Goal: Communication & Community: Answer question/provide support

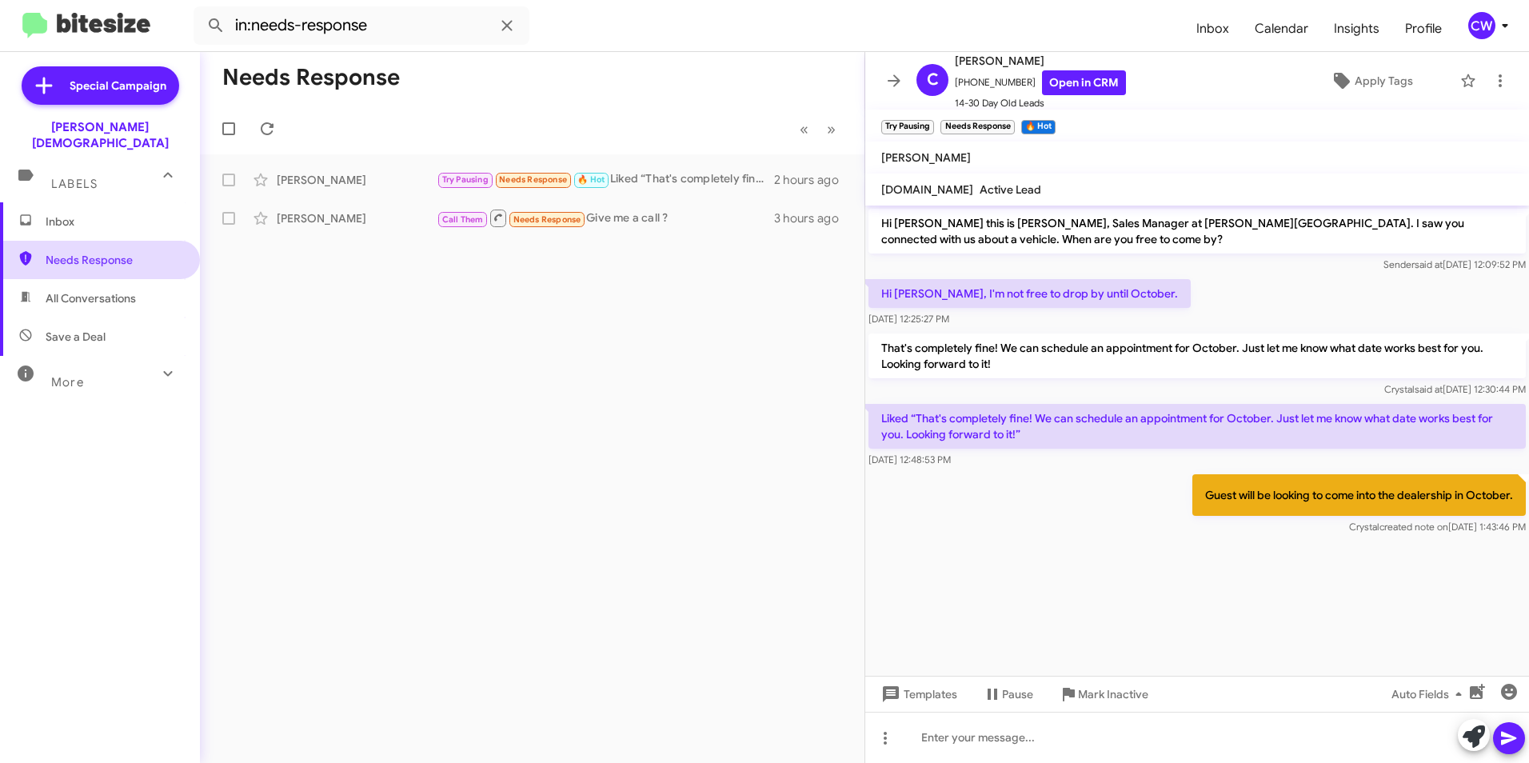
click at [93, 252] on span "Needs Response" at bounding box center [114, 260] width 136 height 16
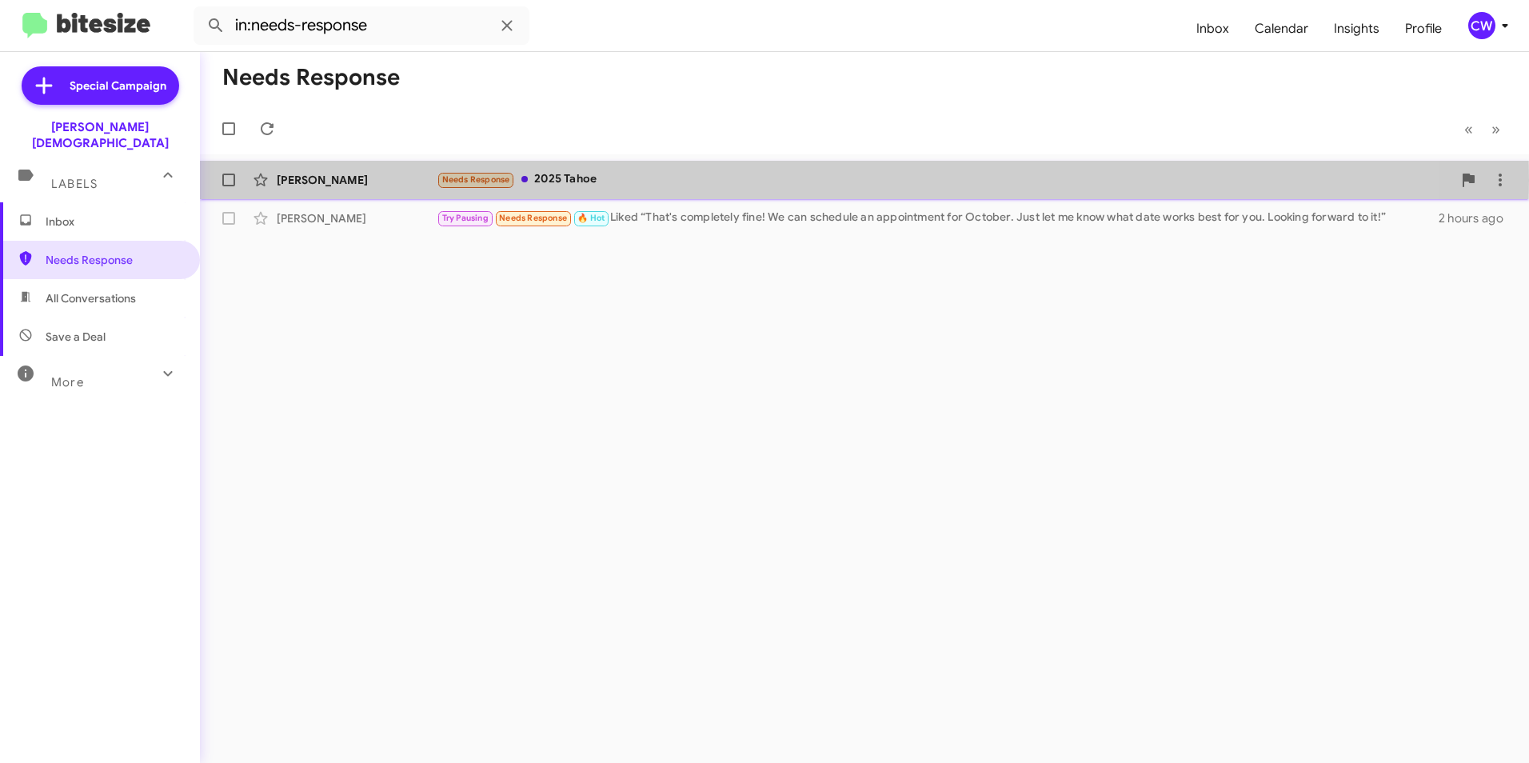
click at [468, 180] on span "Needs Response" at bounding box center [476, 179] width 68 height 10
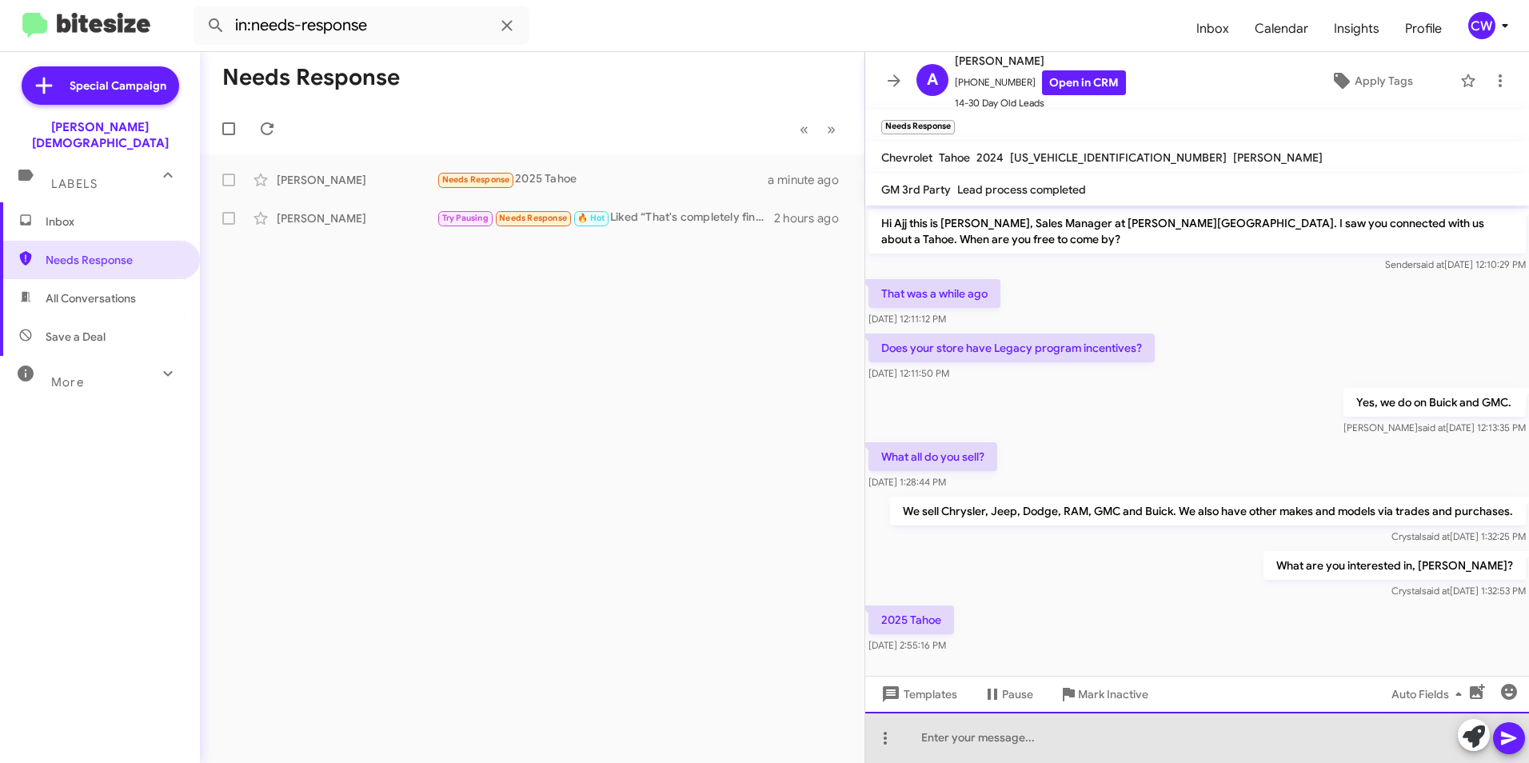
click at [949, 749] on div at bounding box center [1197, 737] width 664 height 51
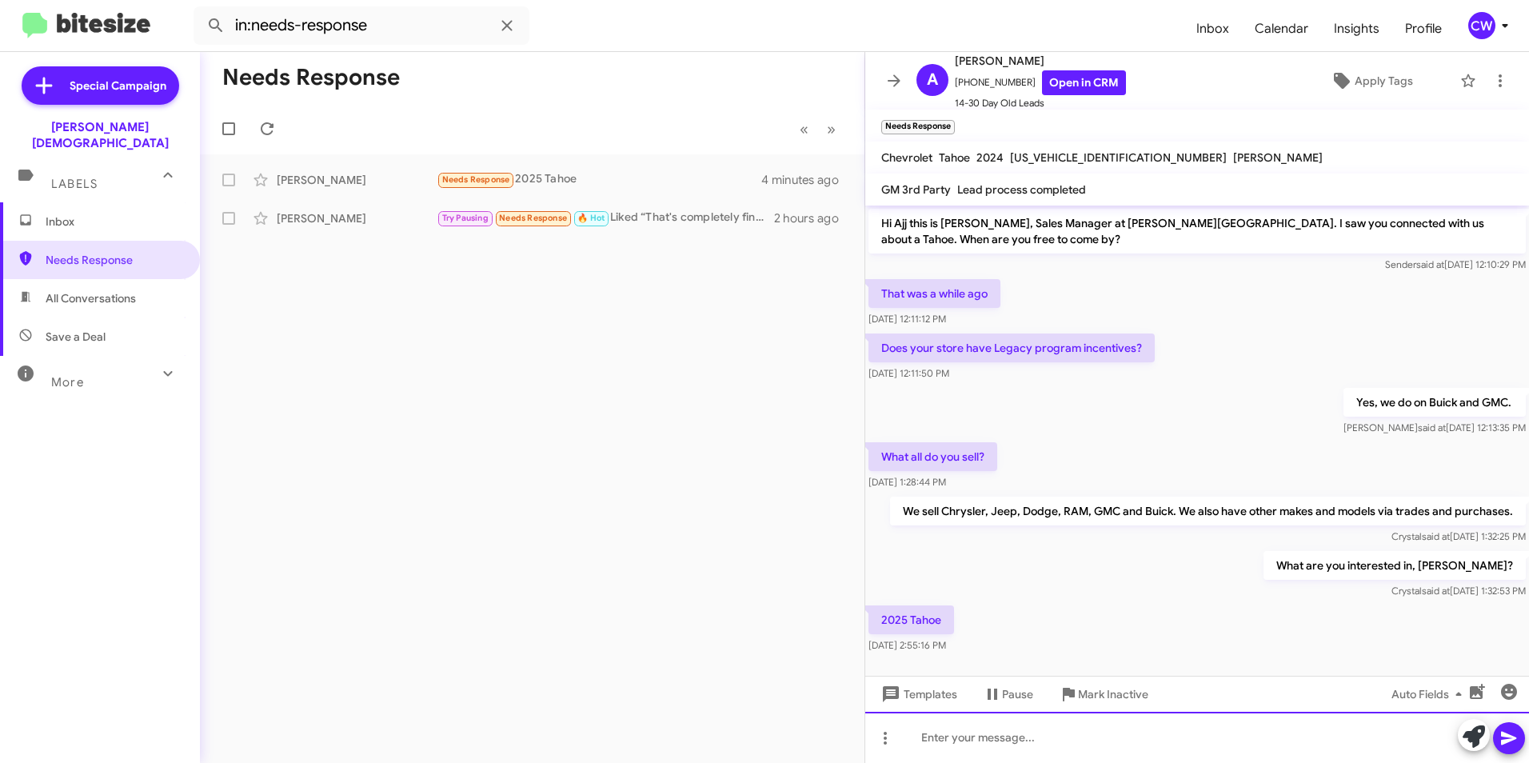
click at [925, 745] on div at bounding box center [1197, 737] width 664 height 51
click at [884, 736] on icon at bounding box center [885, 738] width 19 height 19
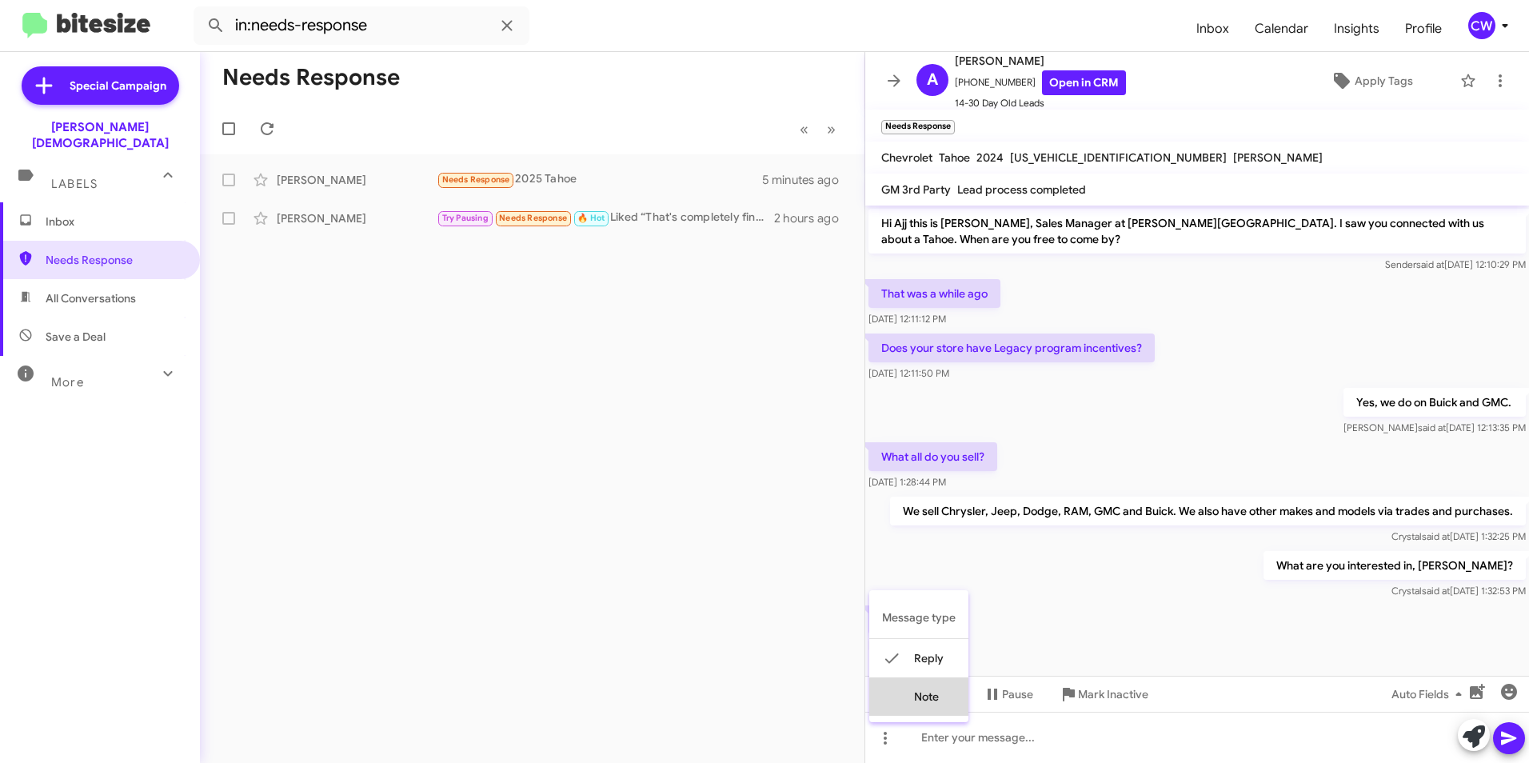
click at [932, 703] on button "note" at bounding box center [918, 696] width 99 height 38
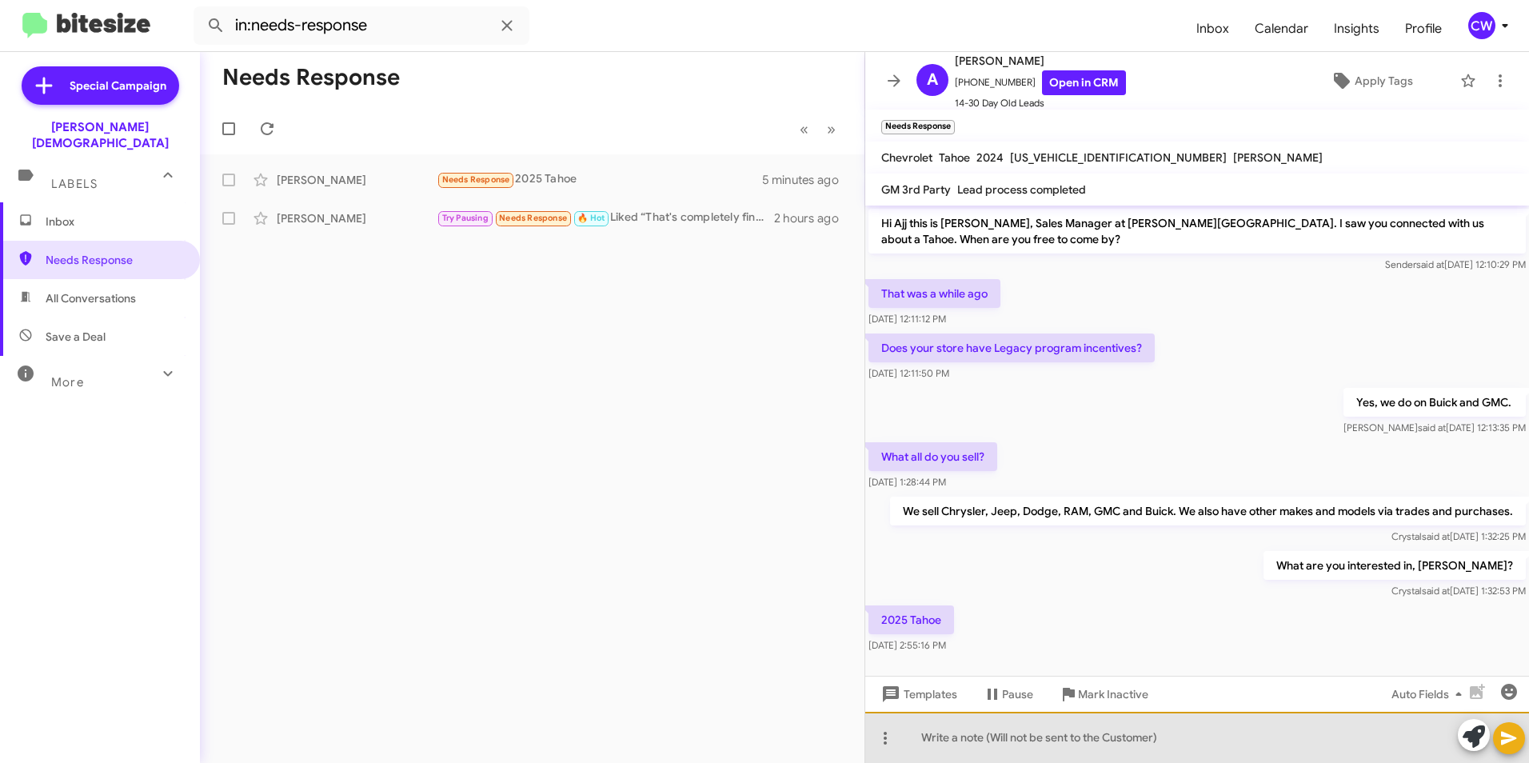
click at [1123, 747] on div at bounding box center [1197, 737] width 664 height 51
click at [937, 741] on div "Let Angelo Panico" at bounding box center [1197, 737] width 664 height 51
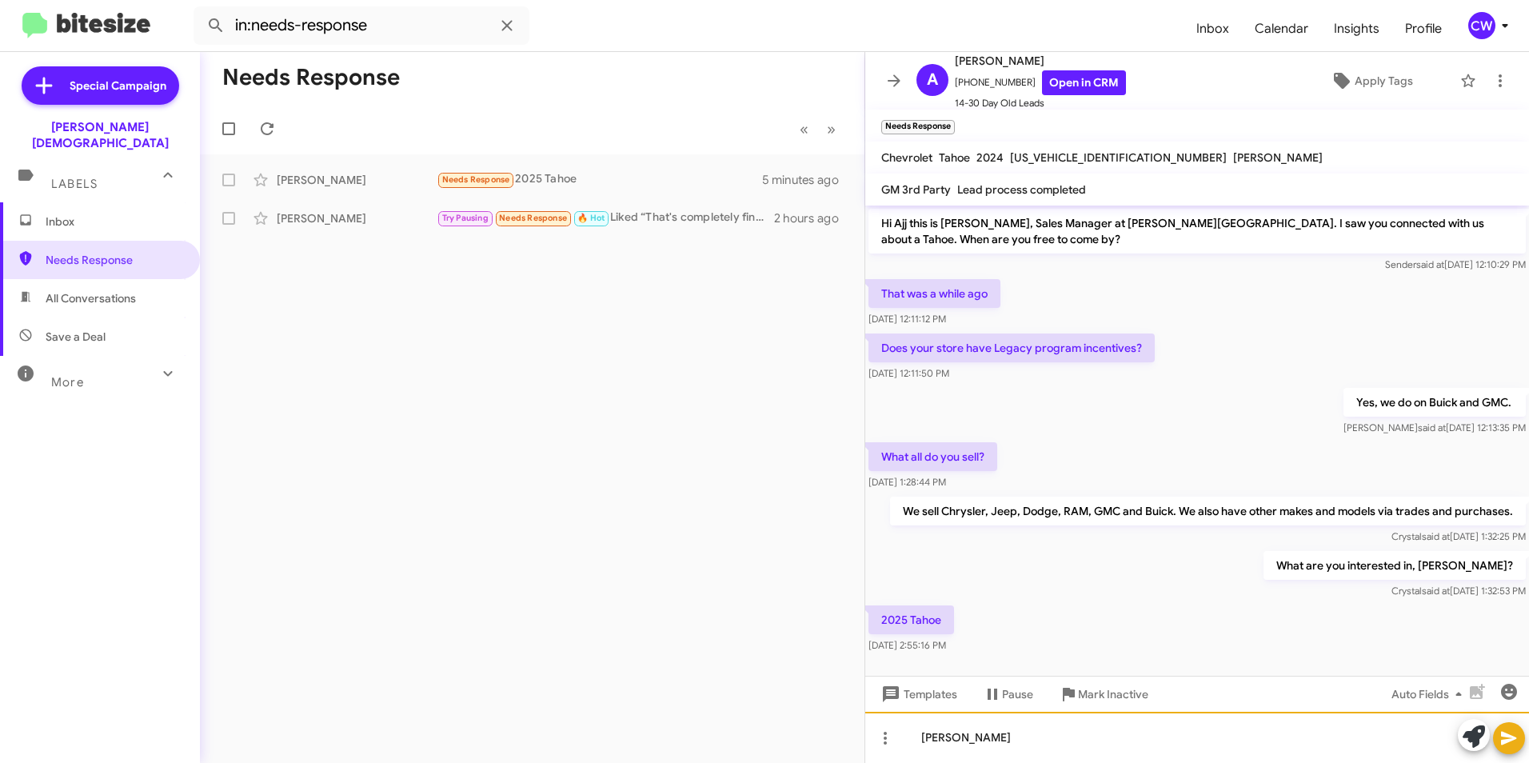
click at [1035, 748] on div "Gave Angelo Panico" at bounding box center [1197, 737] width 664 height 51
click at [1508, 749] on span at bounding box center [1509, 738] width 19 height 32
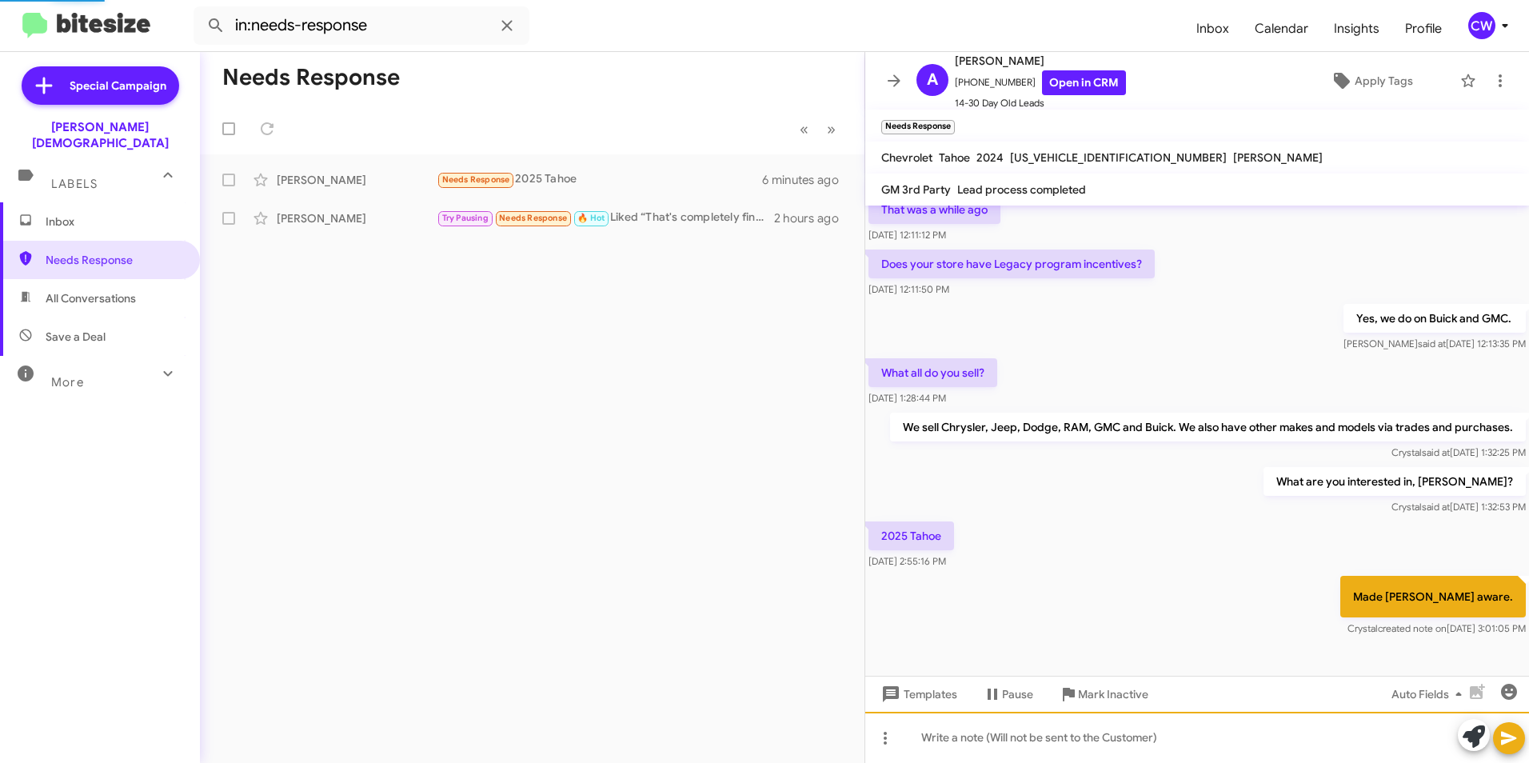
scroll to position [52, 0]
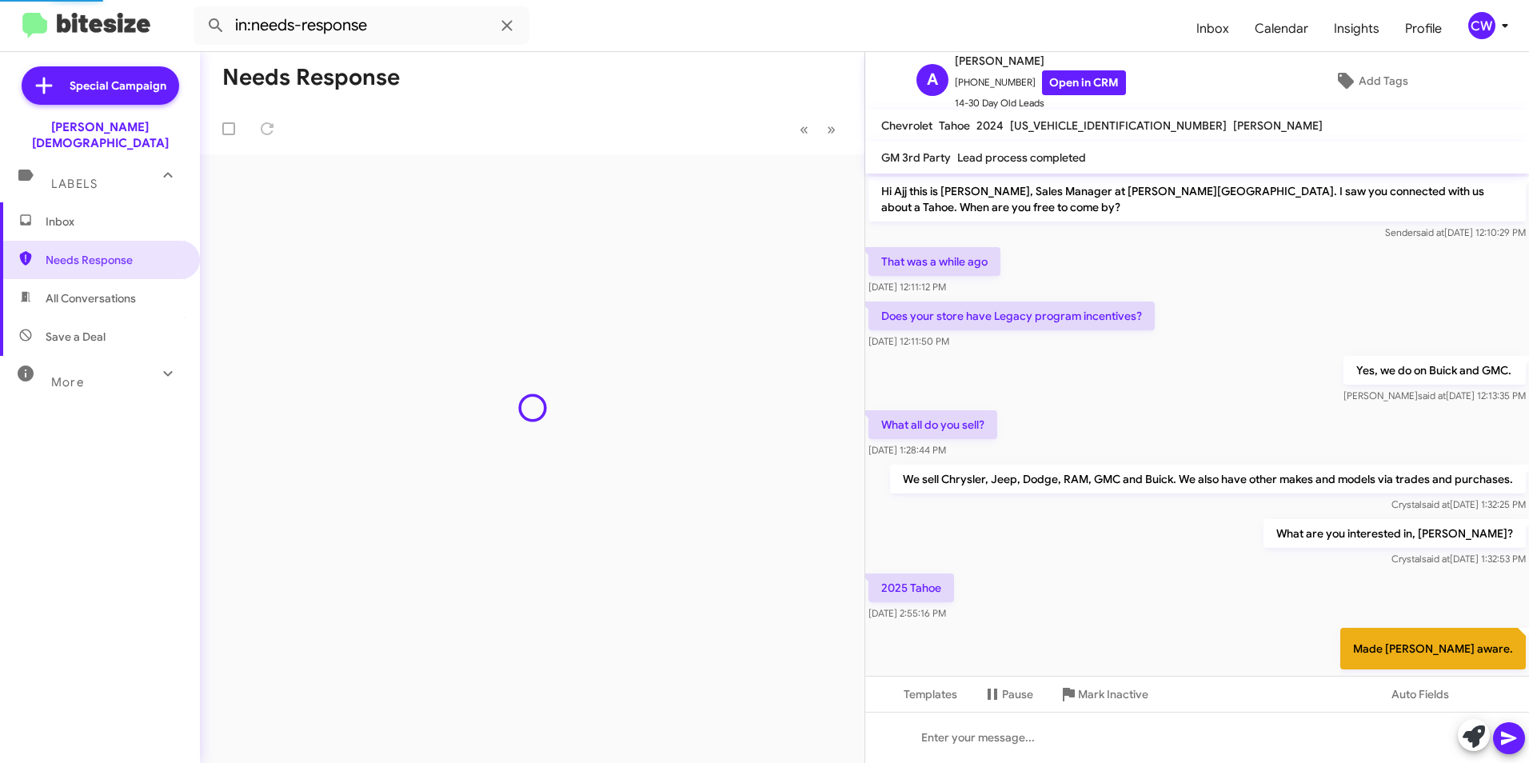
scroll to position [52, 0]
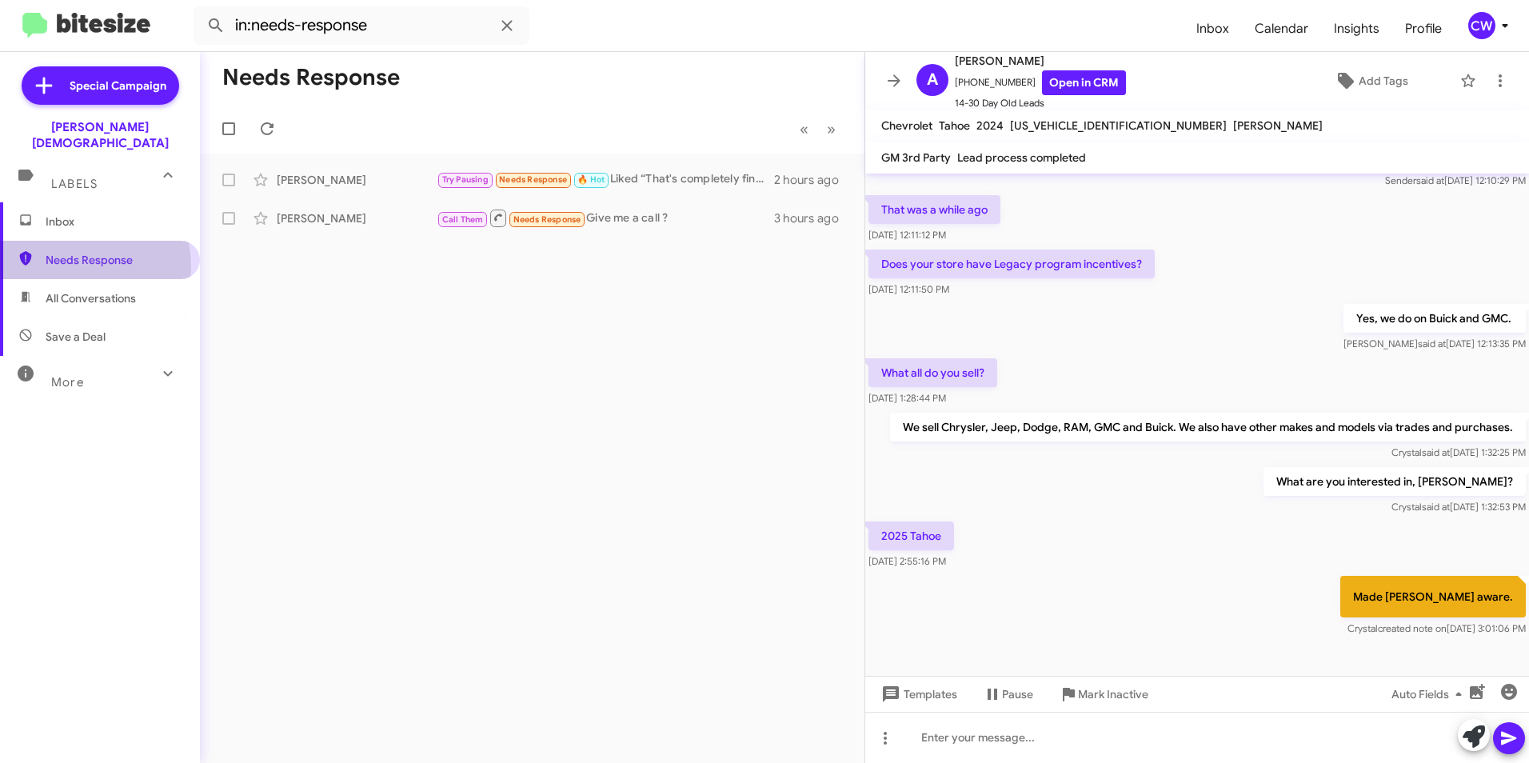
click at [87, 252] on span "Needs Response" at bounding box center [114, 260] width 136 height 16
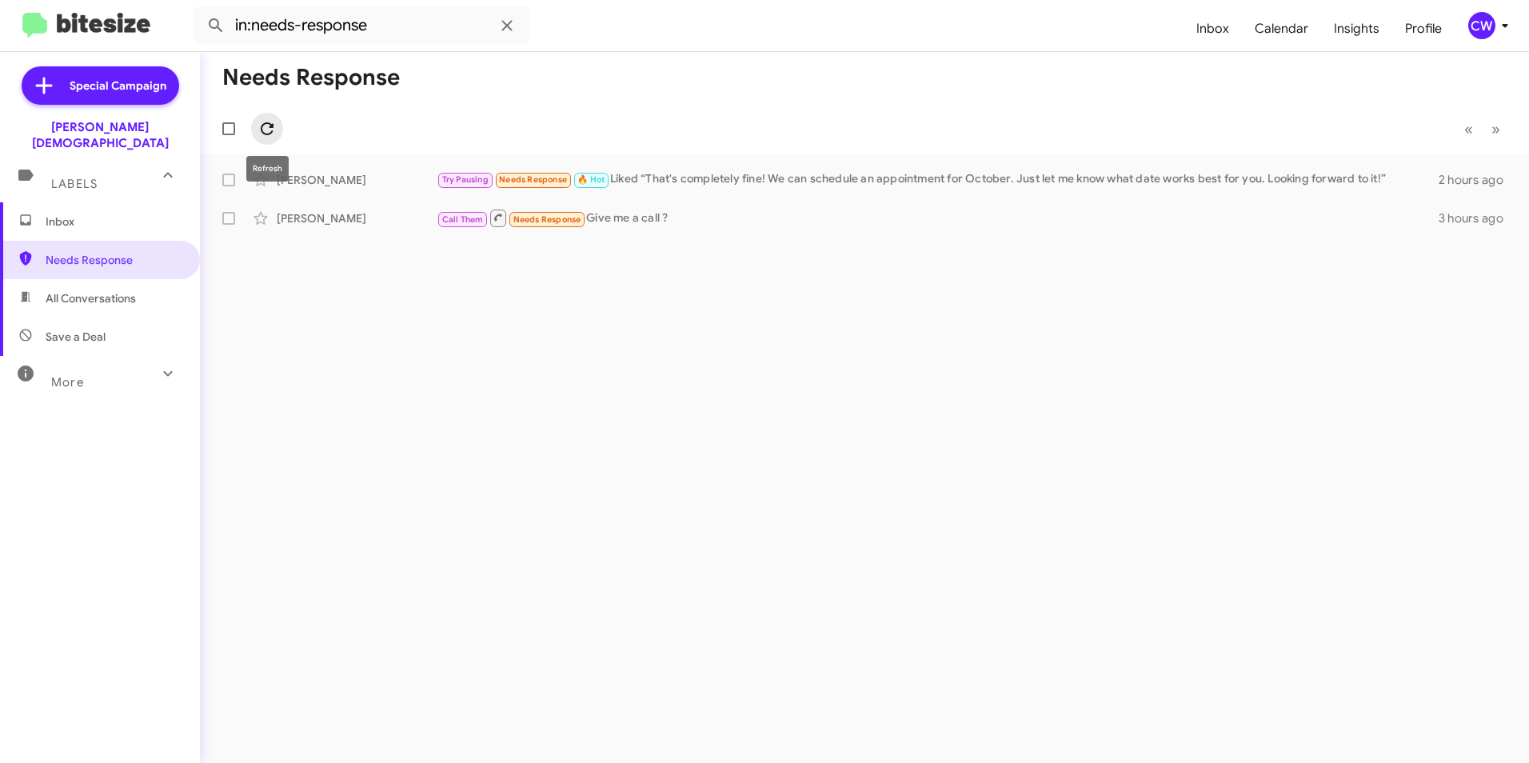
click at [265, 134] on icon at bounding box center [267, 128] width 13 height 13
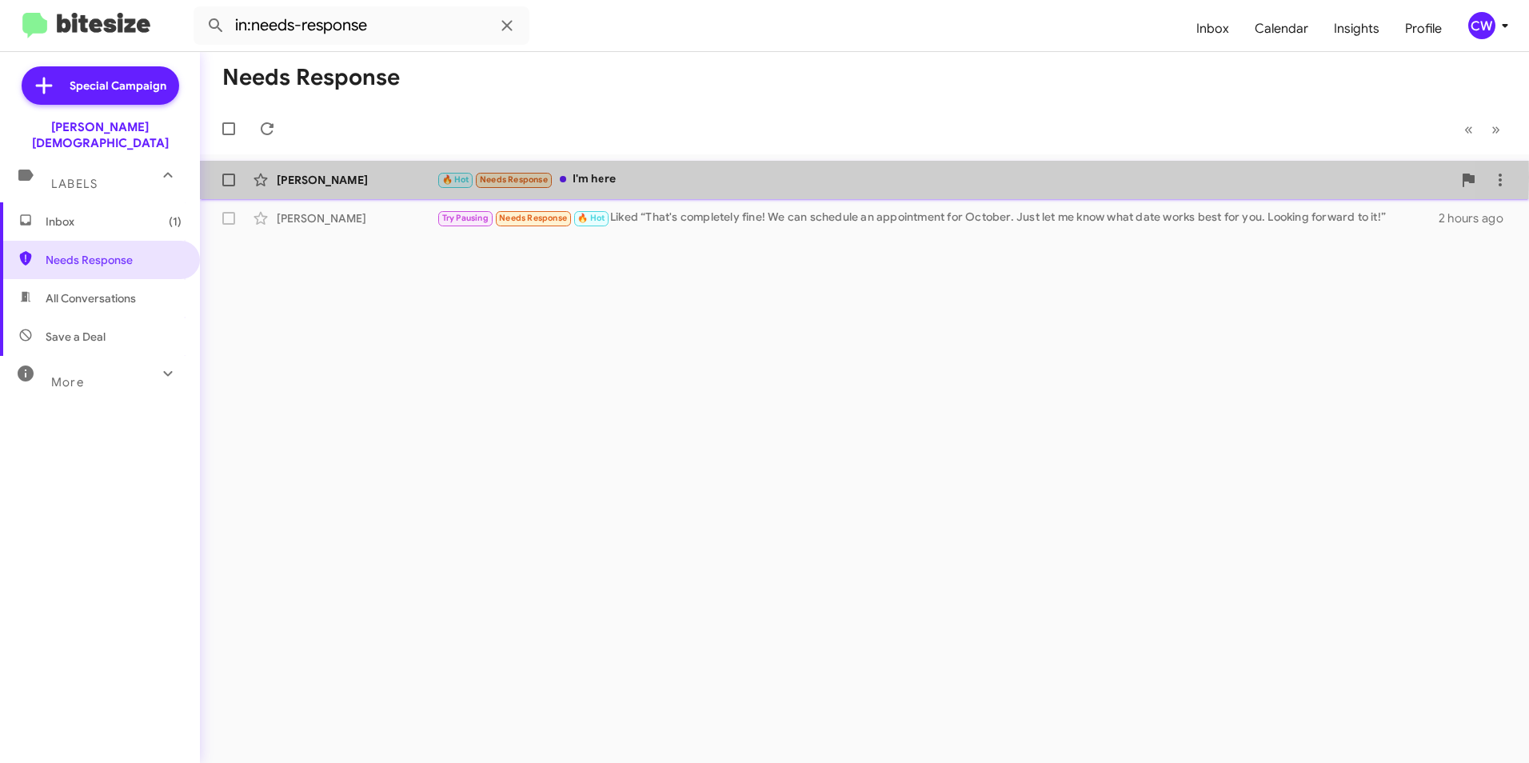
click at [588, 177] on div "🔥 Hot Needs Response I'm here" at bounding box center [945, 179] width 1016 height 18
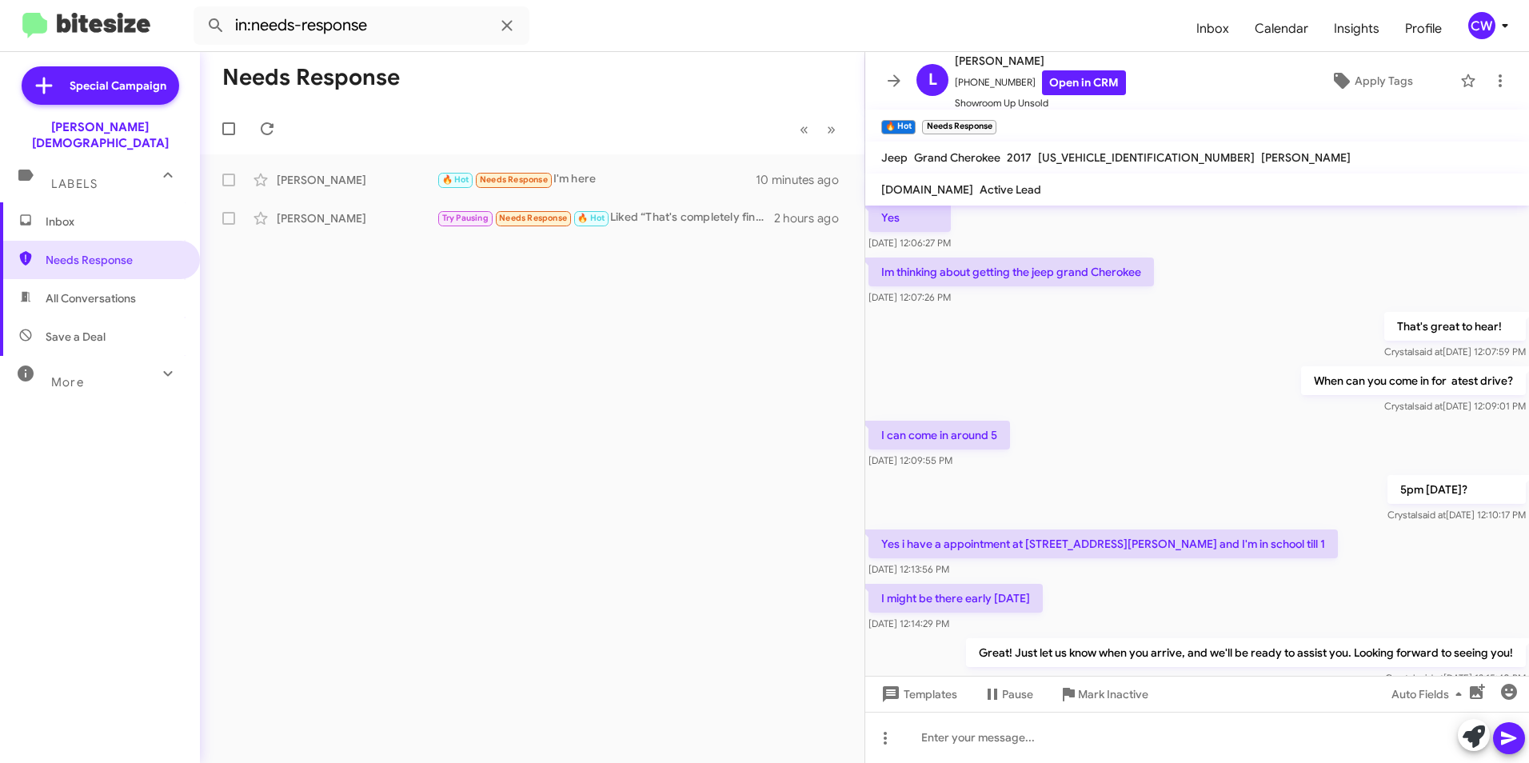
scroll to position [188, 0]
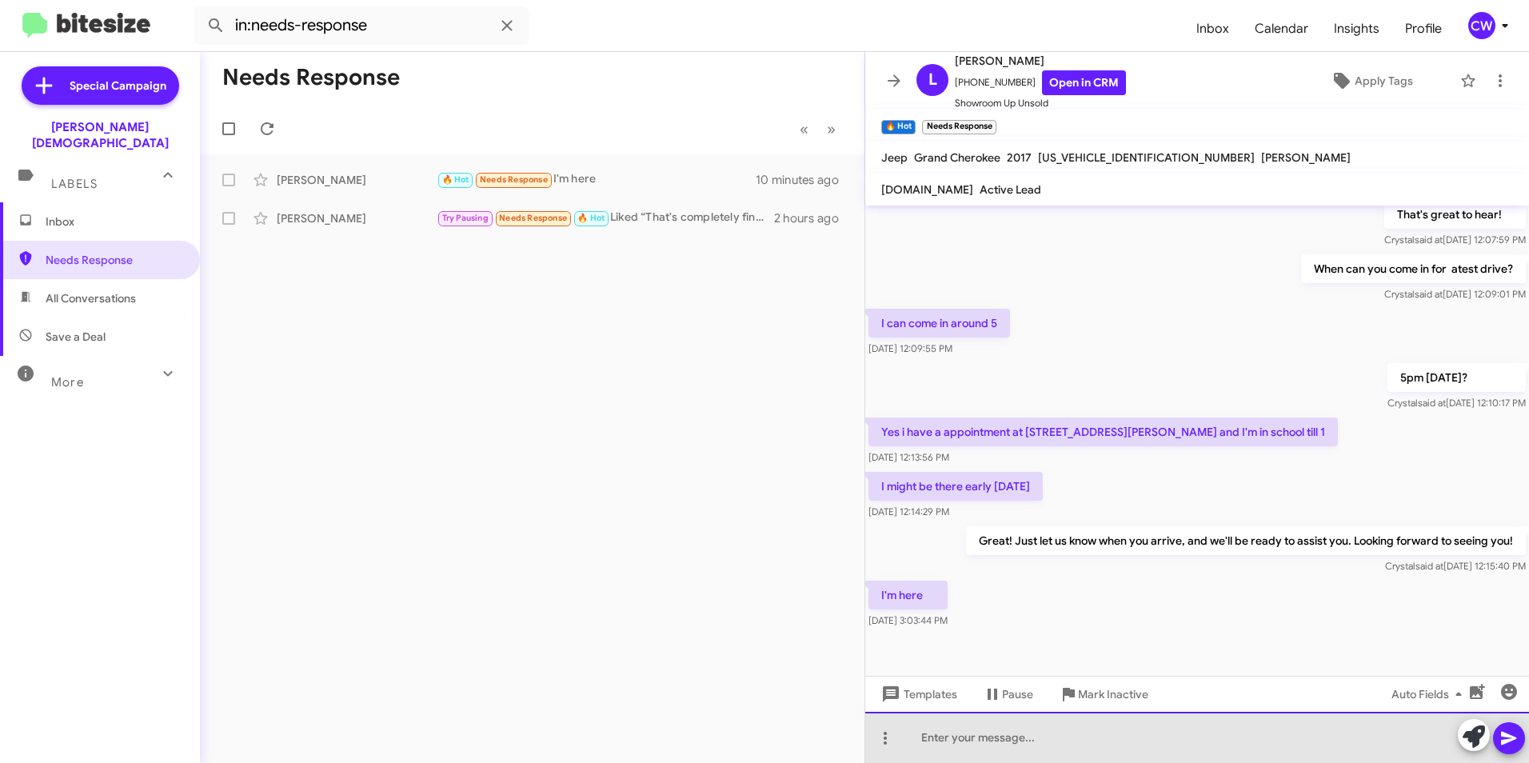
click at [1033, 752] on div at bounding box center [1197, 737] width 664 height 51
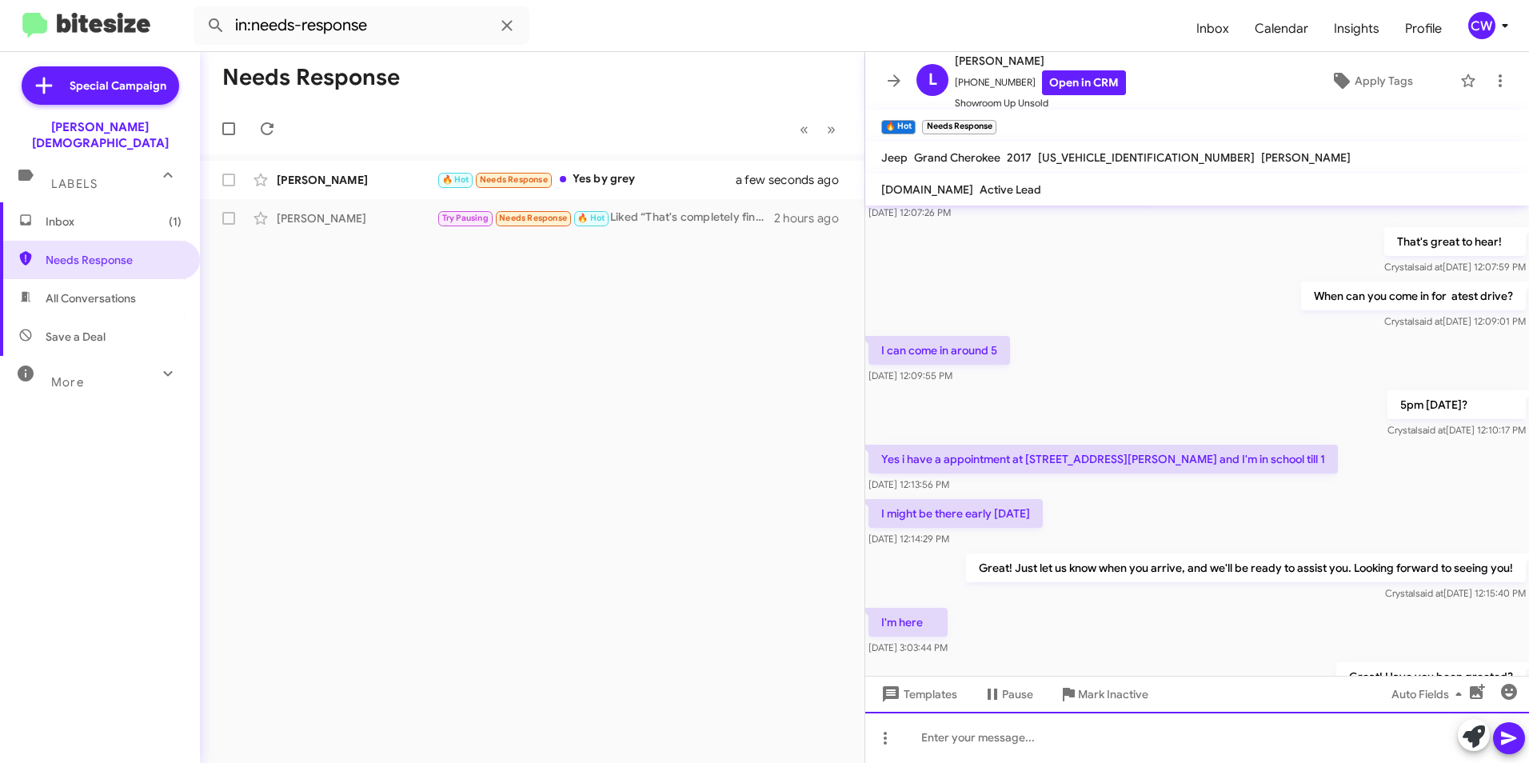
scroll to position [305, 0]
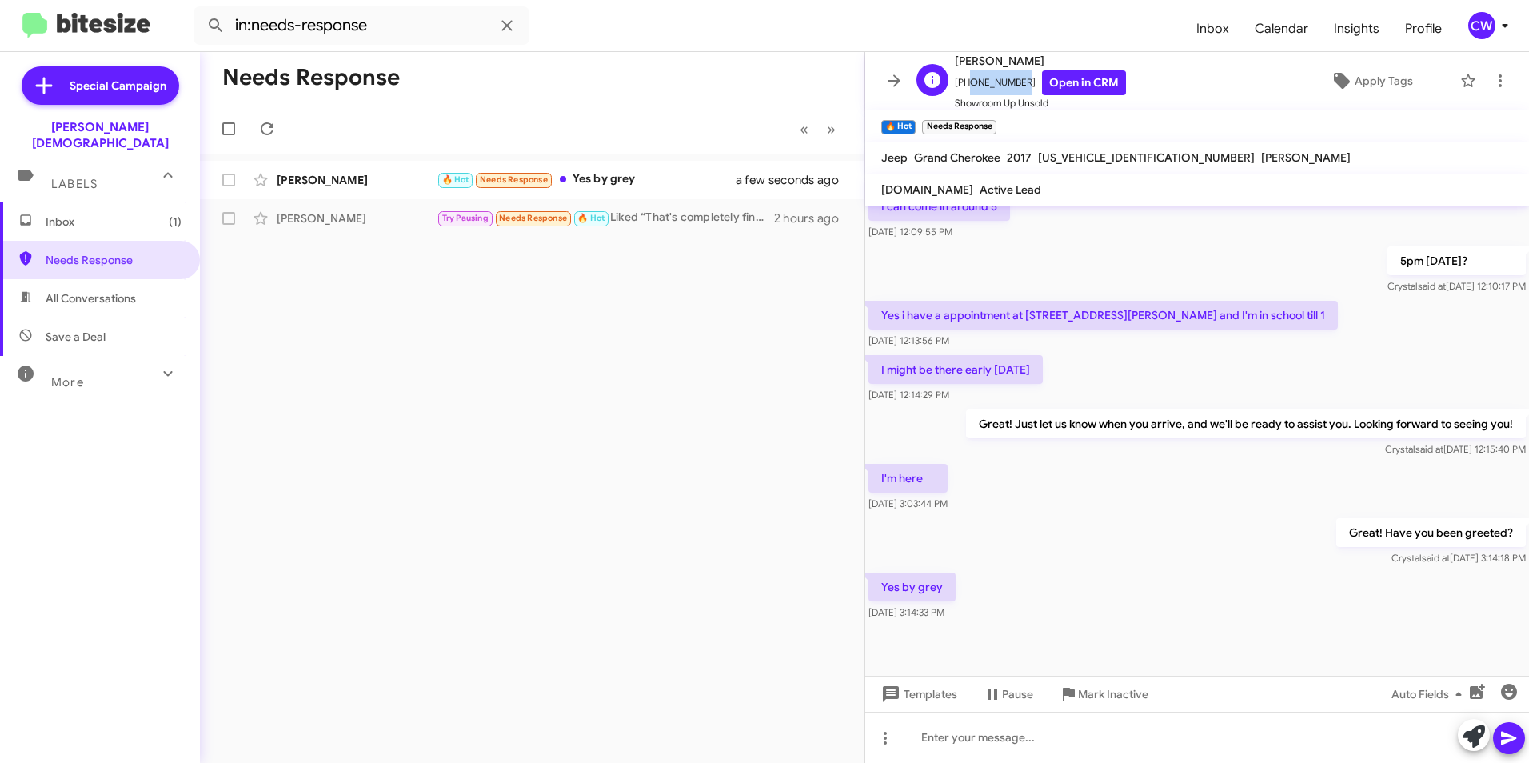
drag, startPoint x: 1015, startPoint y: 78, endPoint x: 965, endPoint y: 77, distance: 49.6
click at [965, 77] on span "+17275143093 Open in CRM" at bounding box center [1040, 82] width 171 height 25
drag, startPoint x: 965, startPoint y: 77, endPoint x: 970, endPoint y: 85, distance: 9.3
click at [431, 619] on div "Needs Response « Previous » Next Louis Cortese 🔥 Hot Needs Response Yes by grey…" at bounding box center [532, 407] width 665 height 711
click at [966, 747] on div at bounding box center [1197, 737] width 664 height 51
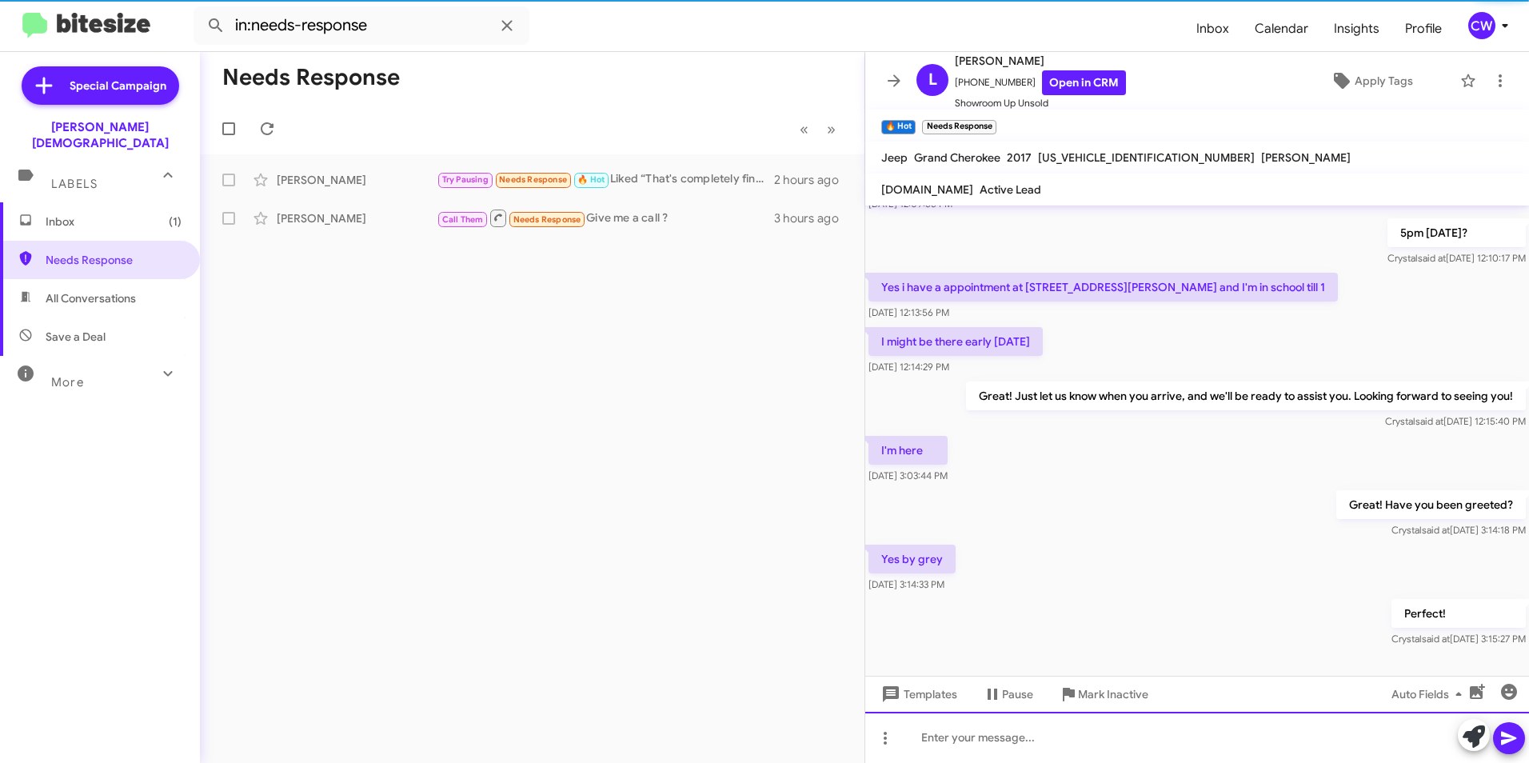
scroll to position [363, 0]
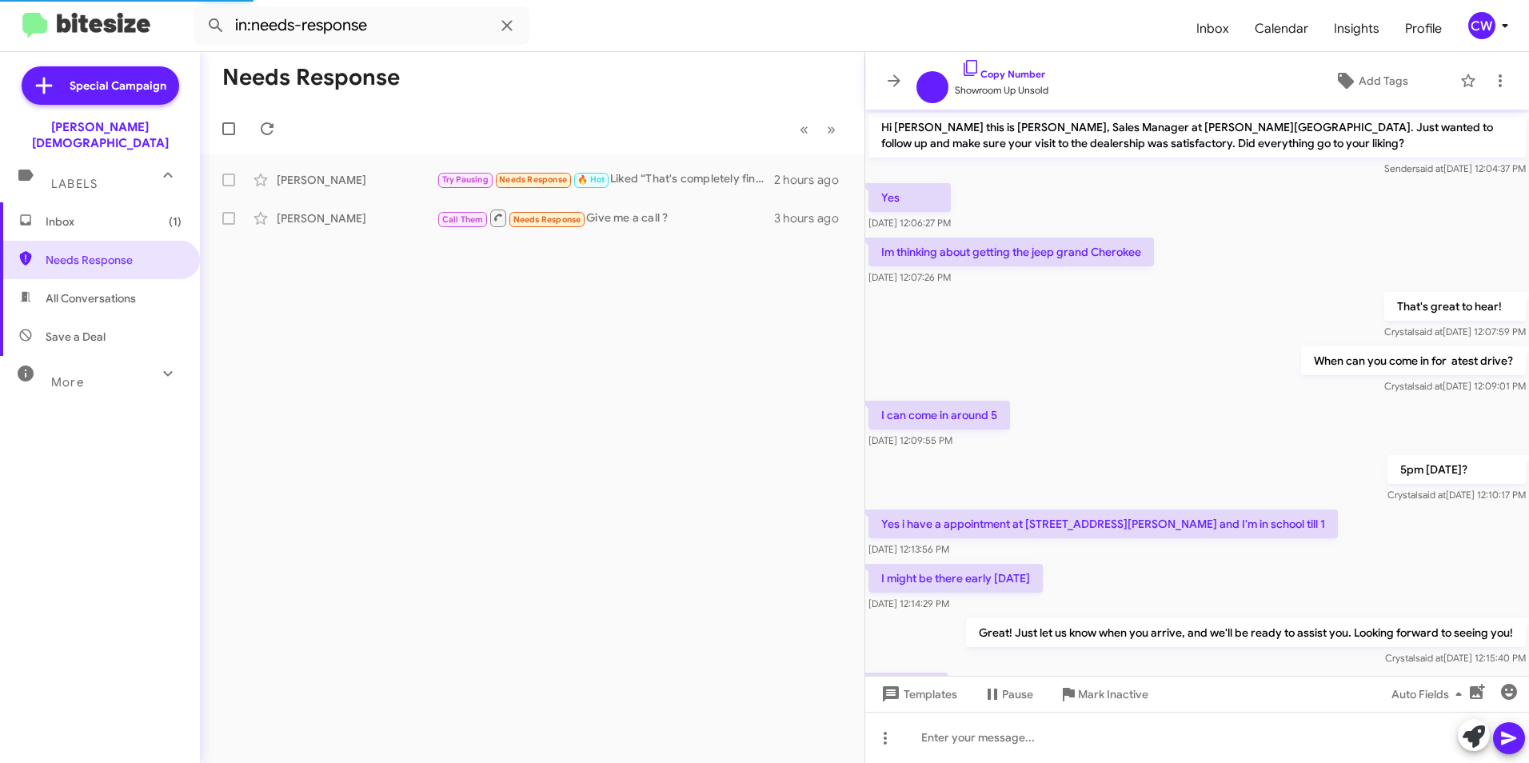
scroll to position [267, 0]
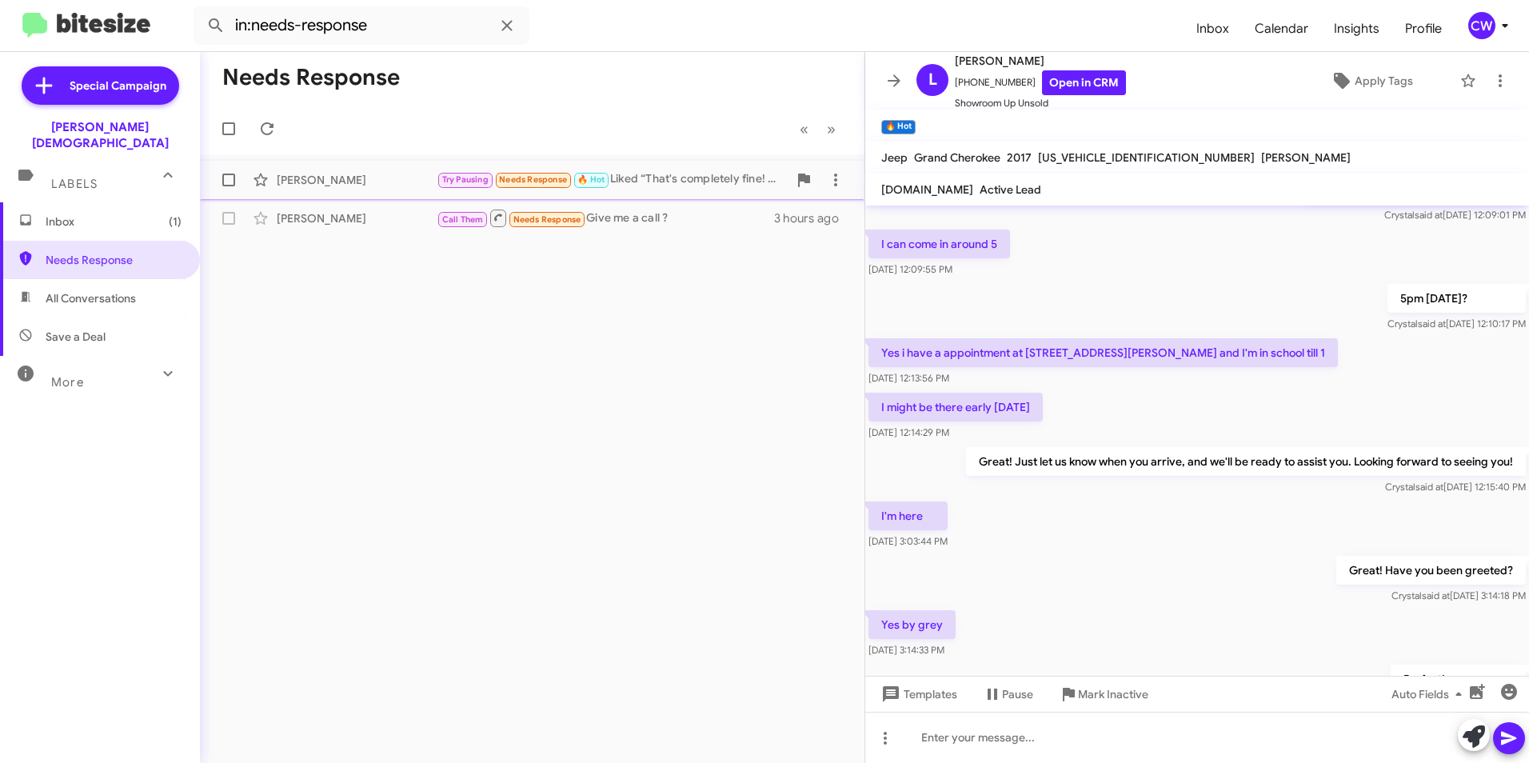
click at [540, 184] on span "Needs Response" at bounding box center [533, 179] width 68 height 10
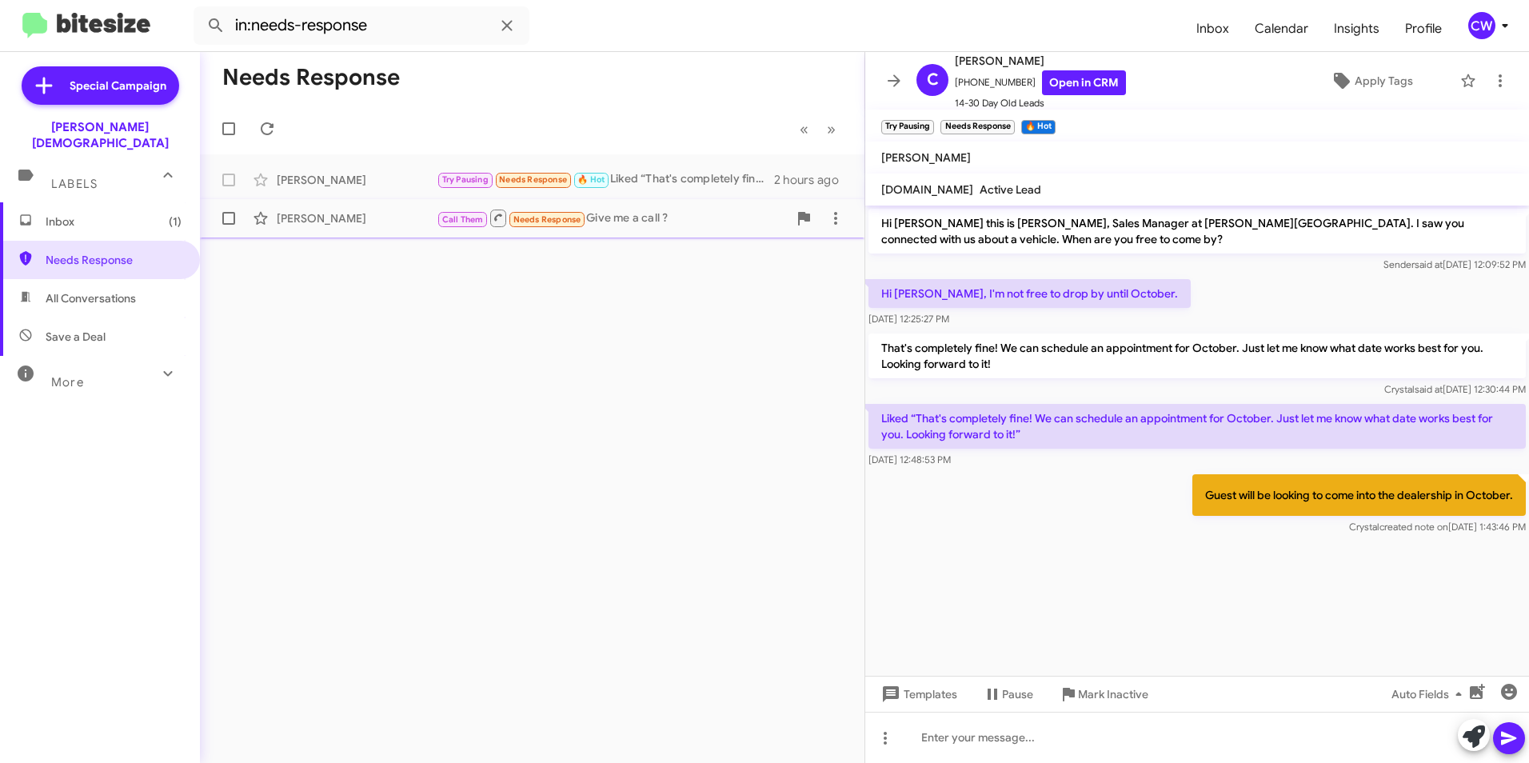
click at [533, 224] on span "Needs Response" at bounding box center [547, 219] width 68 height 10
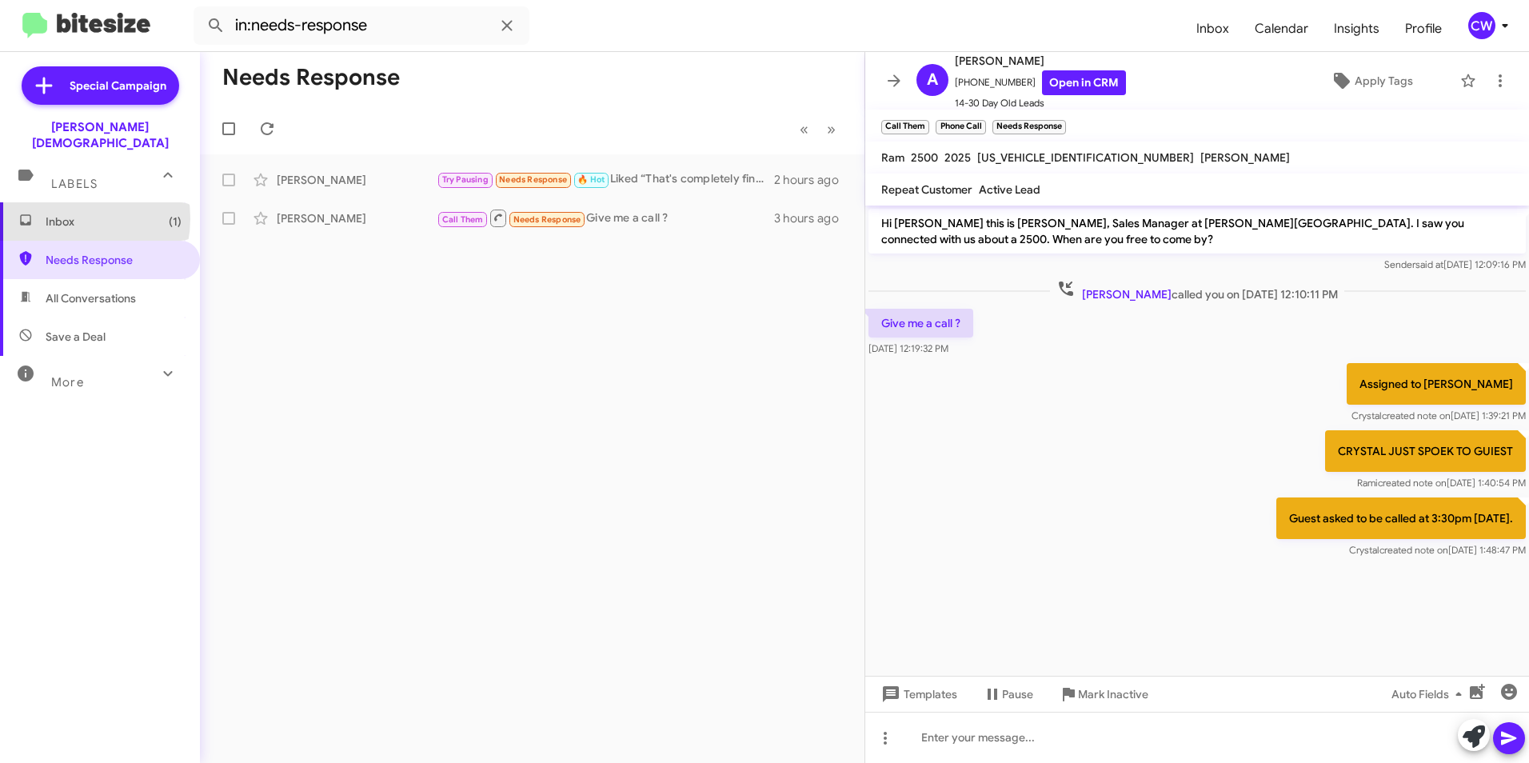
click at [66, 214] on span "Inbox (1)" at bounding box center [114, 222] width 136 height 16
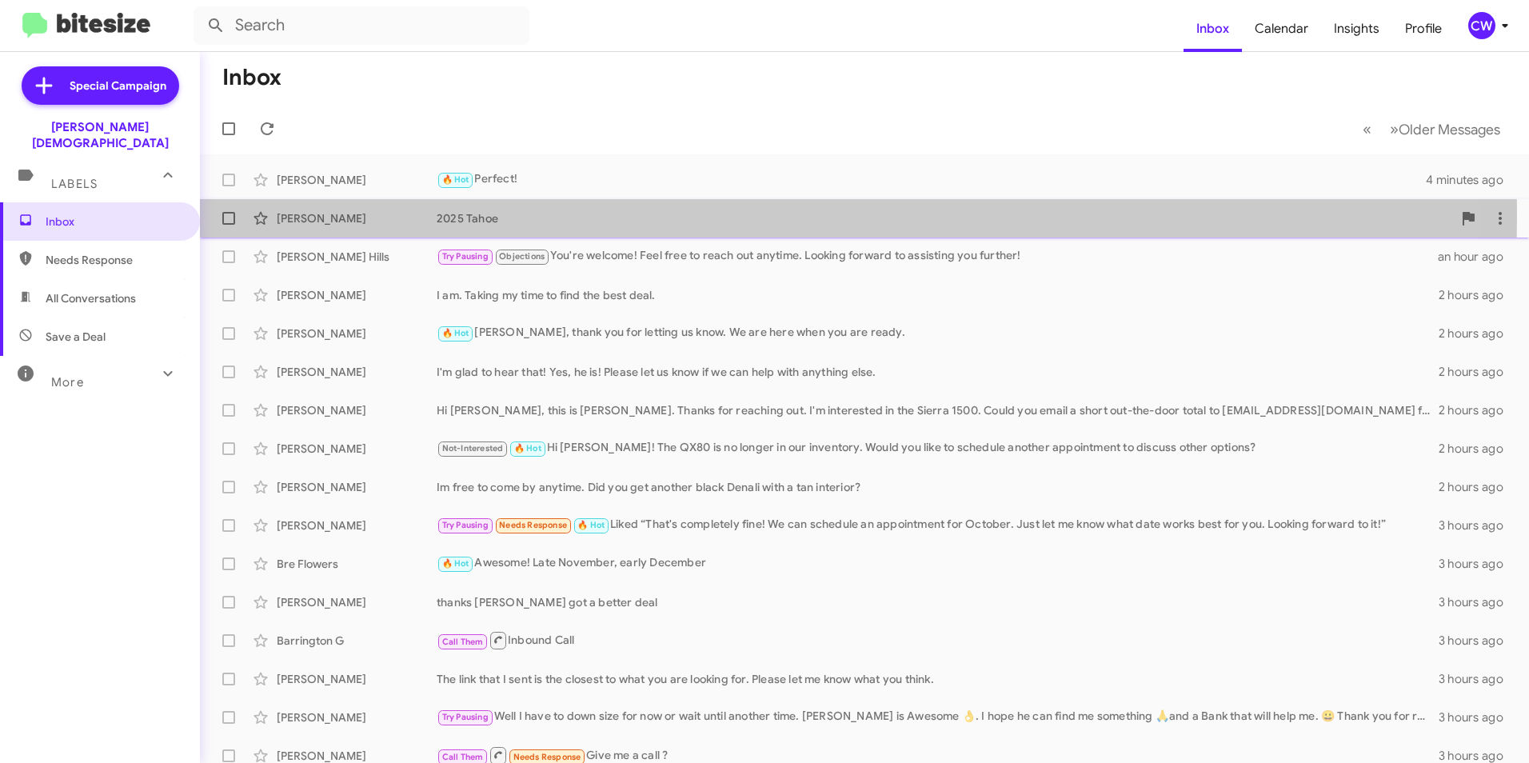
click at [482, 217] on div "2025 Tahoe" at bounding box center [945, 218] width 1016 height 16
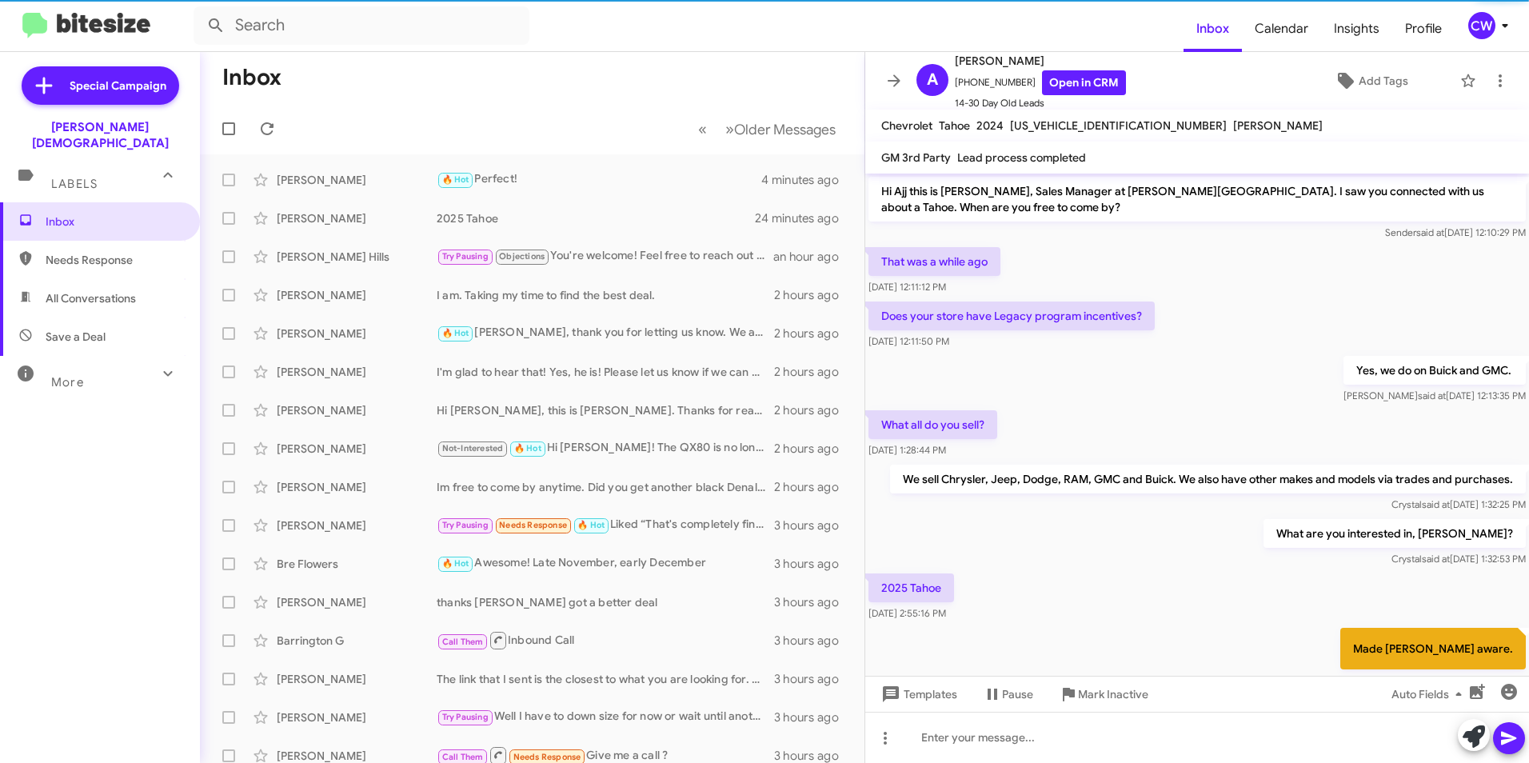
scroll to position [52, 0]
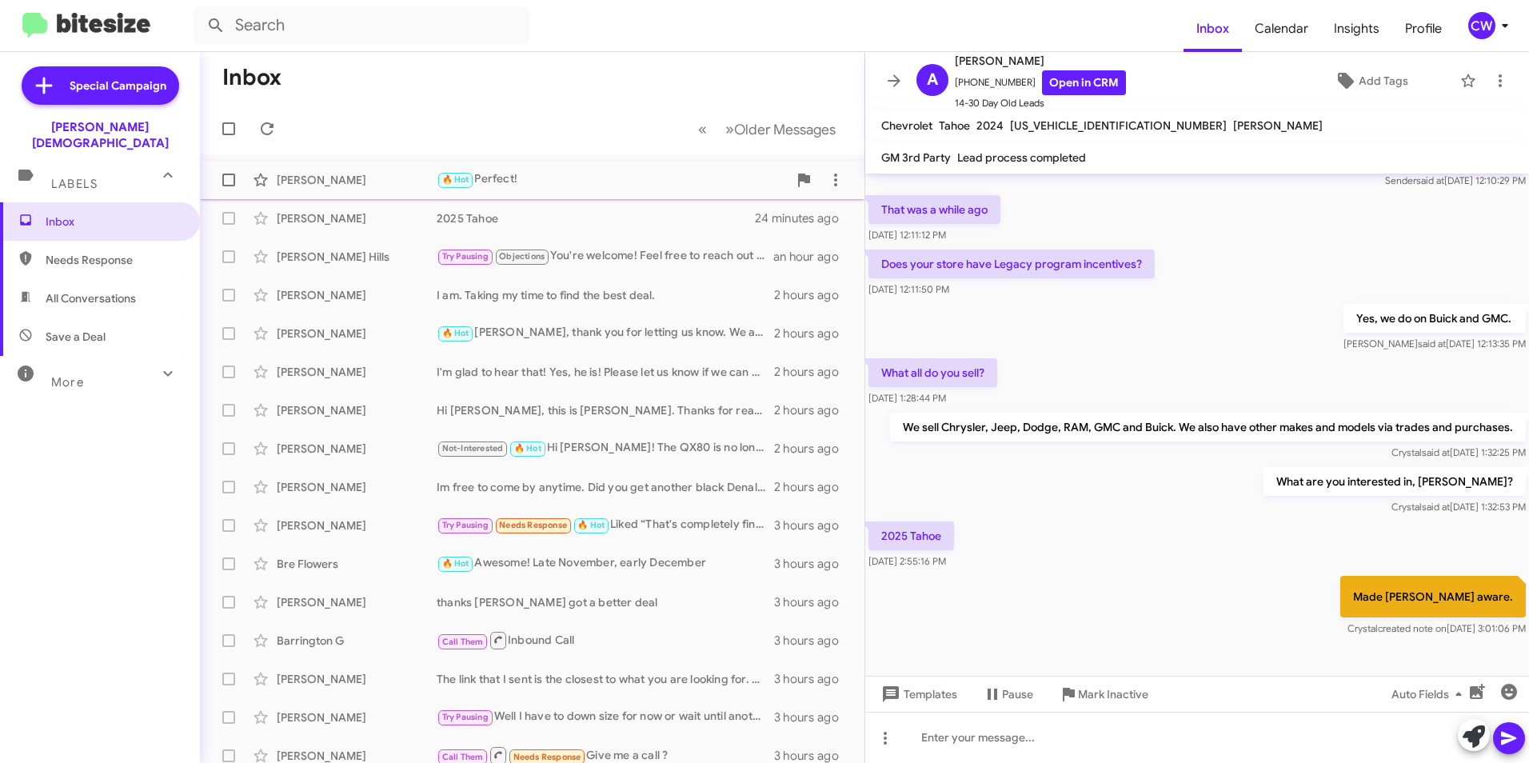
click at [333, 185] on div "Louis Cortese" at bounding box center [357, 180] width 160 height 16
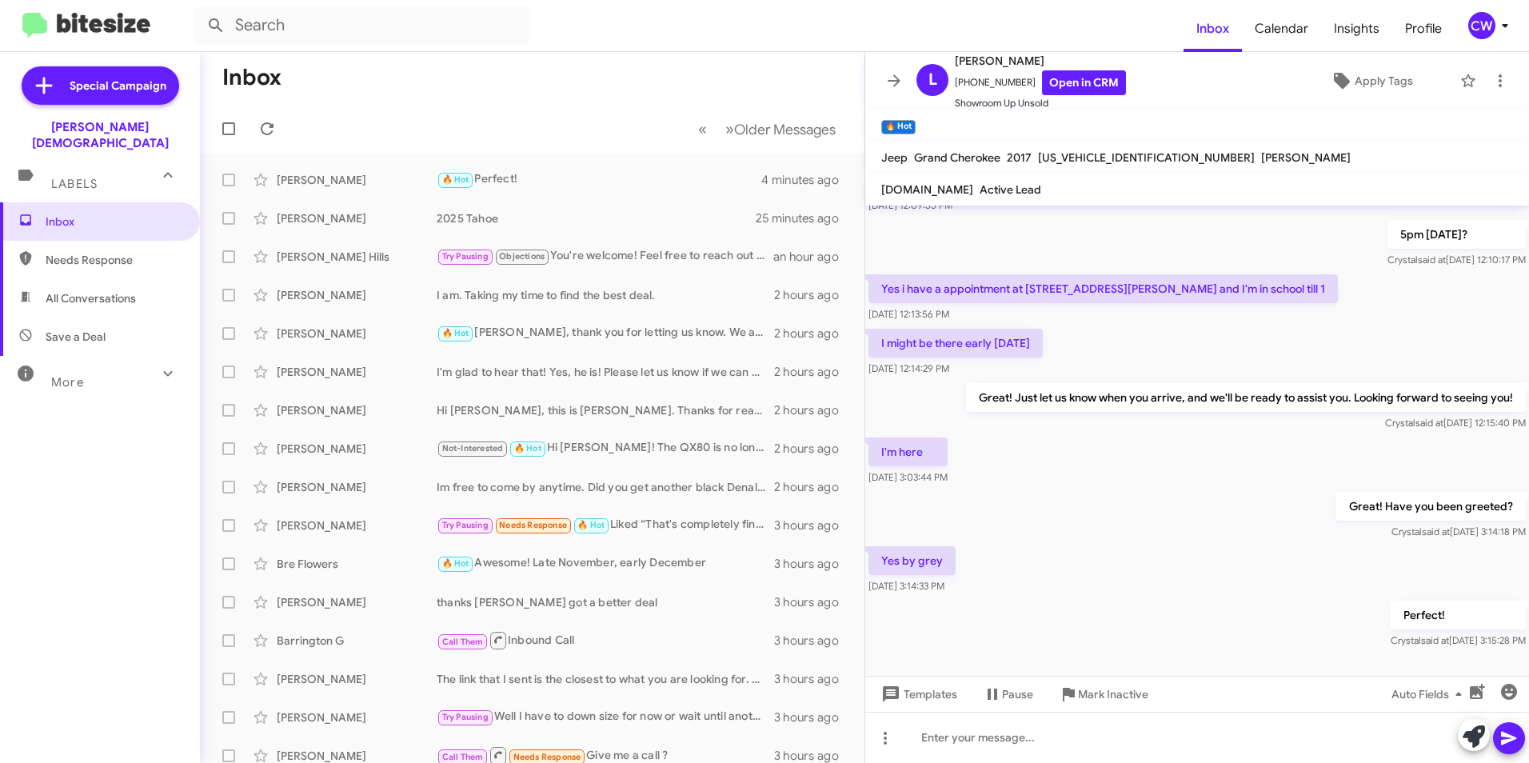
scroll to position [363, 0]
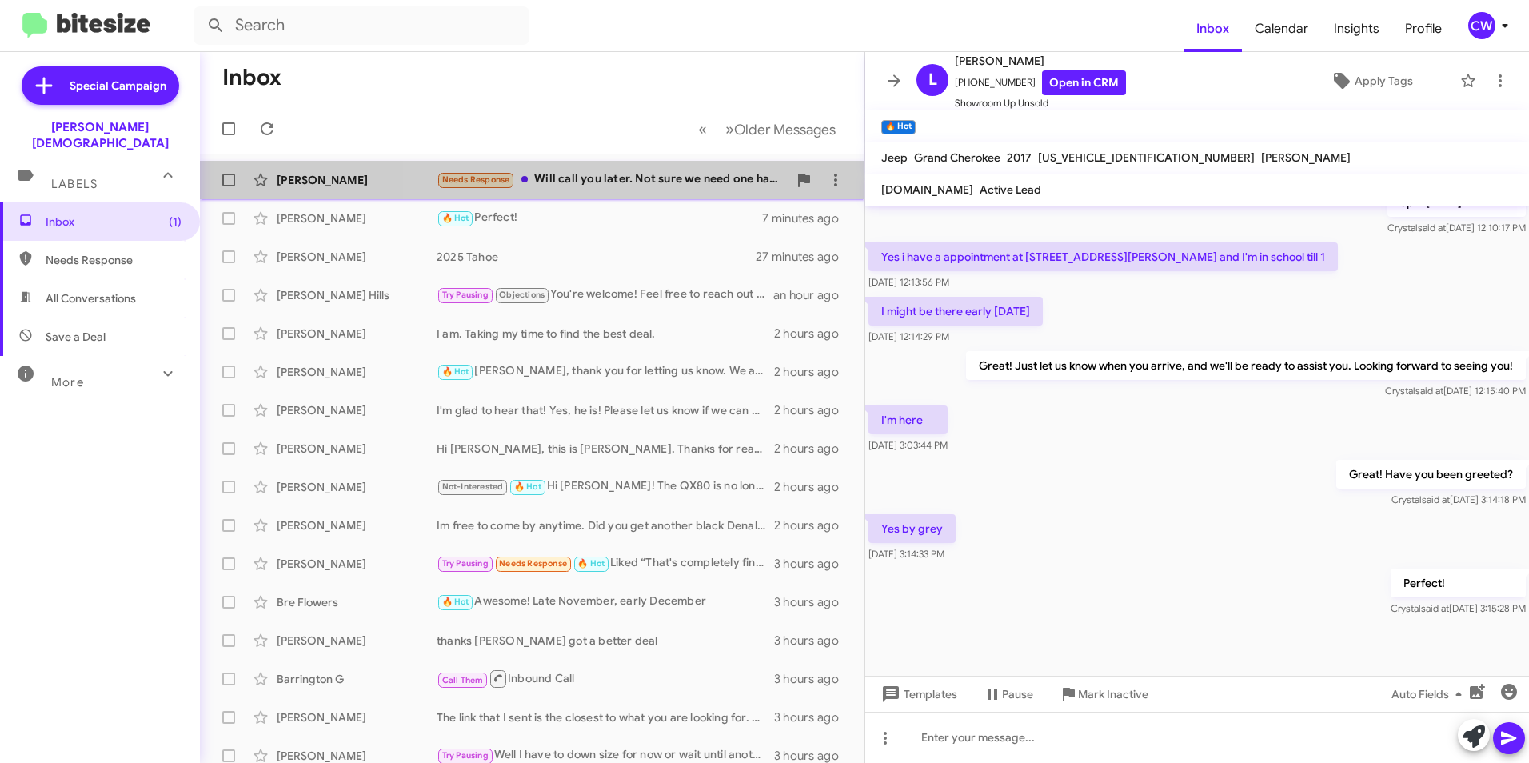
click at [629, 180] on div "Needs Response Will call you later. Not sure we need one have an SUV. Now but h…" at bounding box center [612, 179] width 351 height 18
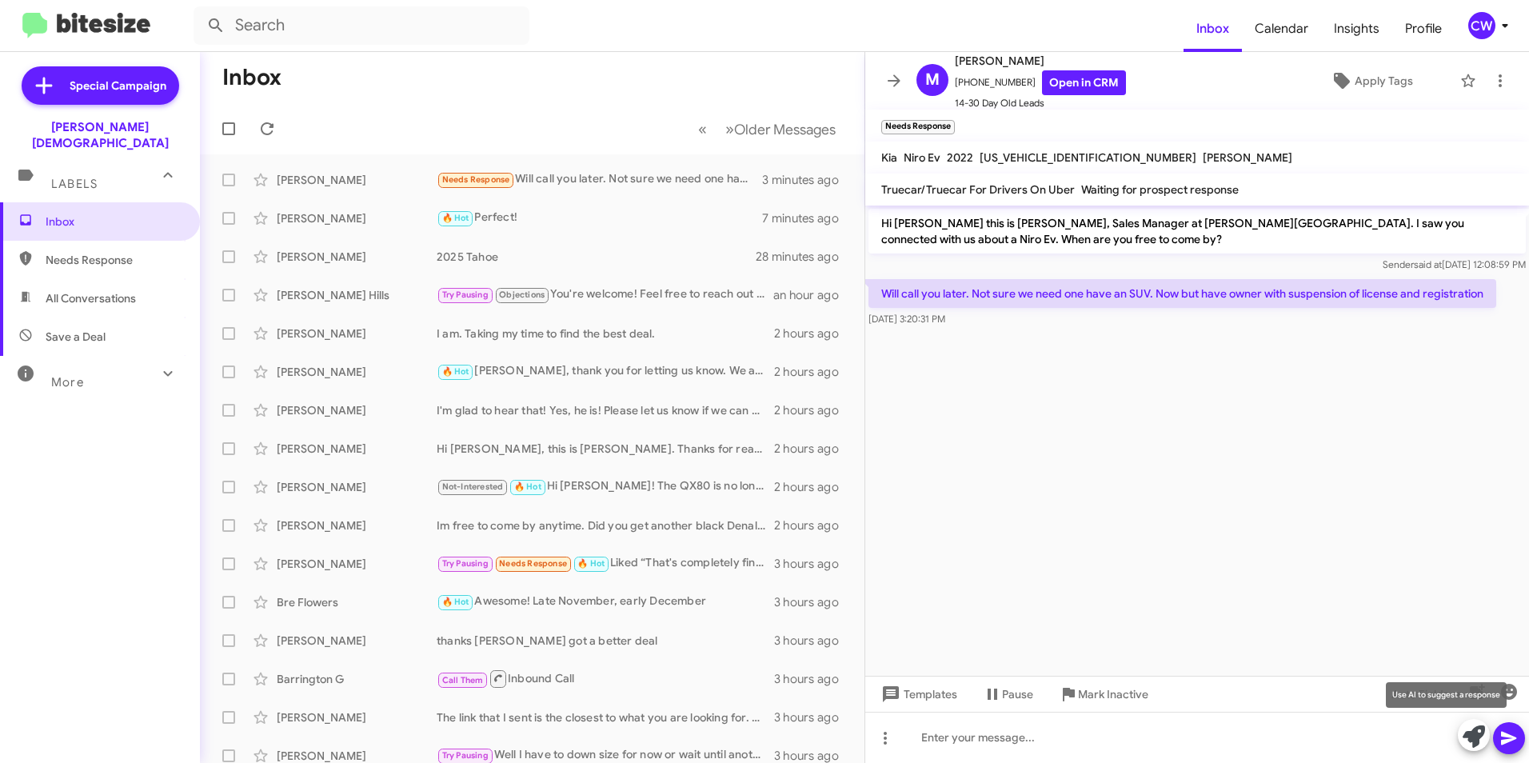
click at [1480, 737] on icon at bounding box center [1474, 736] width 22 height 22
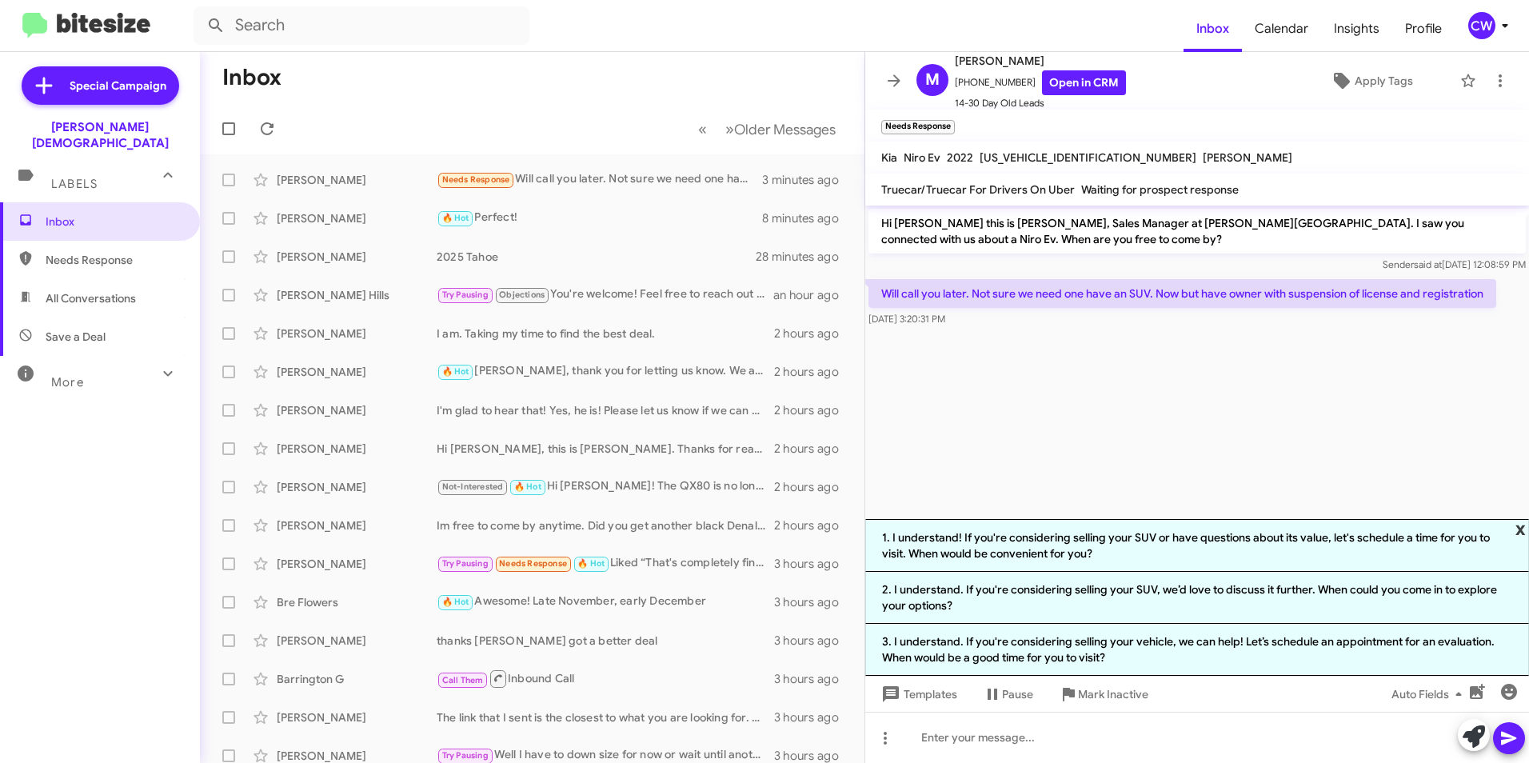
click at [1519, 529] on span "x" at bounding box center [1521, 528] width 10 height 19
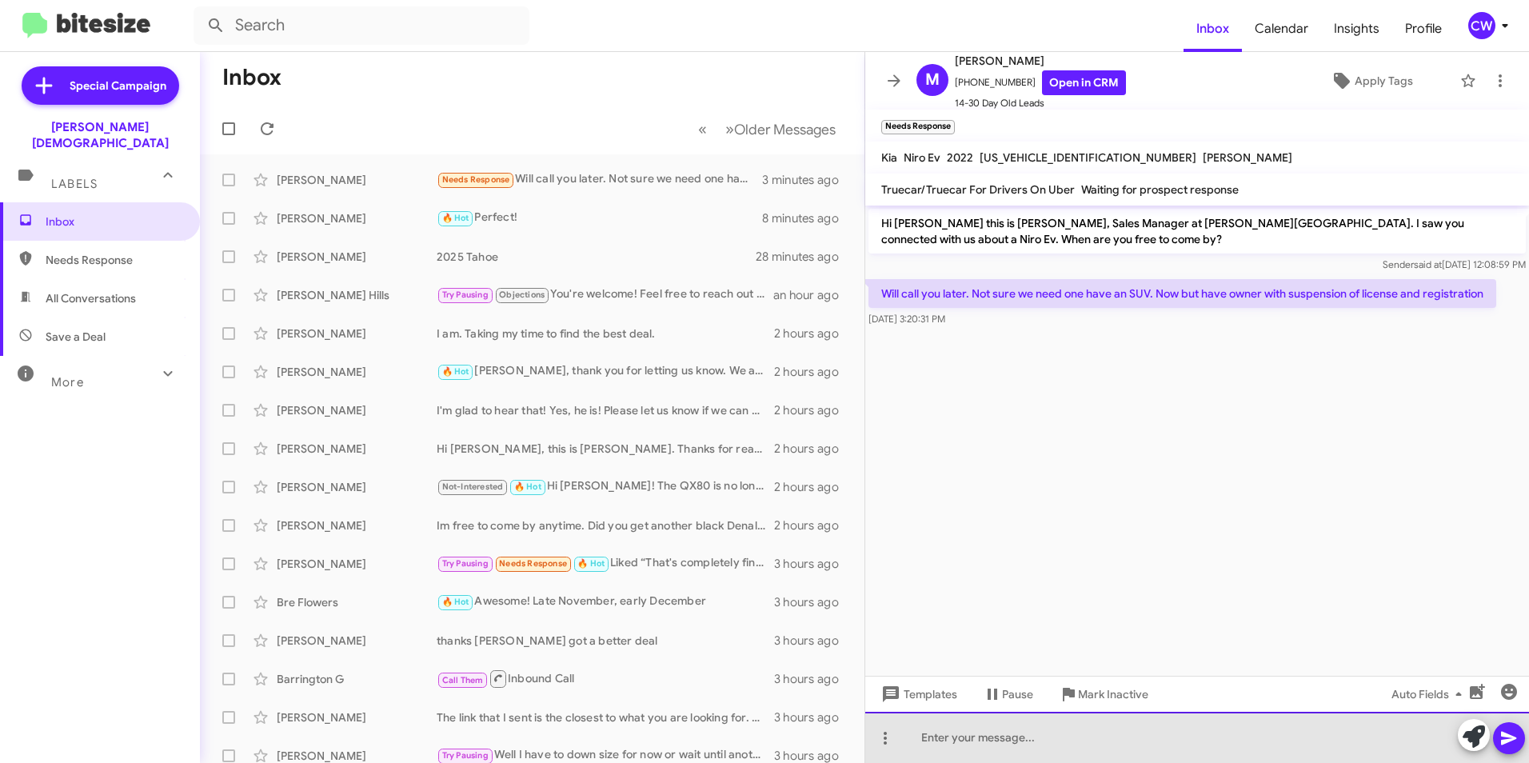
click at [1012, 741] on div at bounding box center [1197, 737] width 664 height 51
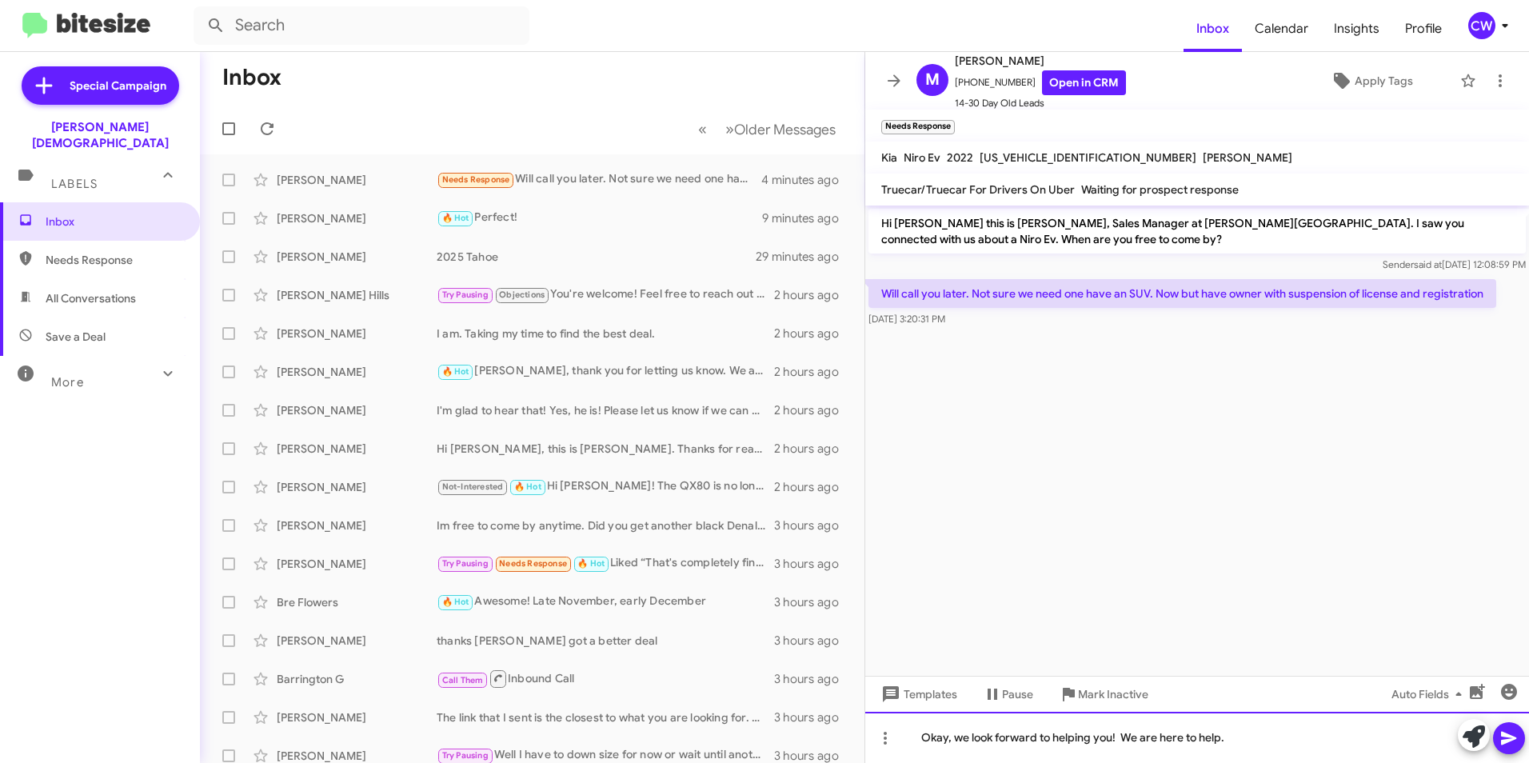
click at [1222, 737] on div "Okay, we look forward to helping you! We are here to help." at bounding box center [1197, 737] width 664 height 51
click at [1241, 745] on div "Okay, we look forward to helping you when you are ready." at bounding box center [1197, 737] width 664 height 51
click at [1502, 737] on icon at bounding box center [1509, 738] width 19 height 19
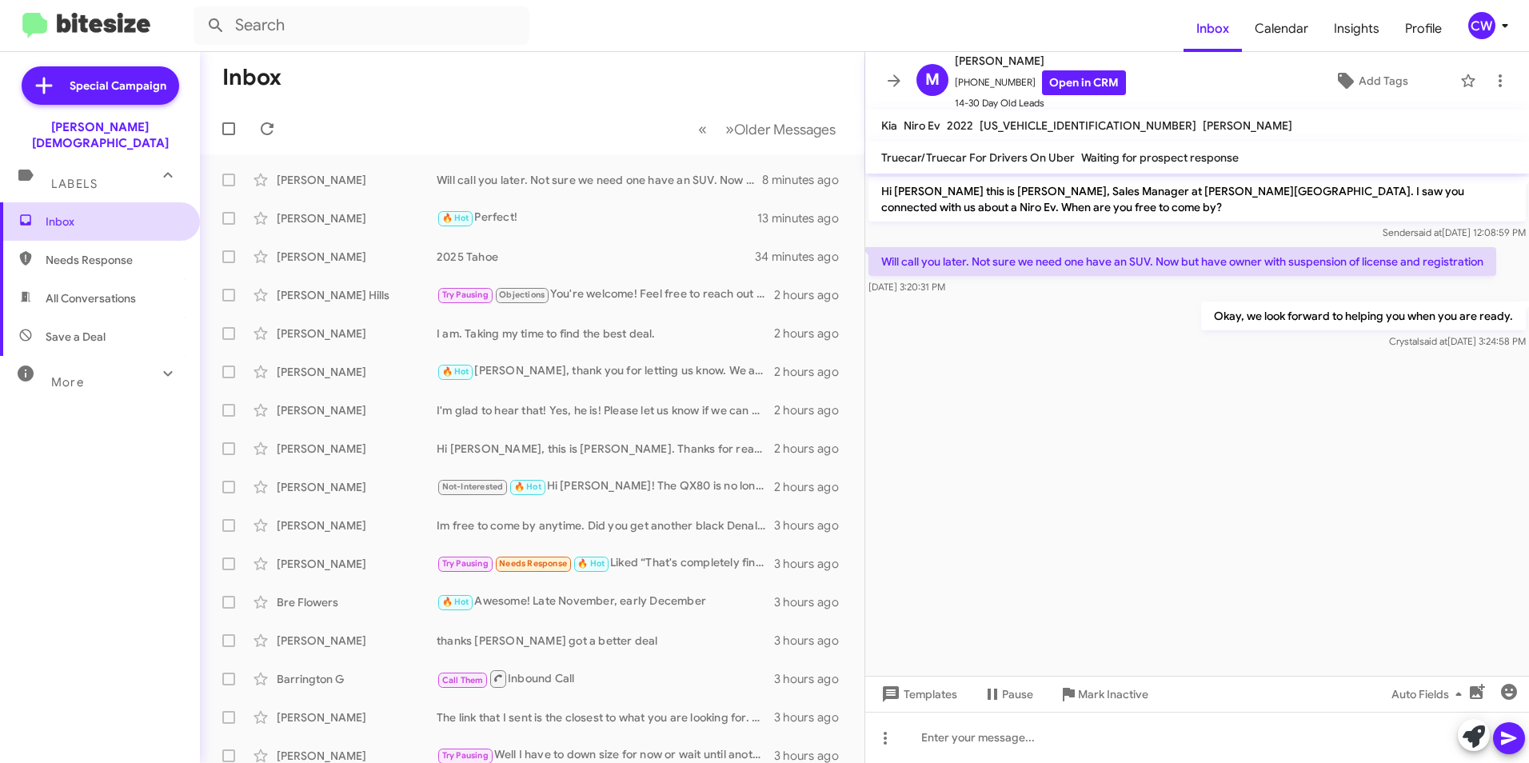
click at [73, 214] on span "Inbox" at bounding box center [114, 222] width 136 height 16
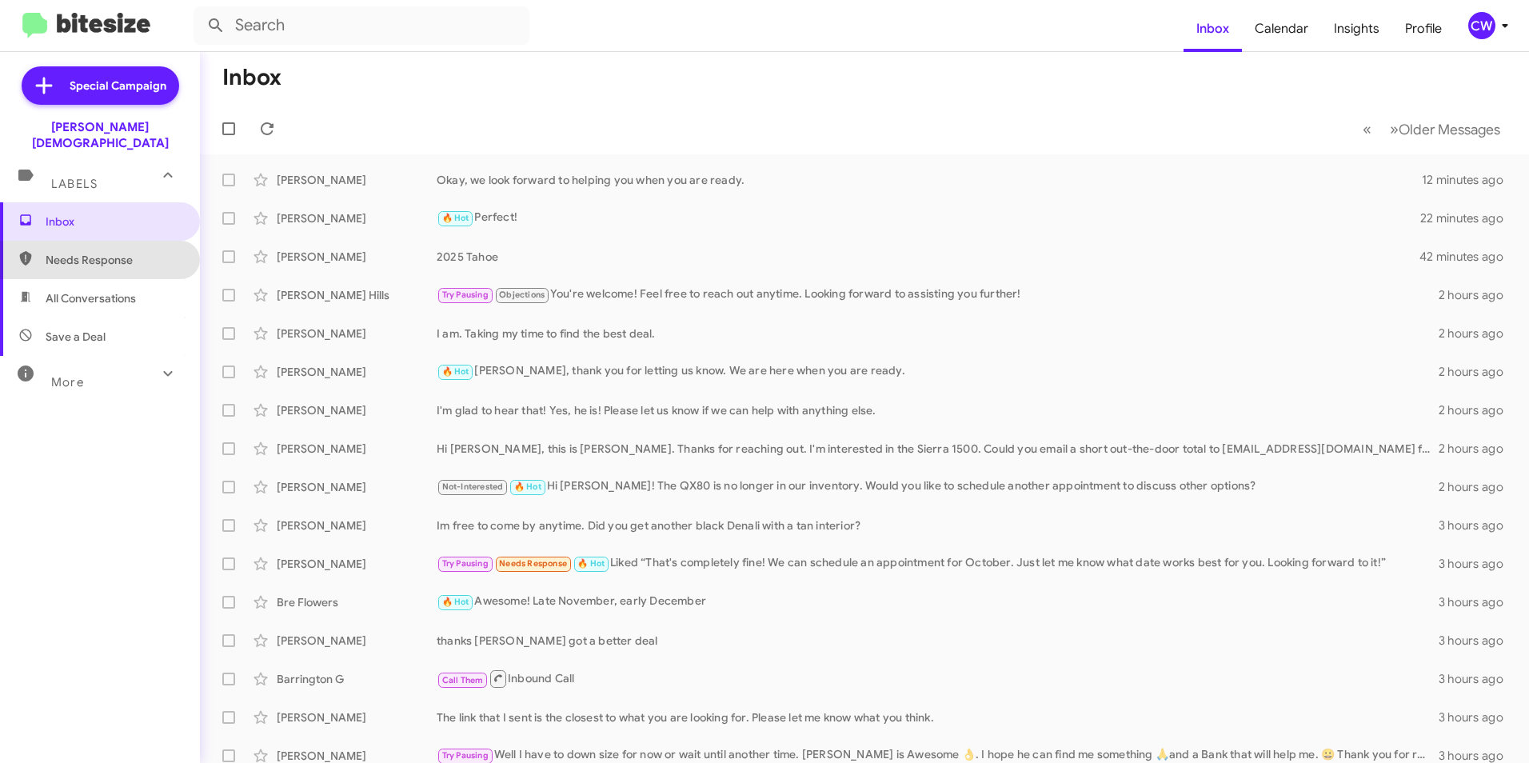
click at [101, 253] on span "Needs Response" at bounding box center [100, 260] width 200 height 38
type input "in:needs-response"
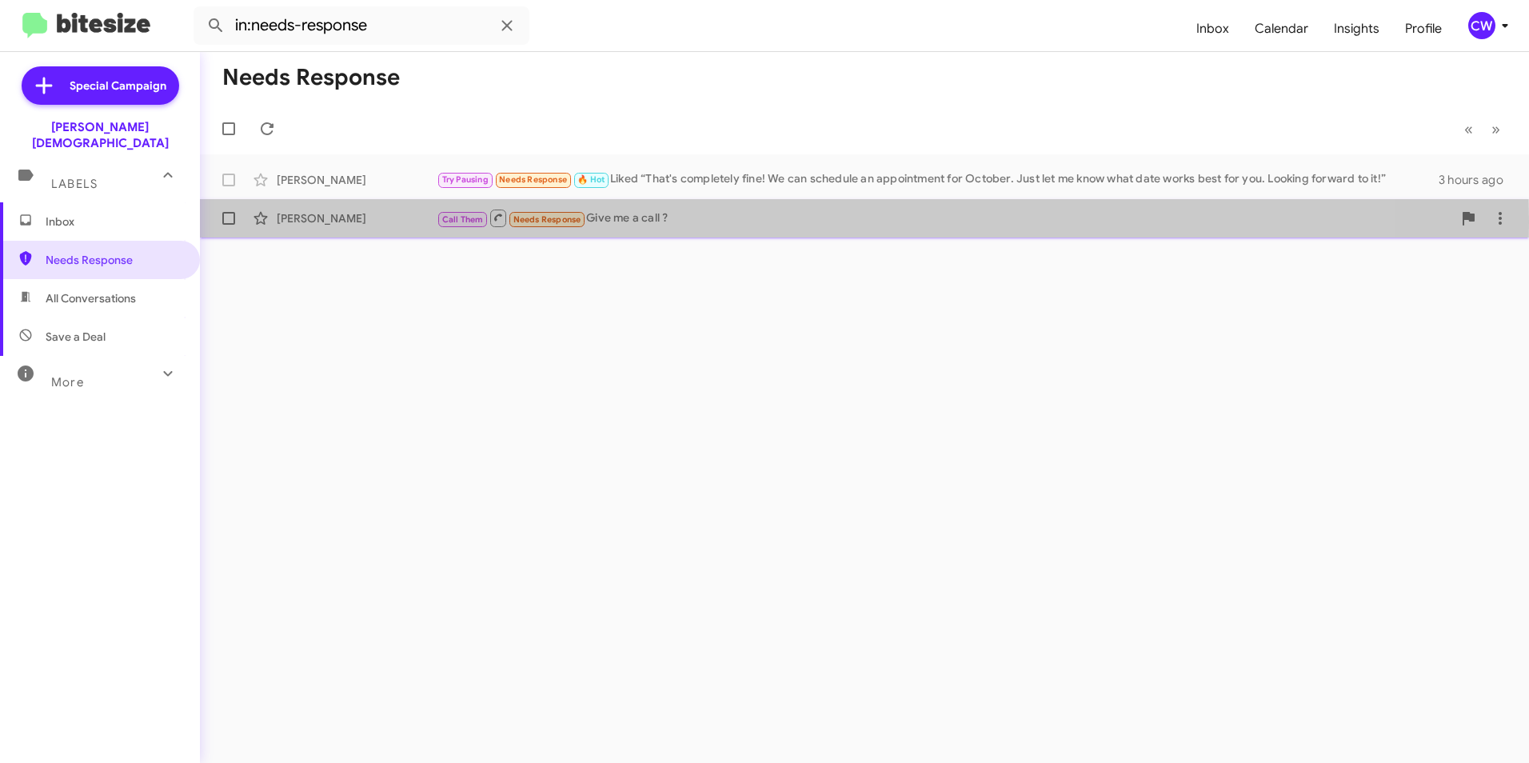
click at [548, 222] on span "Needs Response" at bounding box center [547, 219] width 68 height 10
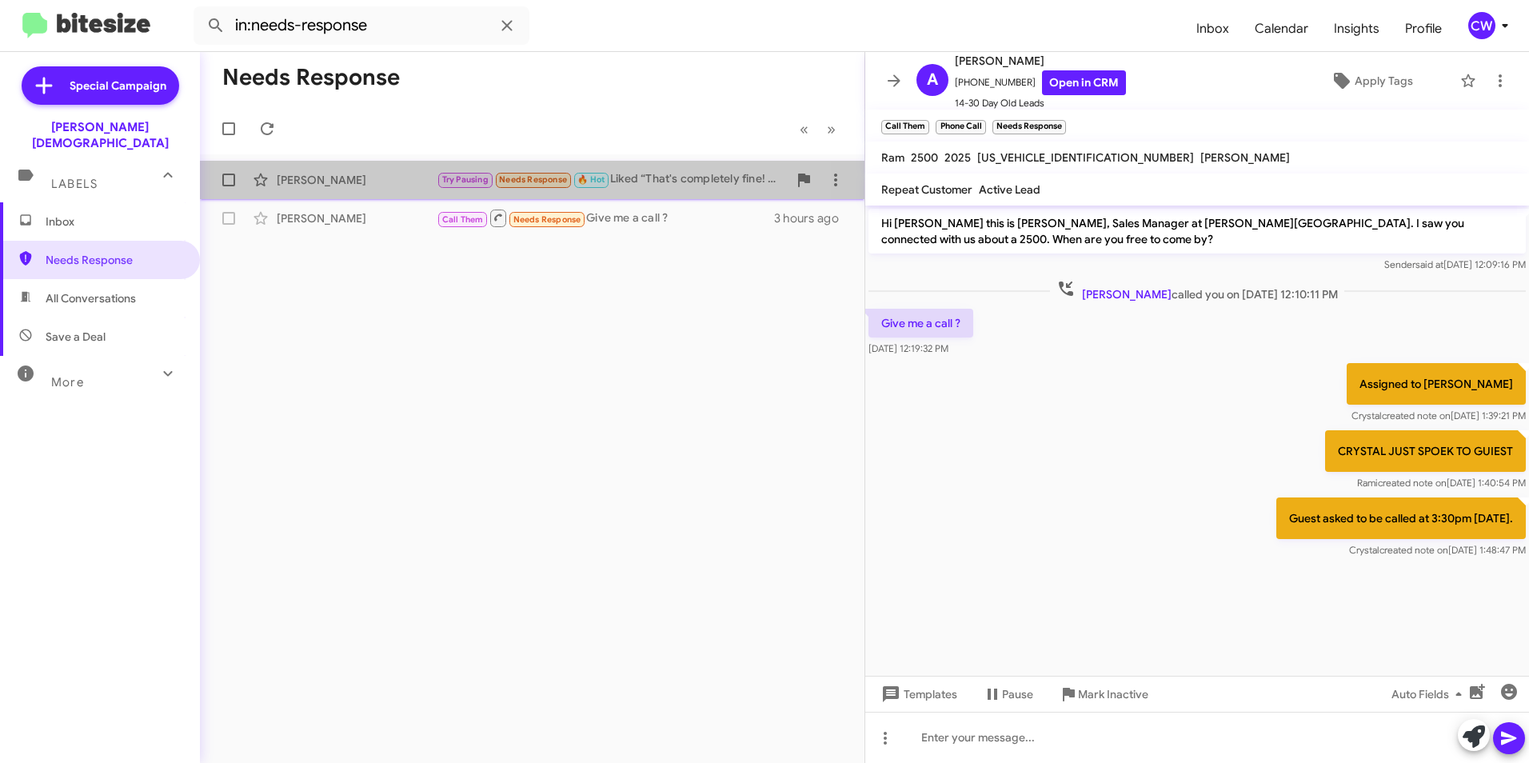
click at [340, 187] on div "Courtney Bianchi Try Pausing Needs Response 🔥 Hot Liked “That's completely fine…" at bounding box center [532, 180] width 639 height 32
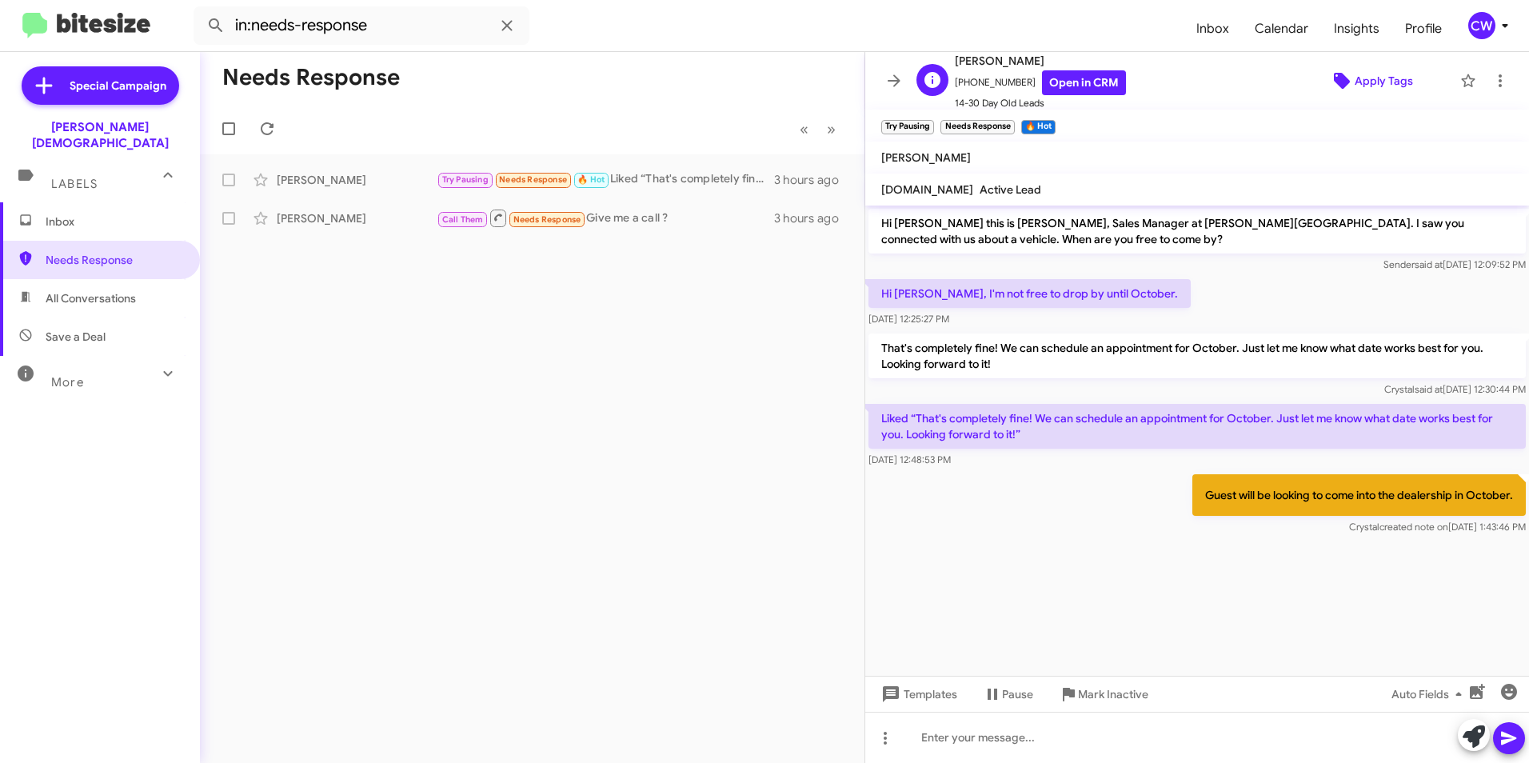
click at [1366, 82] on span "Apply Tags" at bounding box center [1384, 80] width 58 height 29
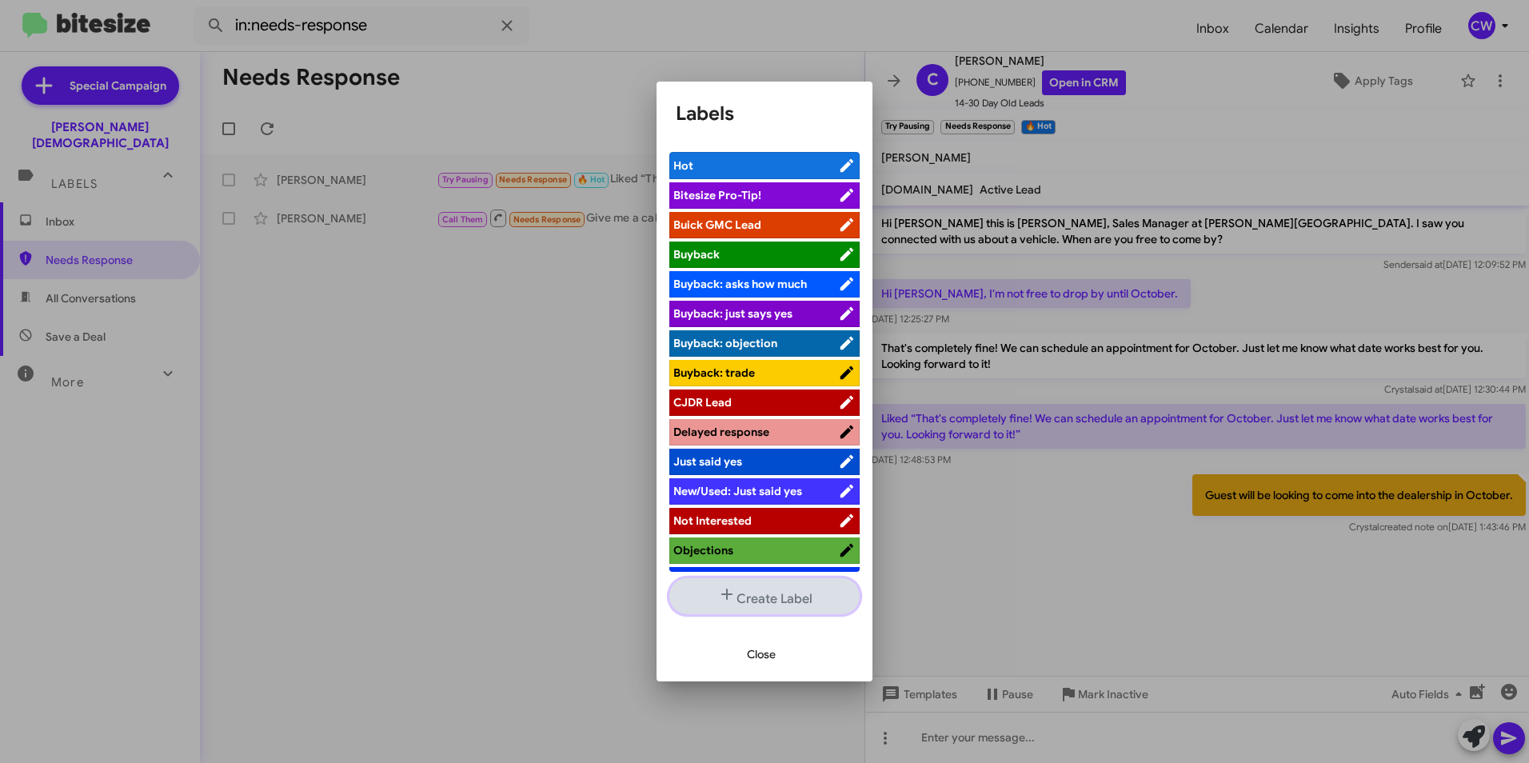
click at [767, 604] on button "Create Label" at bounding box center [764, 596] width 190 height 36
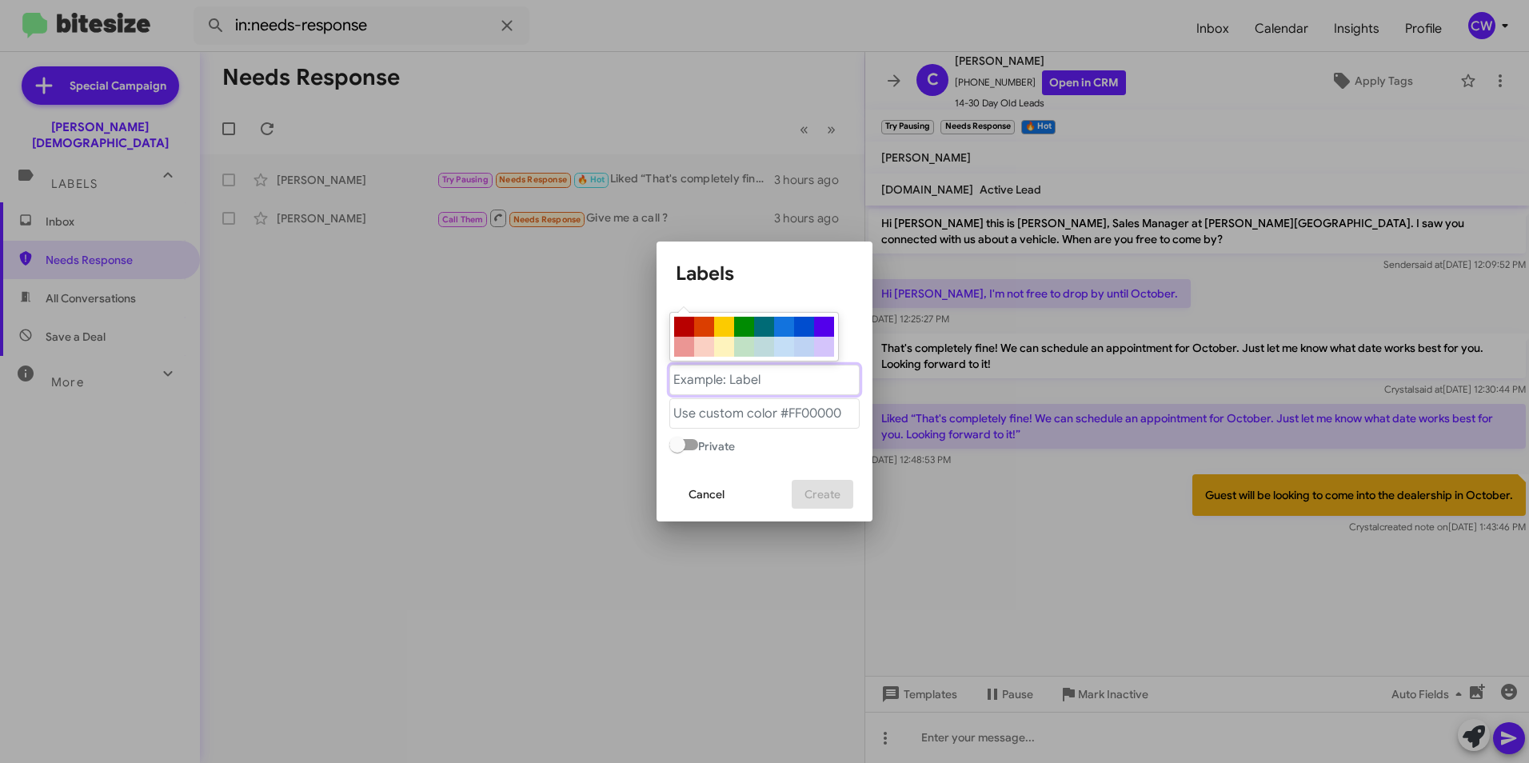
click at [737, 382] on "text" at bounding box center [764, 380] width 190 height 30
type "Call in October"
drag, startPoint x: 780, startPoint y: 376, endPoint x: 636, endPoint y: 380, distance: 144.0
click at [636, 380] on div "Labels Private Cancel Create" at bounding box center [764, 381] width 1529 height 763
click at [712, 492] on span "Cancel" at bounding box center [707, 494] width 36 height 29
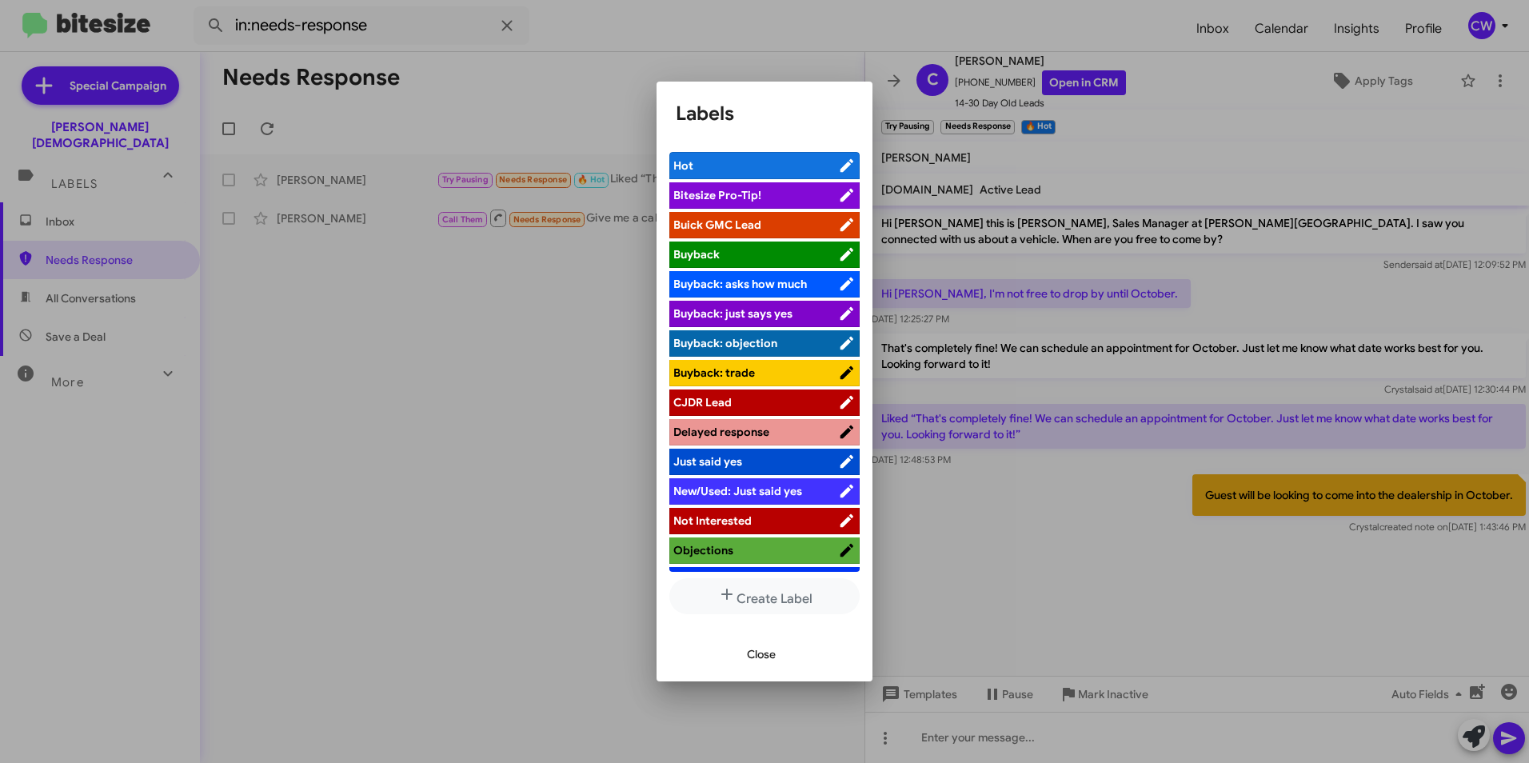
click at [838, 549] on icon at bounding box center [847, 550] width 18 height 19
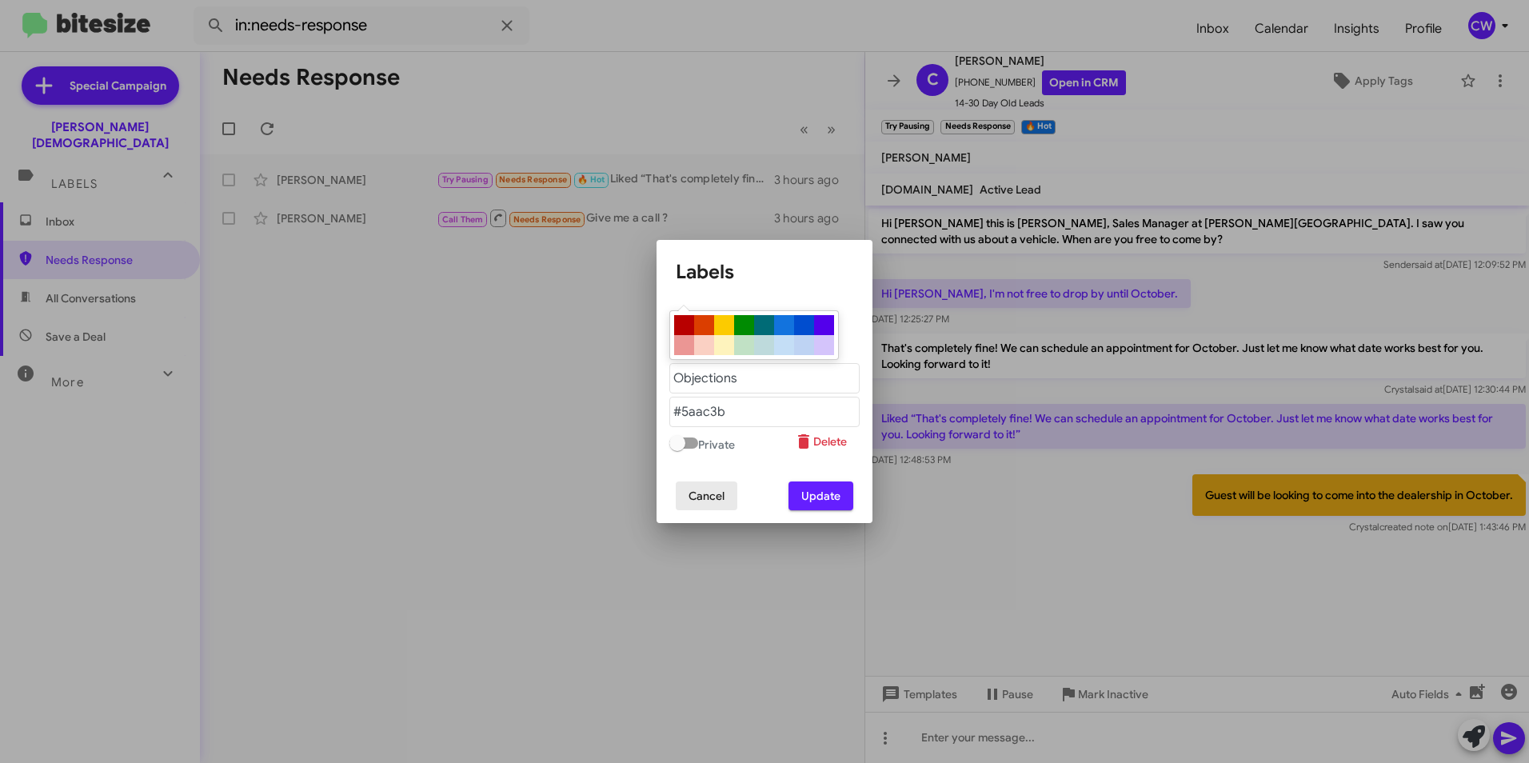
click at [713, 497] on span "Cancel" at bounding box center [707, 495] width 36 height 29
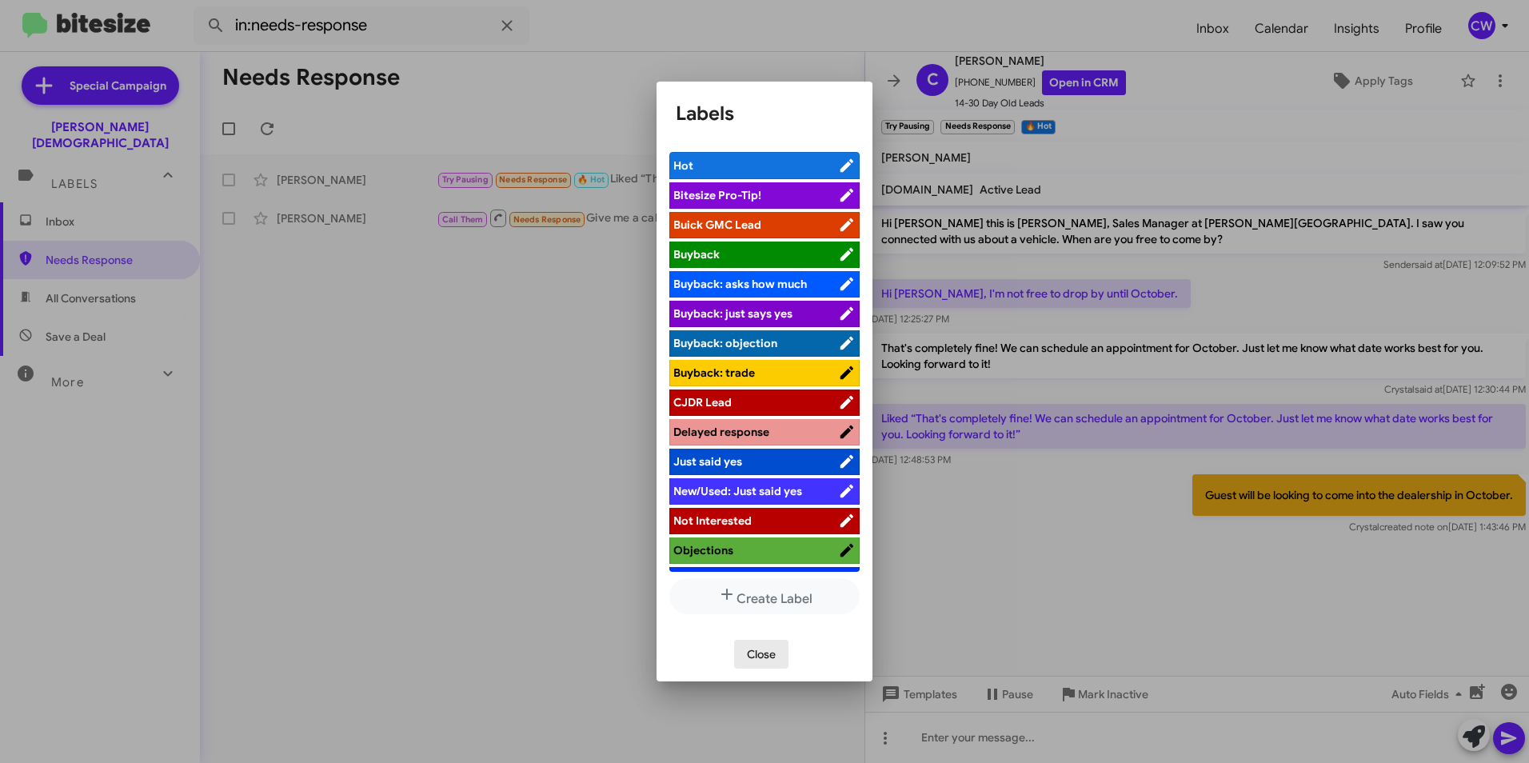
click at [773, 660] on span "Close" at bounding box center [761, 654] width 29 height 29
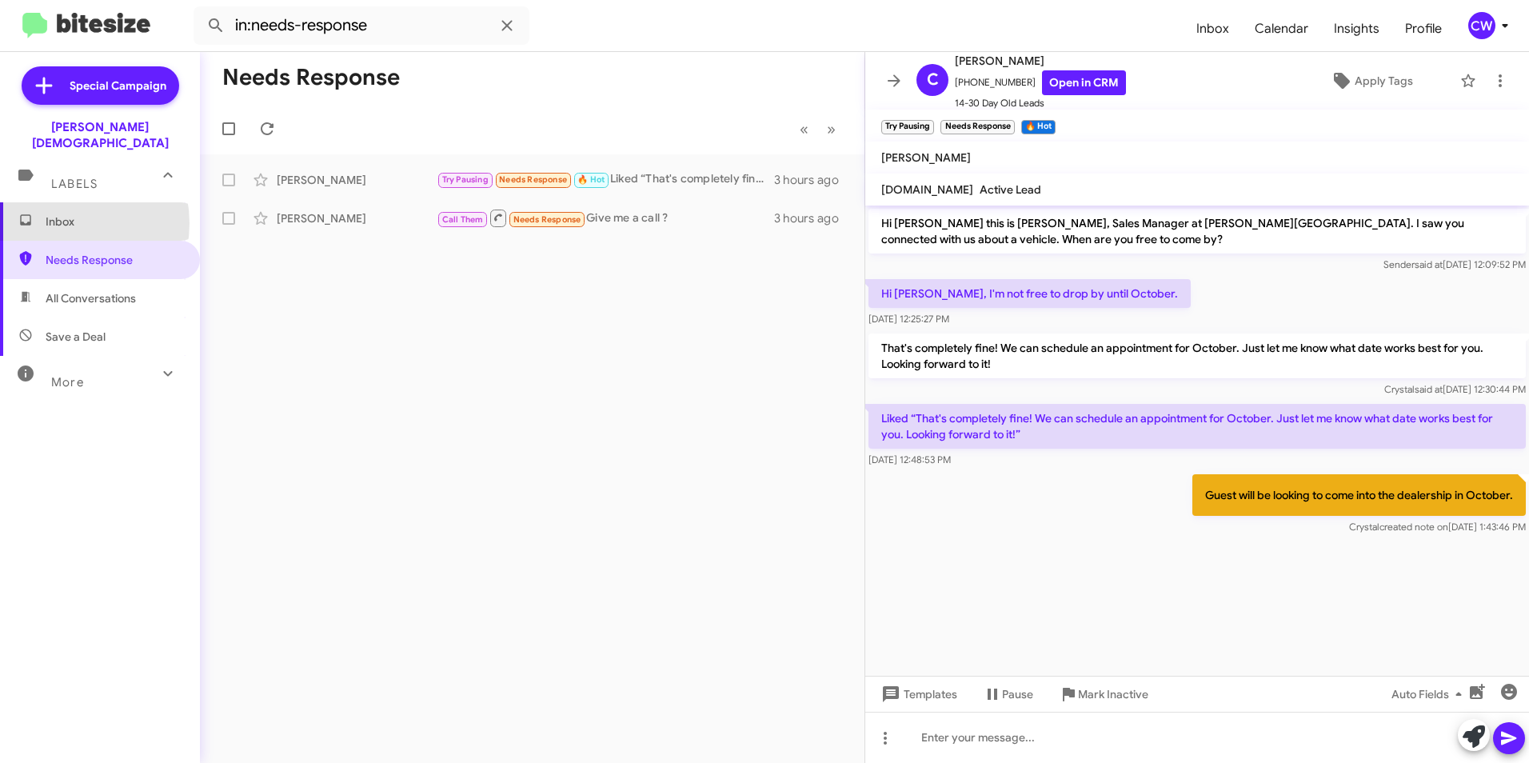
click at [60, 214] on span "Inbox" at bounding box center [114, 222] width 136 height 16
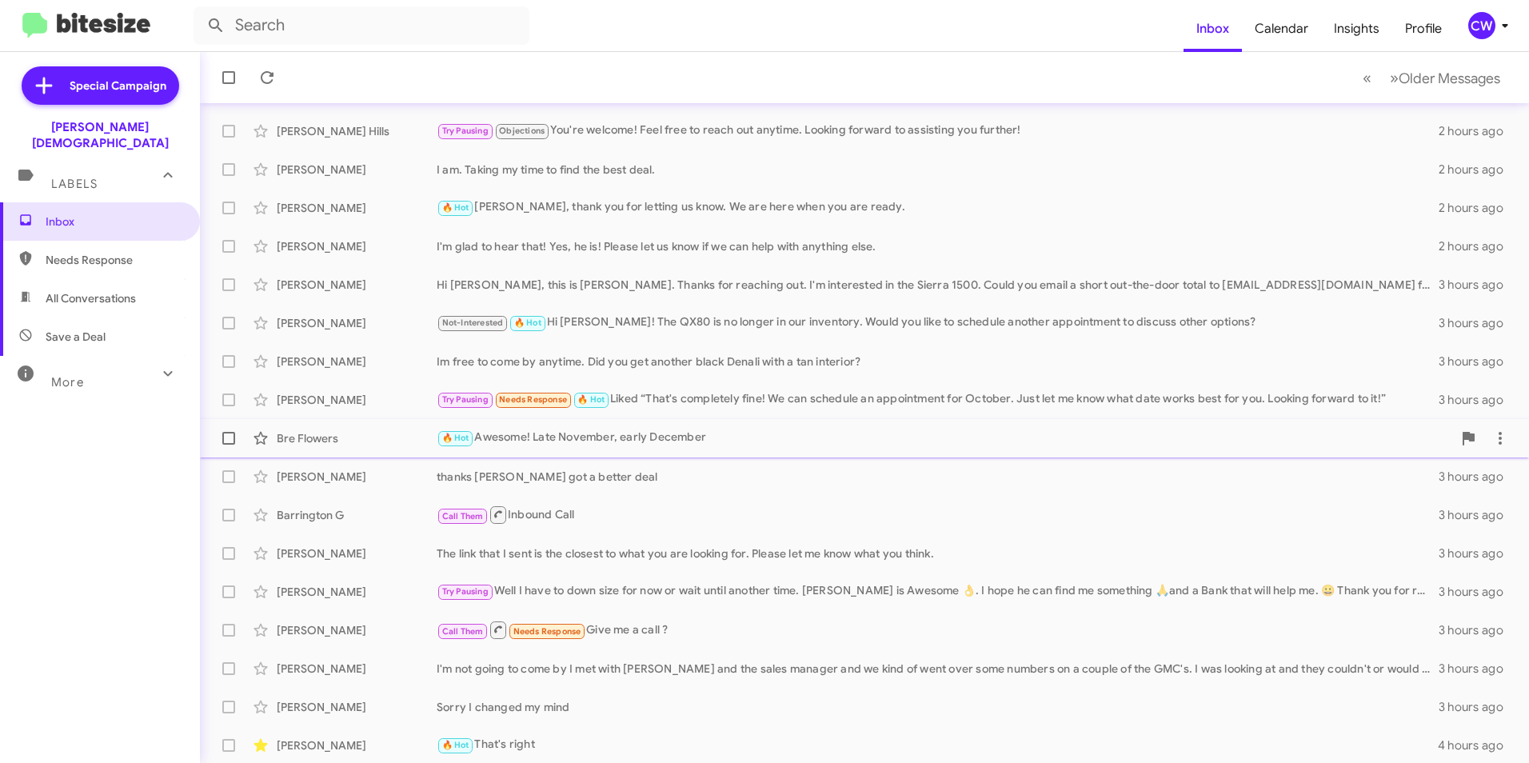
scroll to position [166, 0]
click at [266, 80] on icon at bounding box center [267, 77] width 19 height 19
click at [541, 398] on span "Needs Response" at bounding box center [533, 398] width 68 height 10
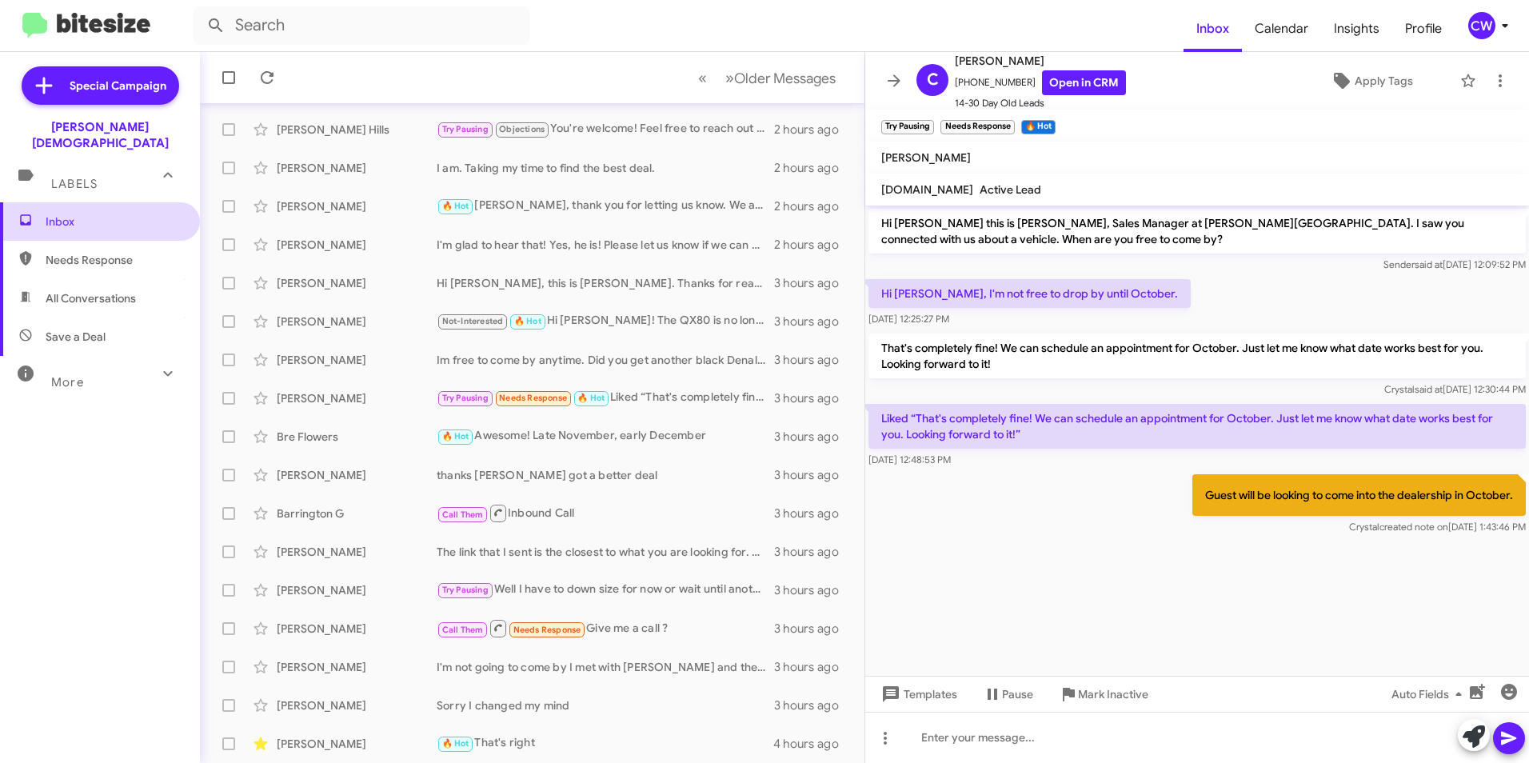
click at [60, 214] on span "Inbox" at bounding box center [114, 222] width 136 height 16
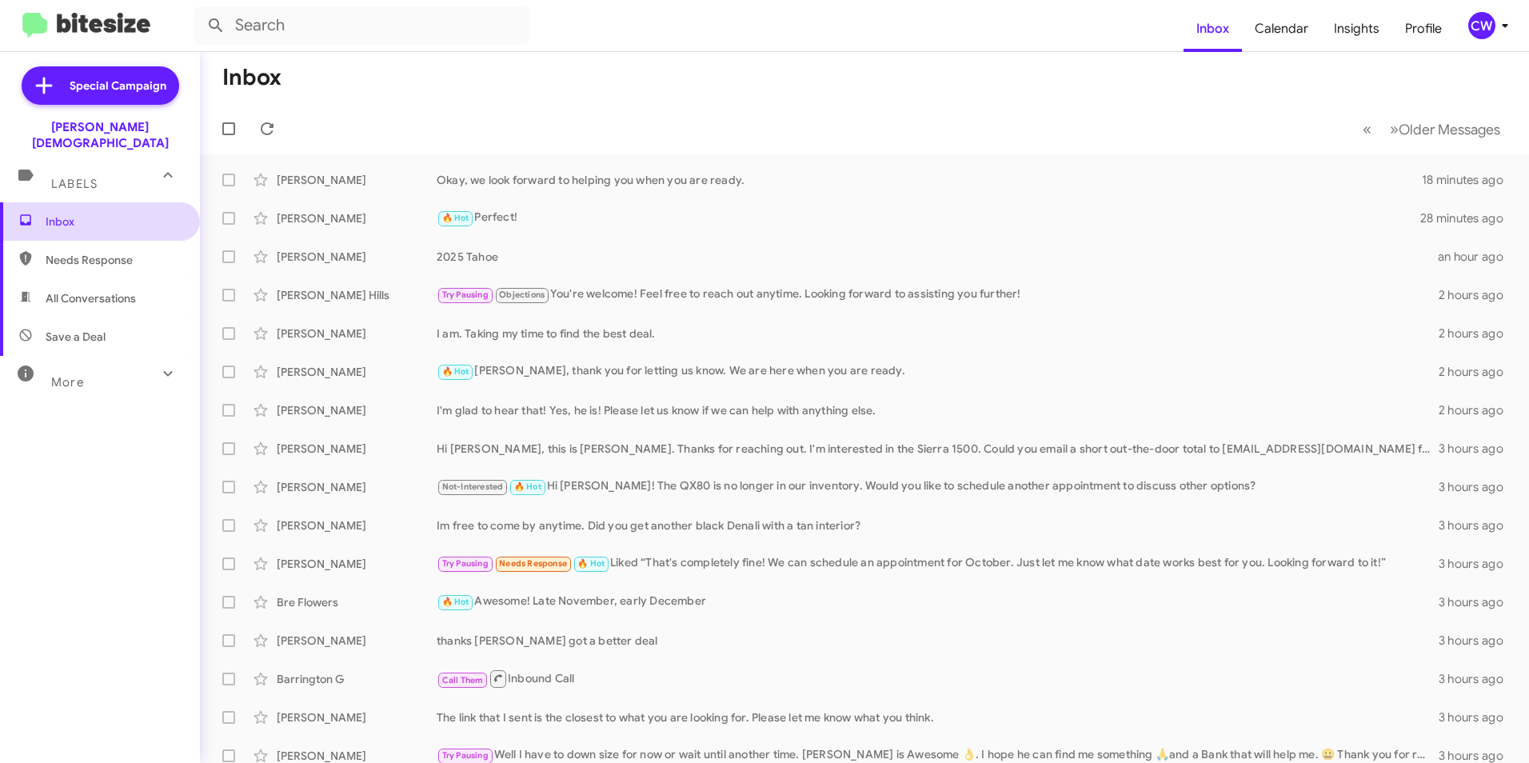
click at [54, 214] on span "Inbox" at bounding box center [114, 222] width 136 height 16
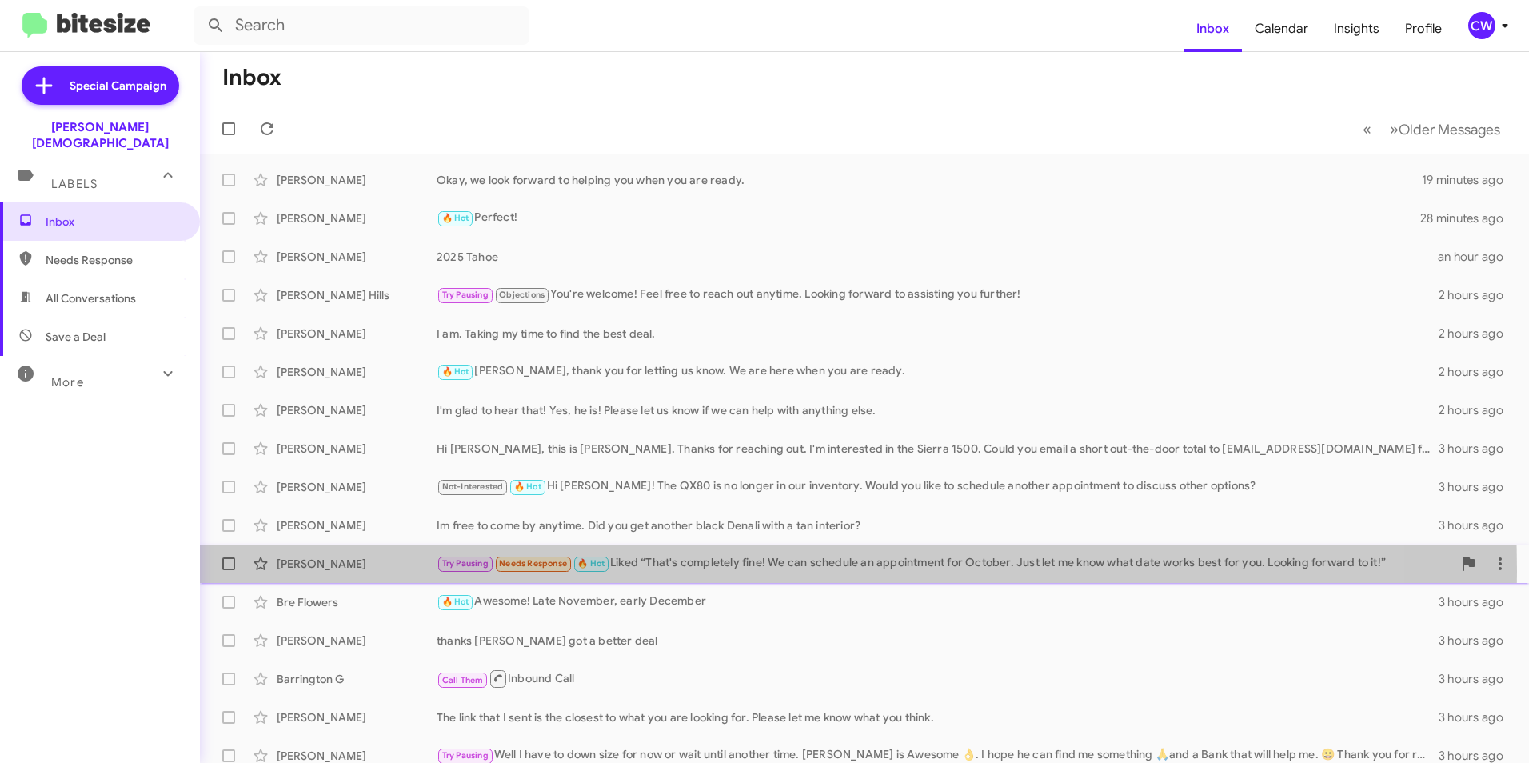
click at [546, 572] on span "Try Pausing Needs Response 🔥 Hot" at bounding box center [524, 563] width 174 height 18
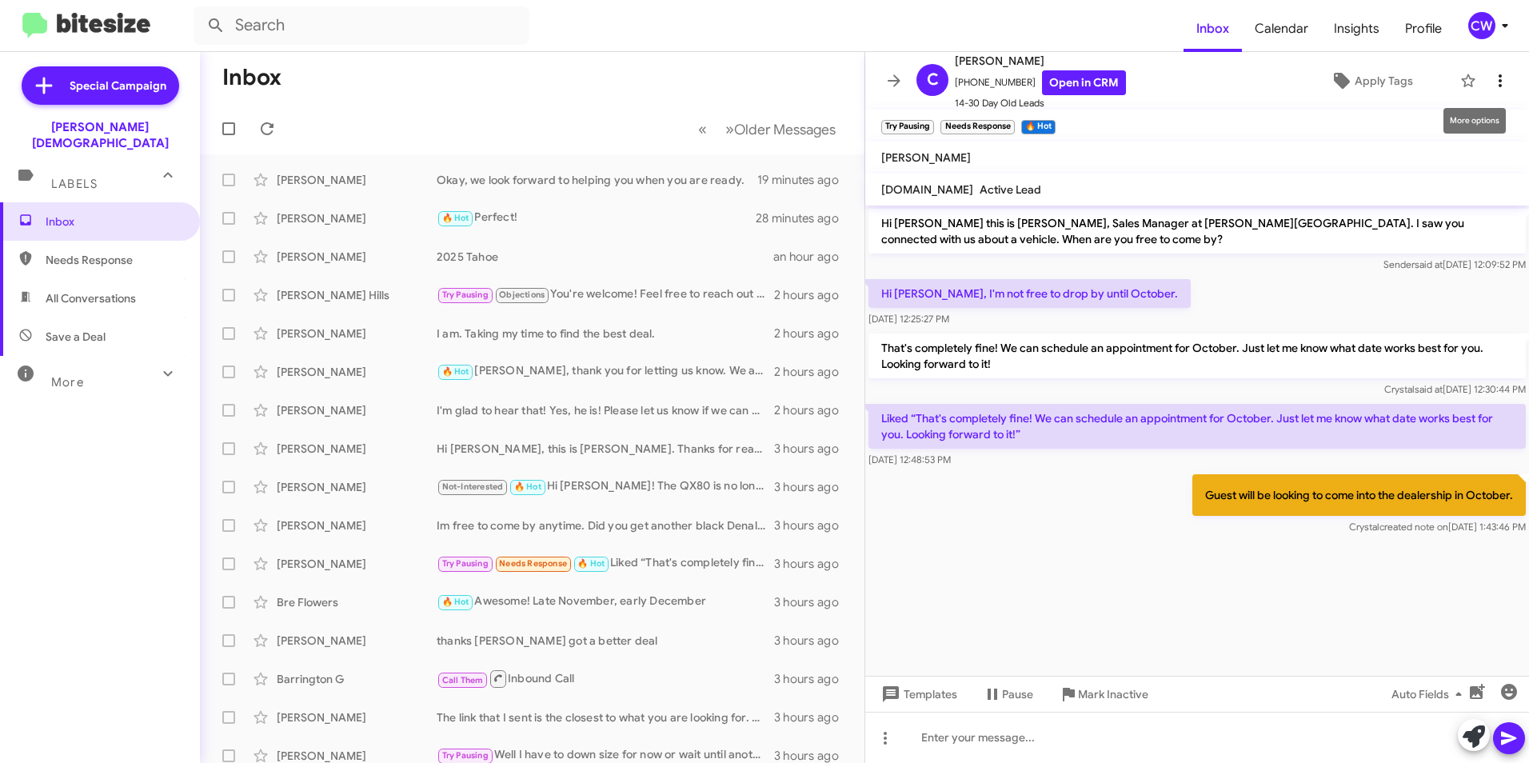
click at [1499, 82] on icon at bounding box center [1500, 80] width 3 height 13
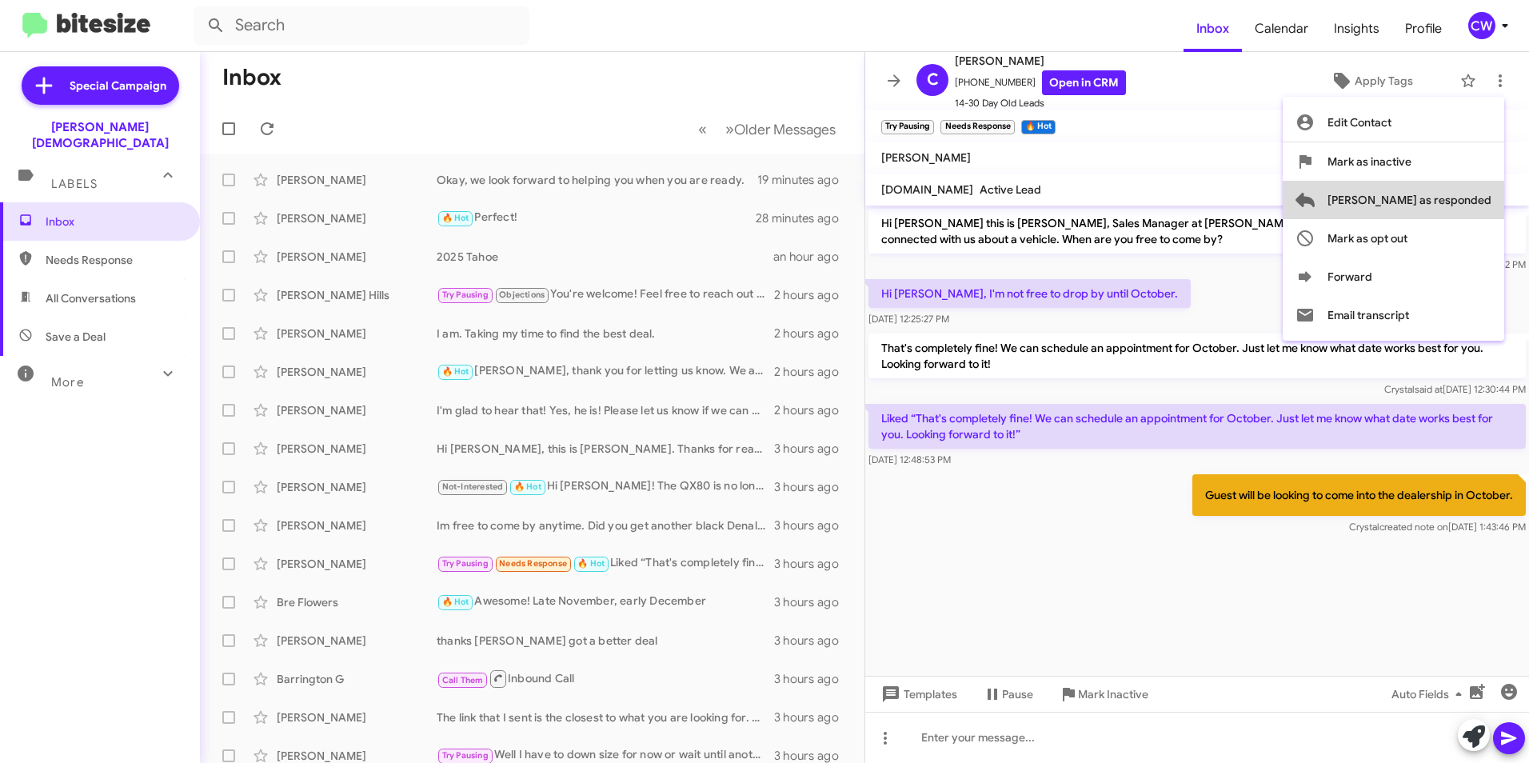
click at [1484, 202] on span "[PERSON_NAME] as responded" at bounding box center [1410, 200] width 164 height 38
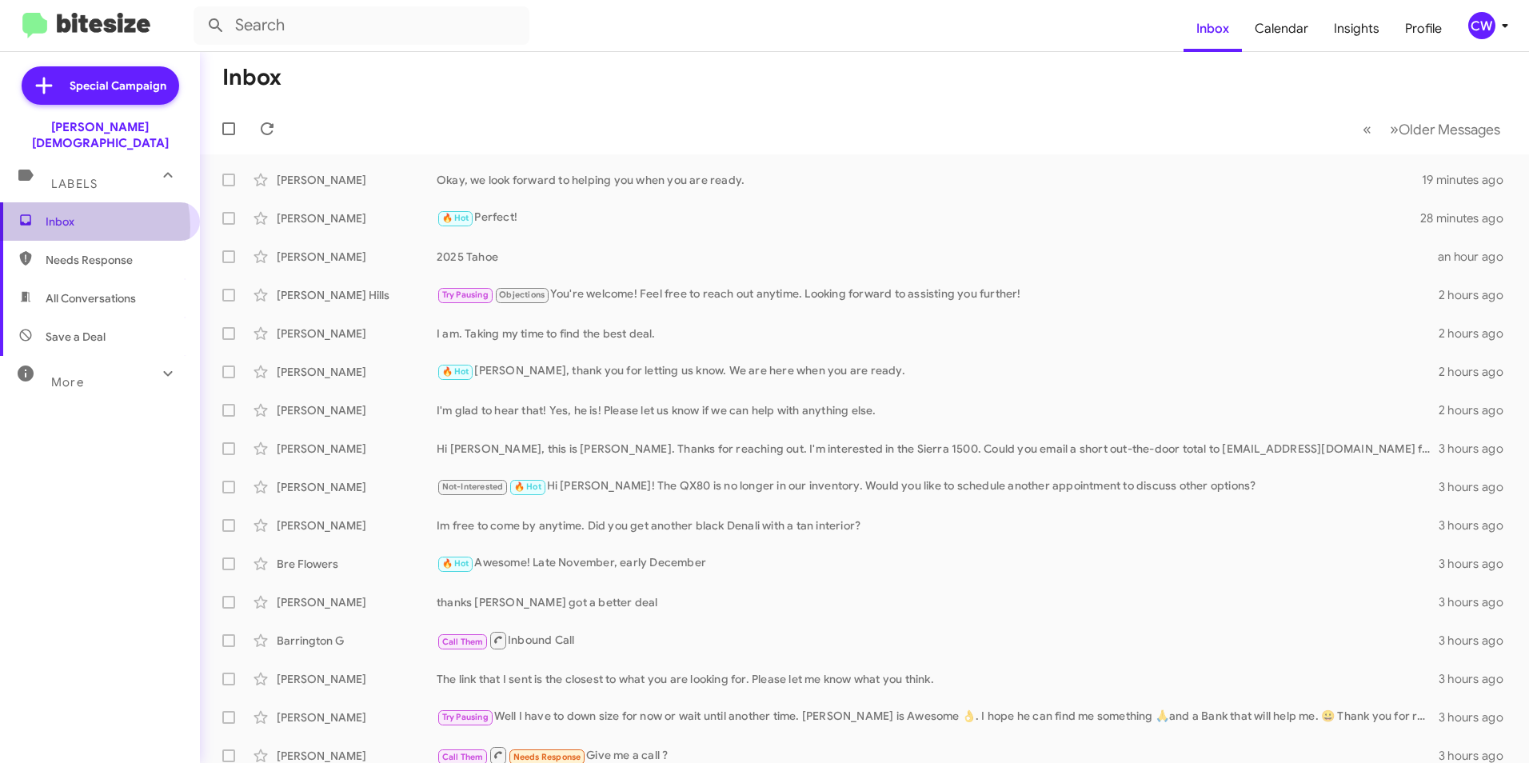
click at [61, 214] on span "Inbox" at bounding box center [114, 222] width 136 height 16
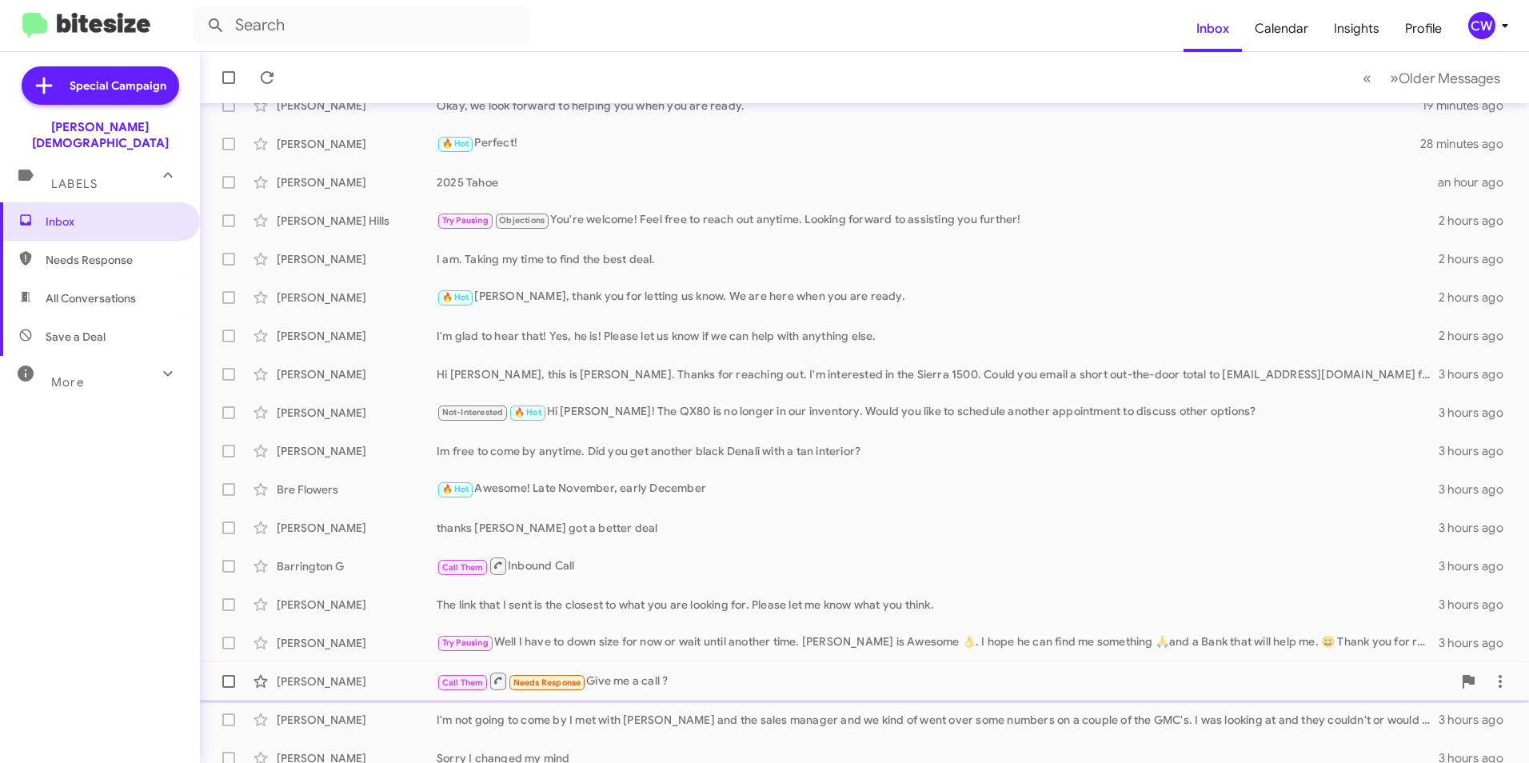
scroll to position [127, 0]
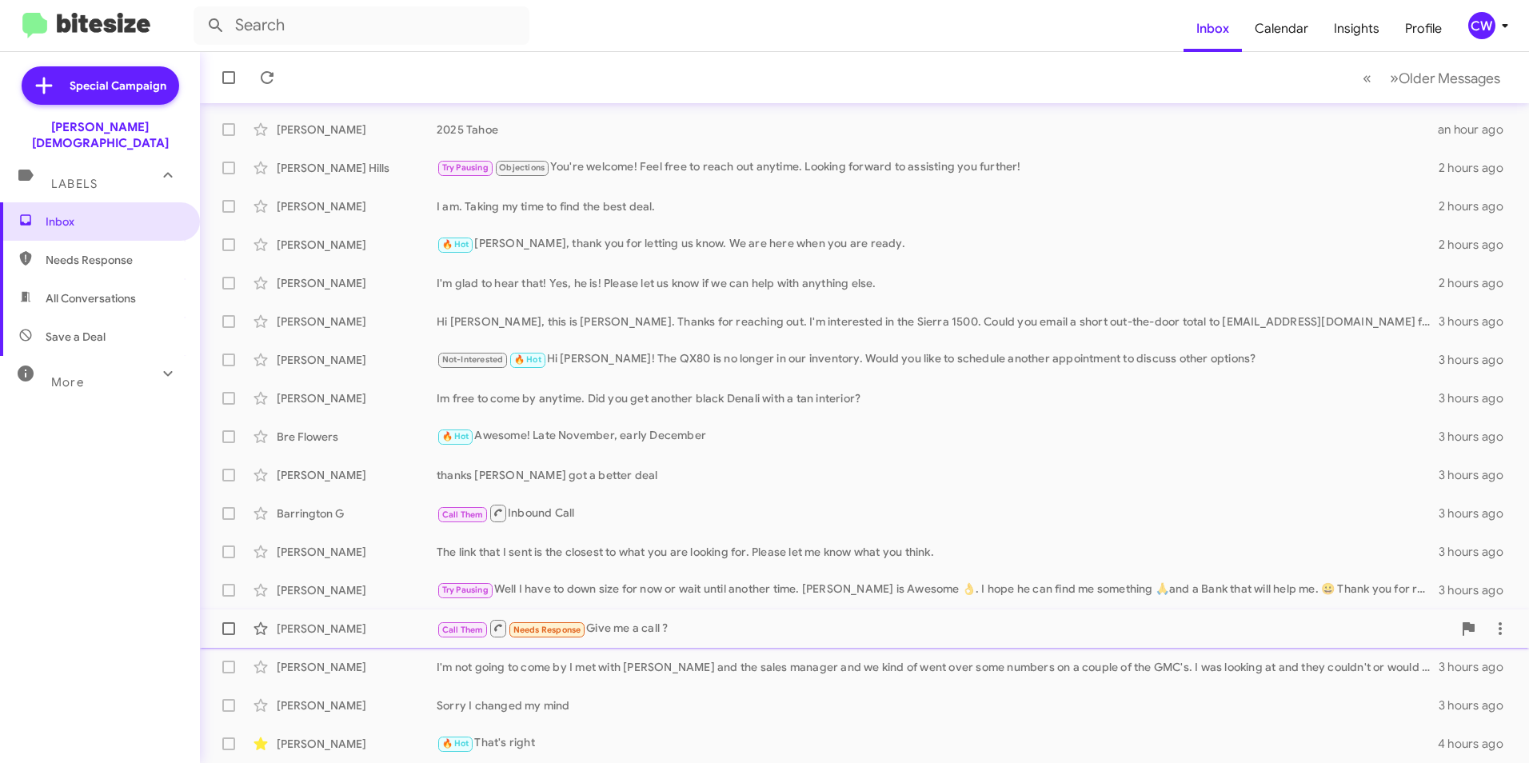
click at [544, 631] on span "Needs Response" at bounding box center [547, 630] width 68 height 10
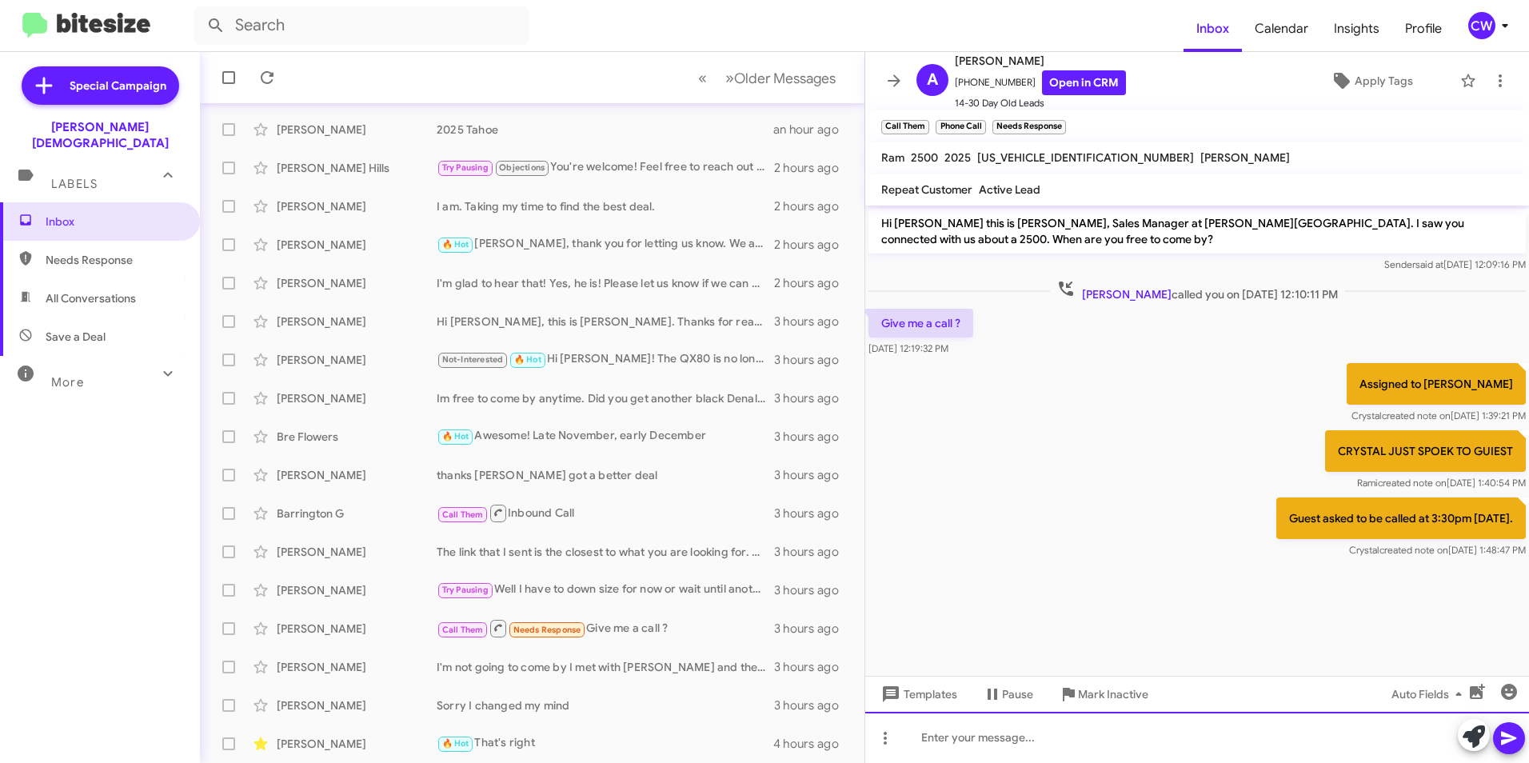
click at [1000, 740] on div at bounding box center [1197, 737] width 664 height 51
click at [967, 735] on div at bounding box center [1197, 737] width 664 height 51
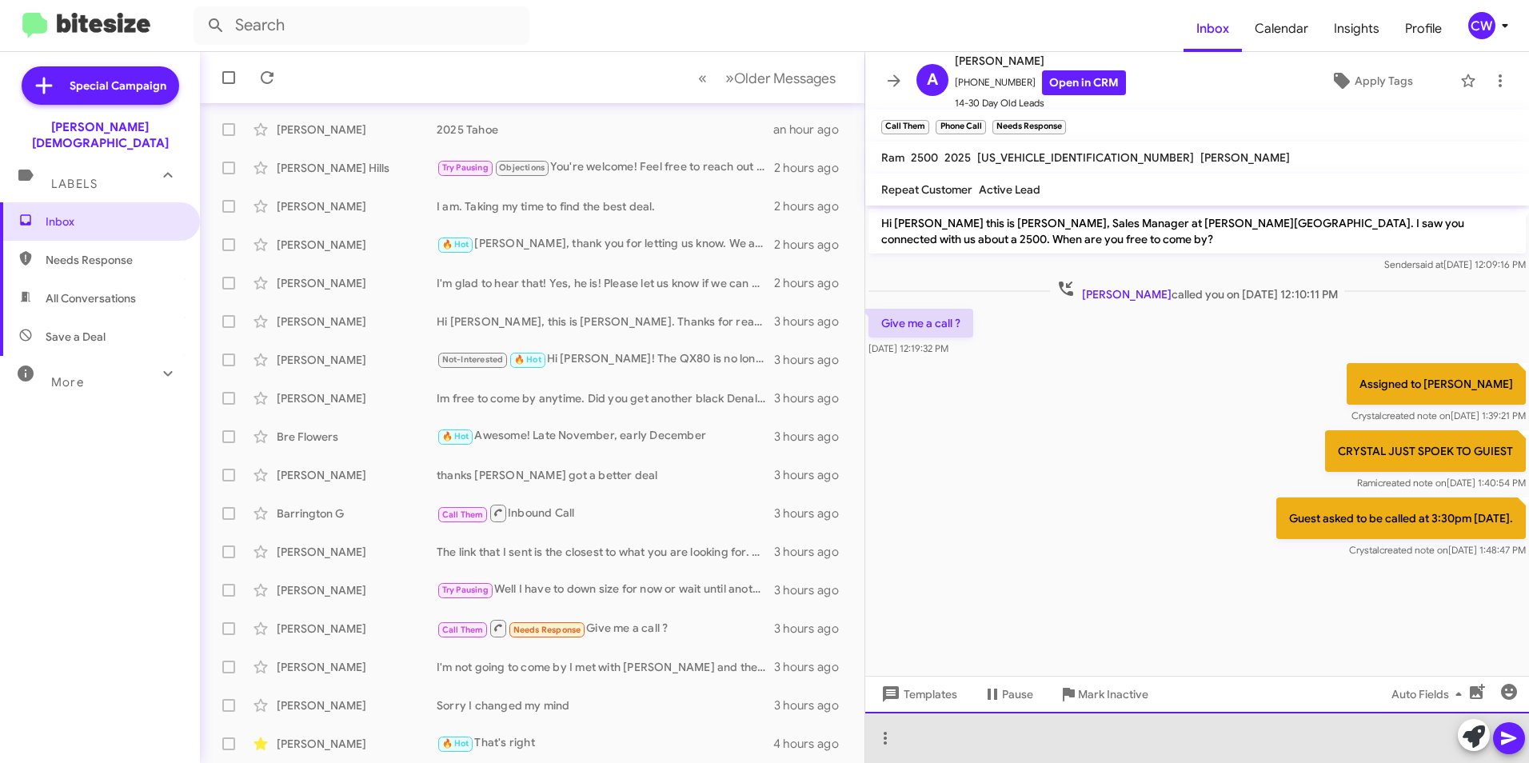
click at [950, 743] on div at bounding box center [1197, 737] width 664 height 51
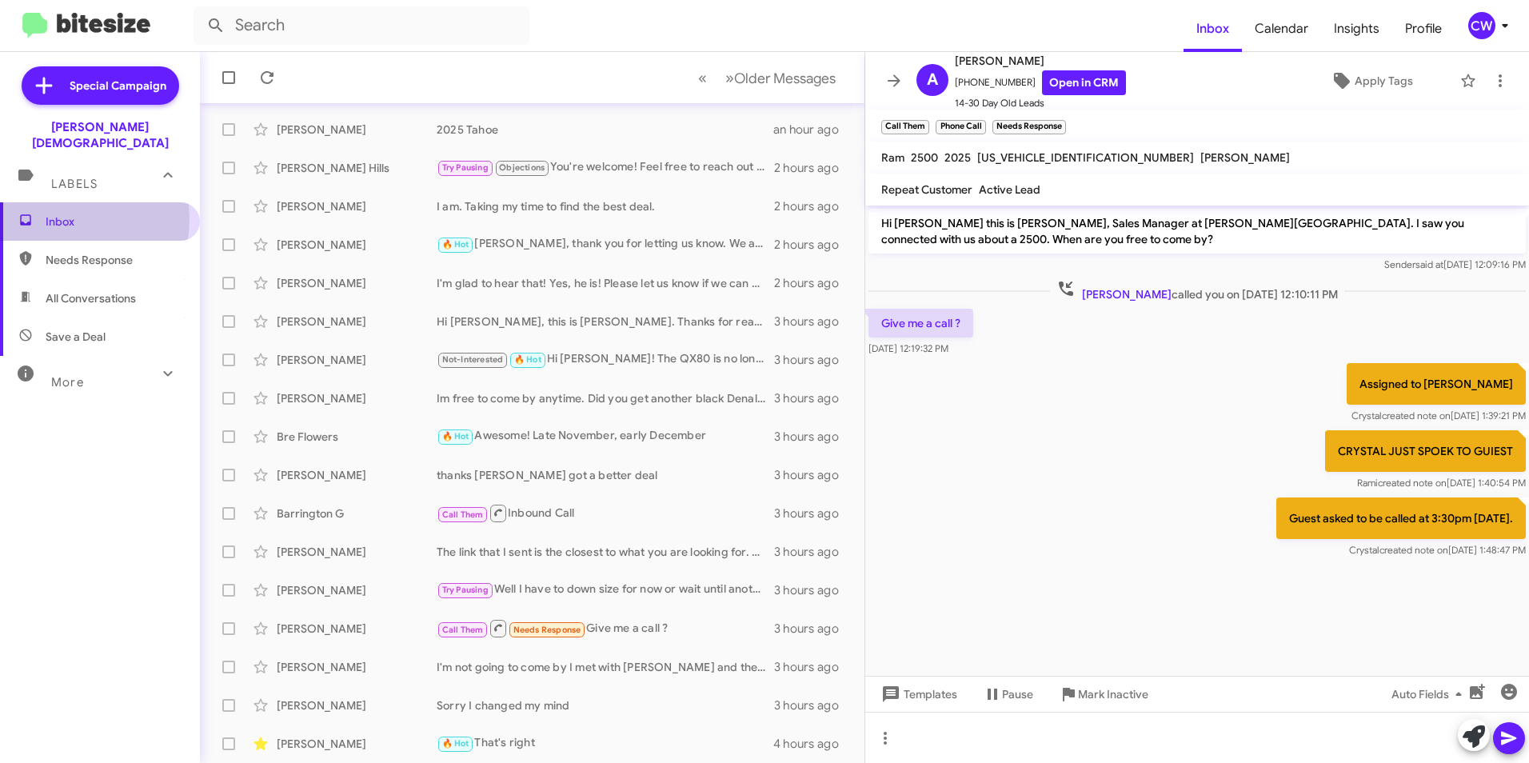
click at [53, 214] on span "Inbox" at bounding box center [114, 222] width 136 height 16
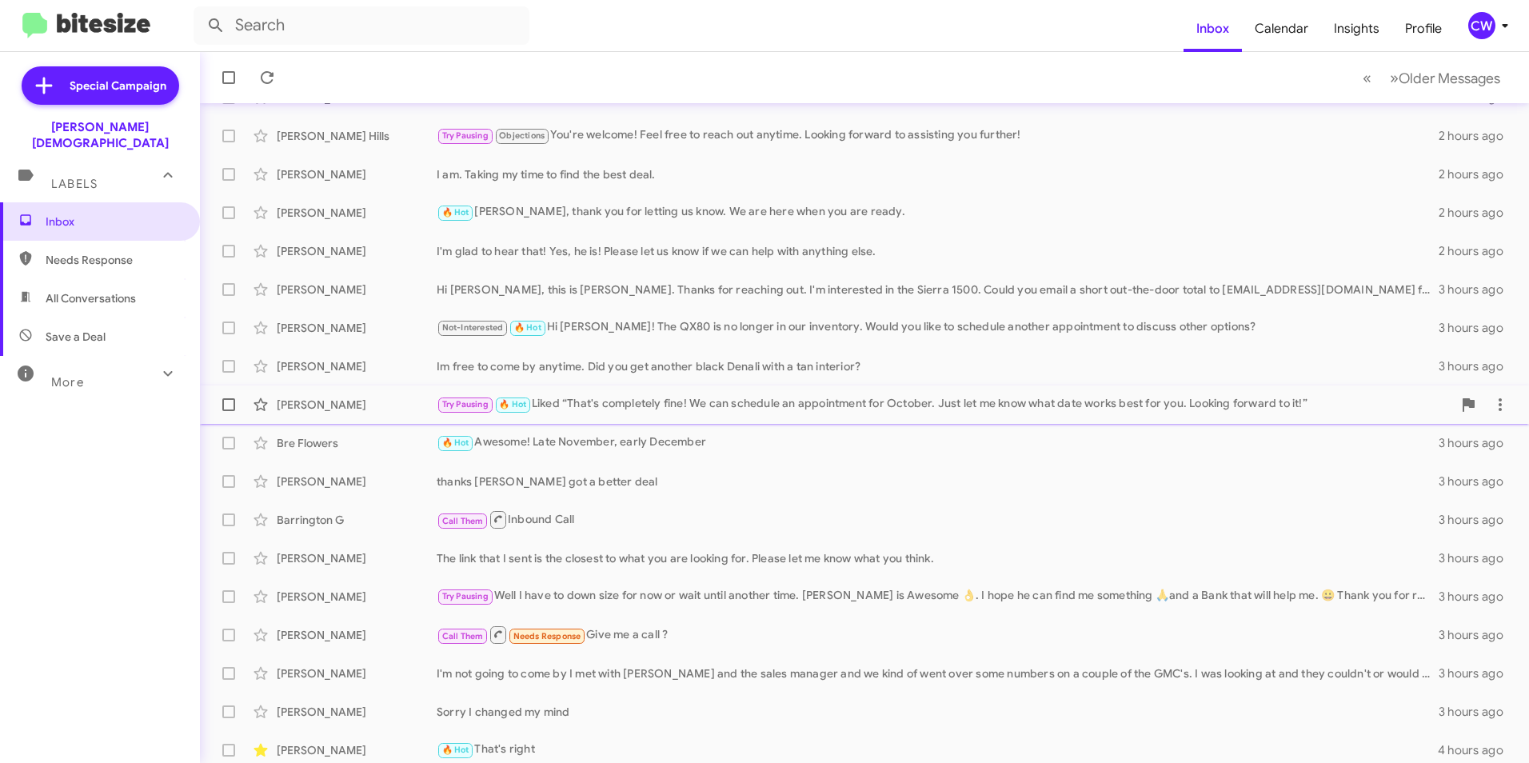
scroll to position [166, 0]
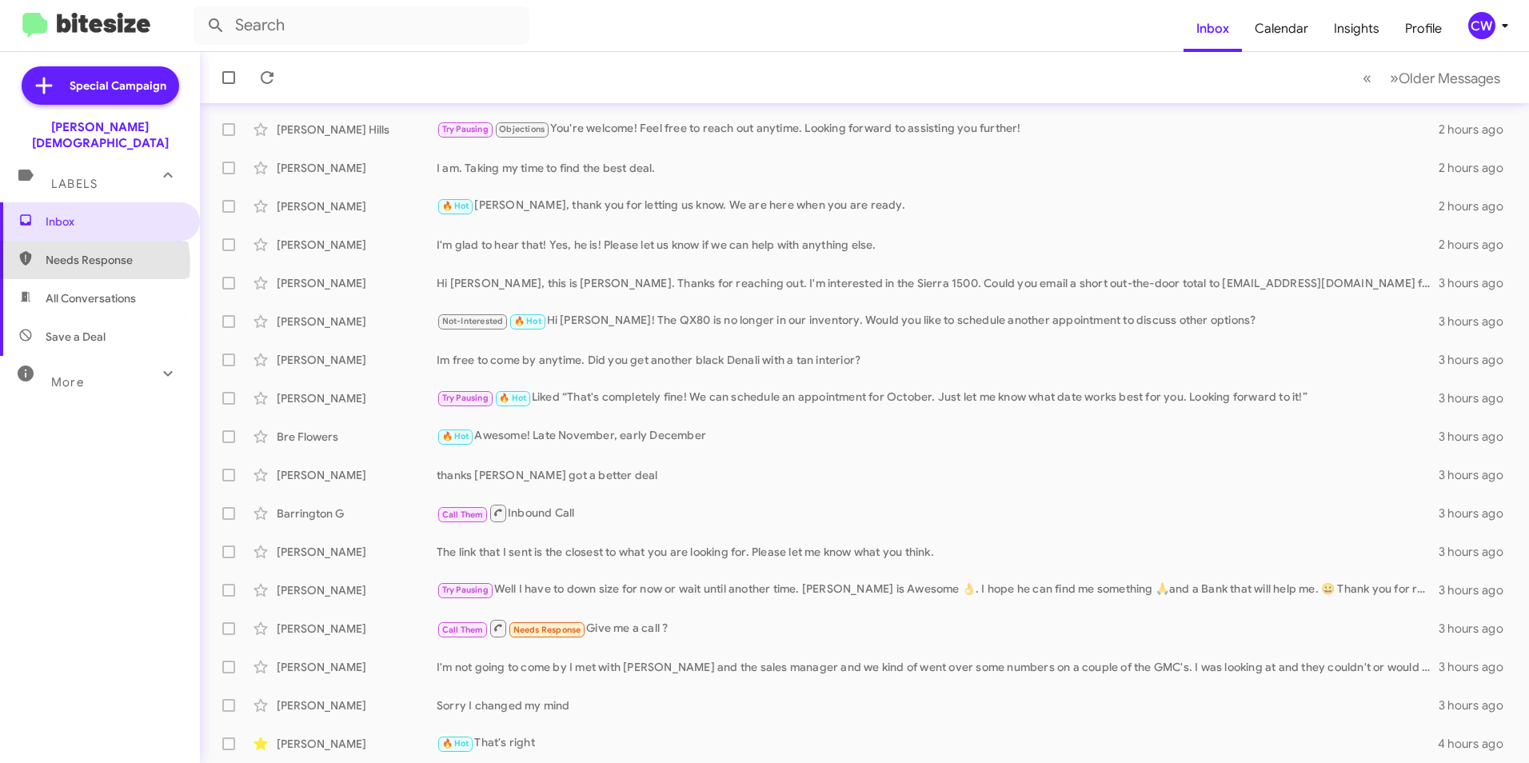
click at [89, 252] on span "Needs Response" at bounding box center [114, 260] width 136 height 16
type input "in:needs-response"
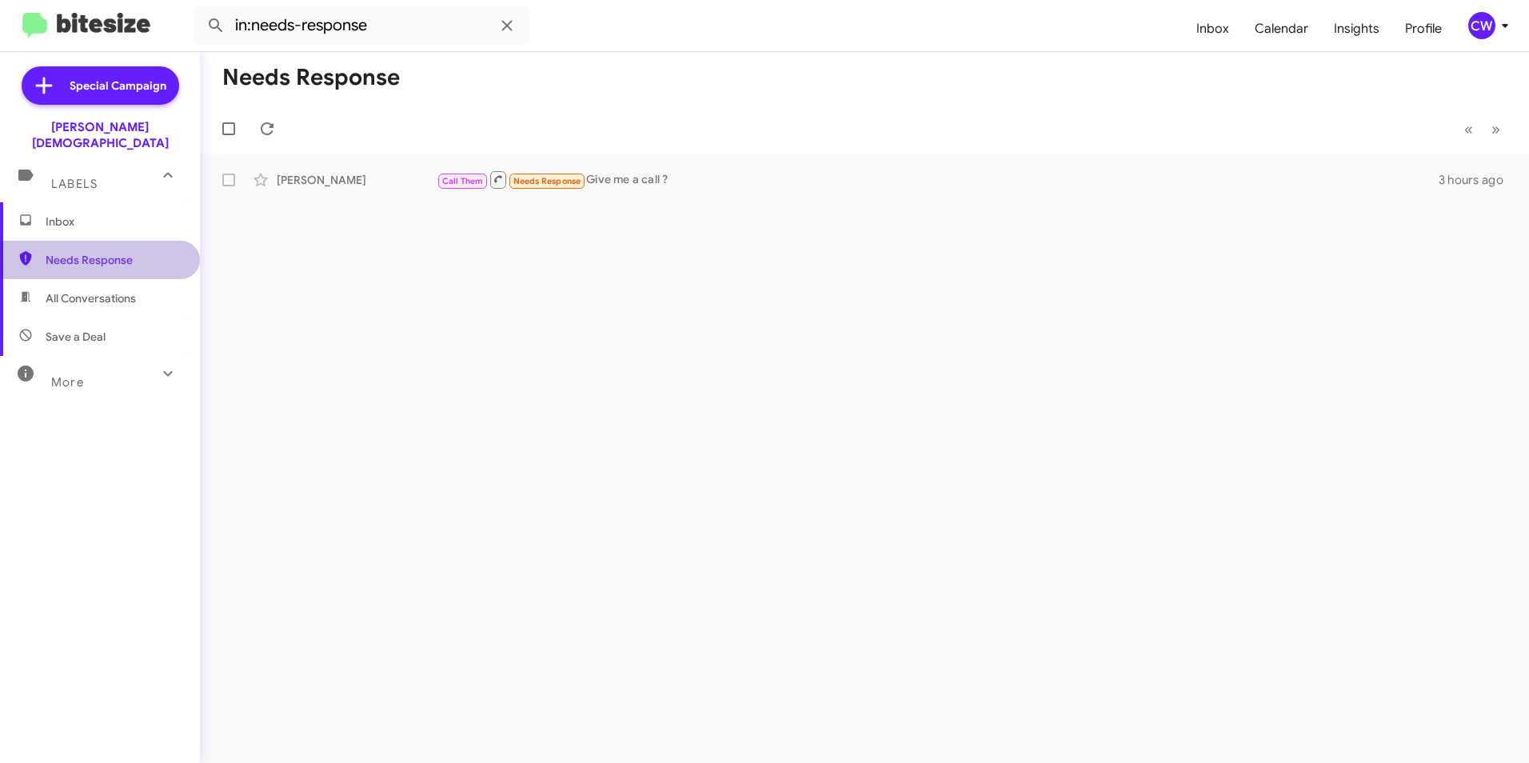
click at [134, 252] on span "Needs Response" at bounding box center [114, 260] width 136 height 16
click at [322, 178] on div "[PERSON_NAME]" at bounding box center [357, 180] width 160 height 16
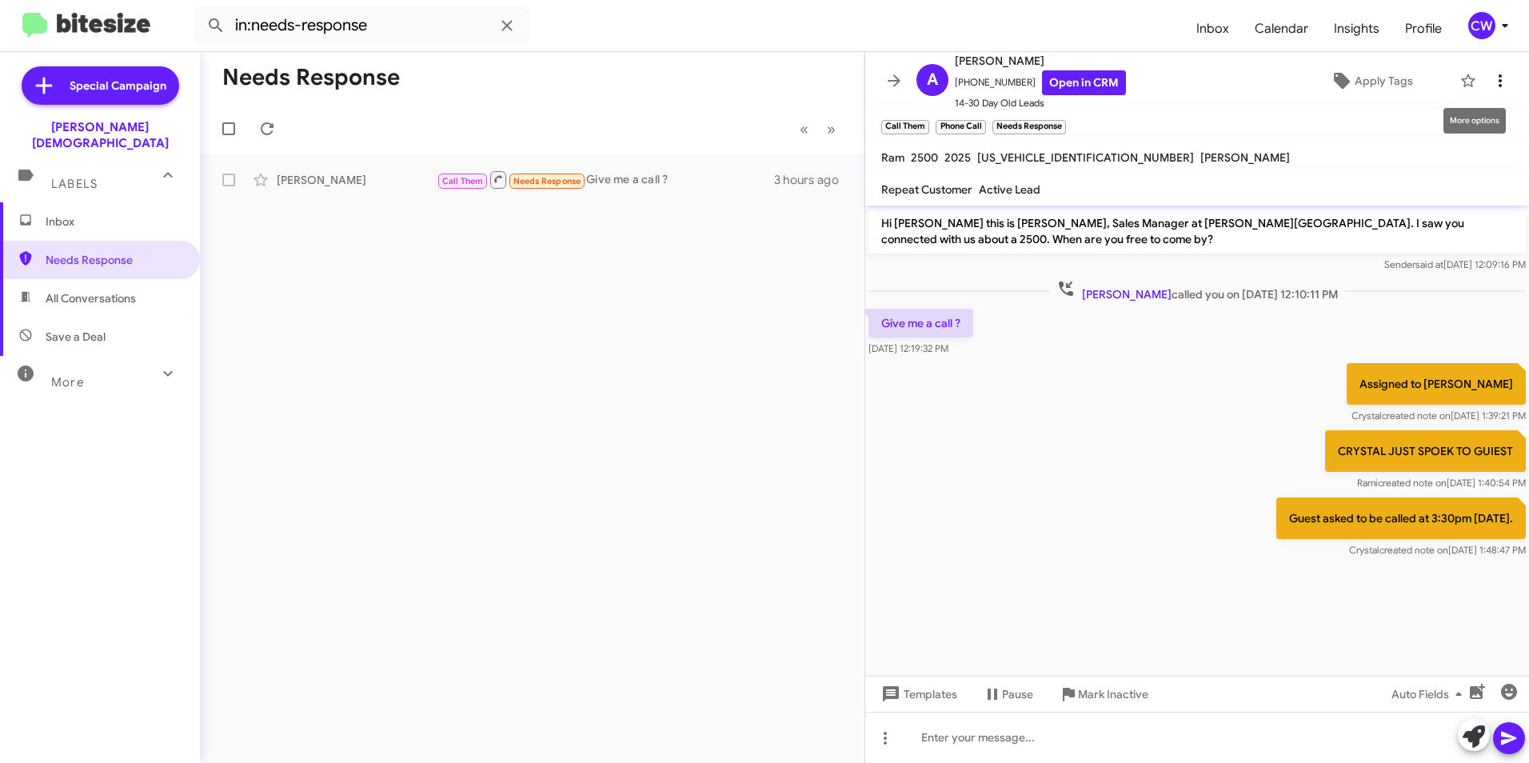
click at [1499, 79] on icon at bounding box center [1500, 80] width 3 height 13
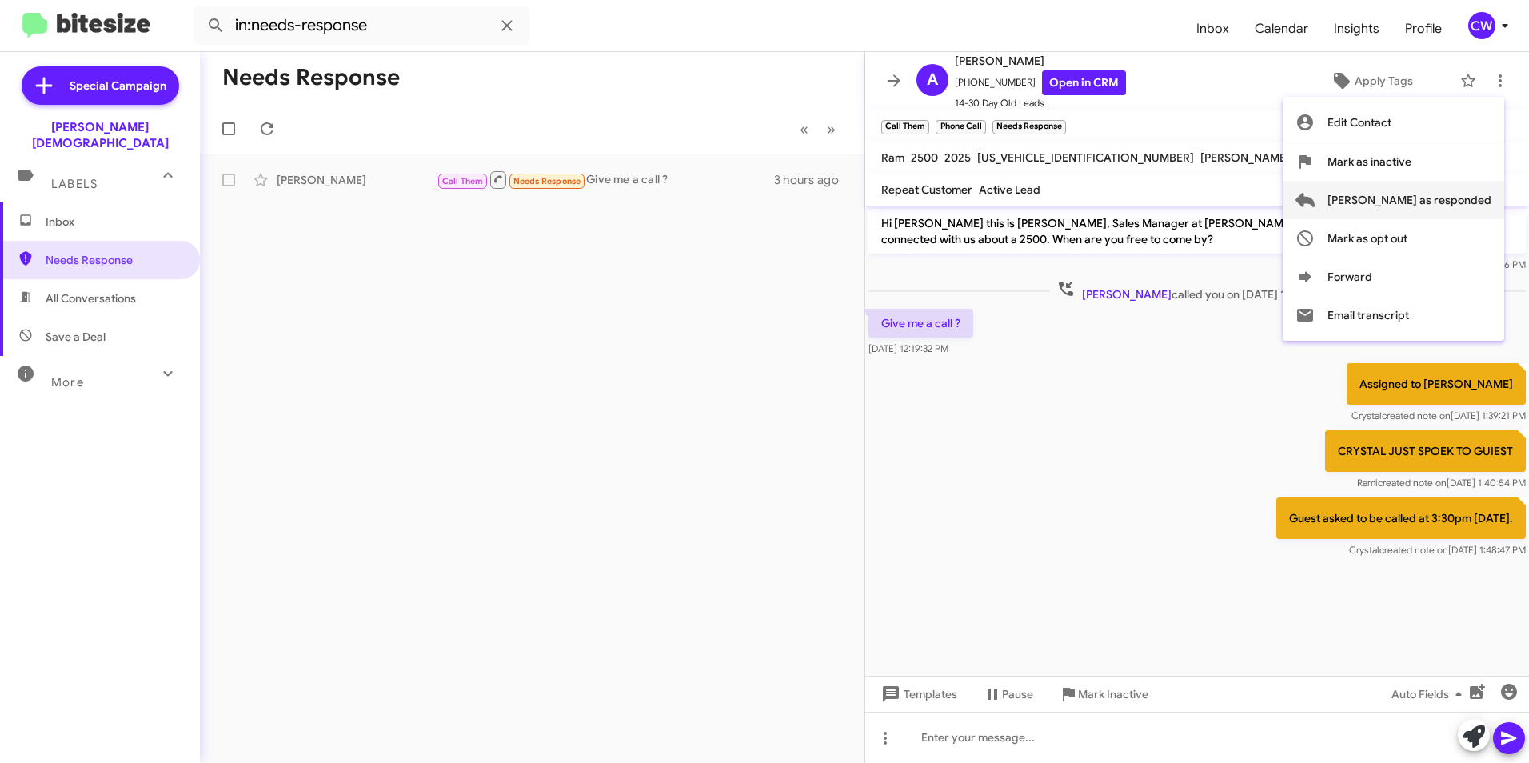
click at [1483, 200] on span "[PERSON_NAME] as responded" at bounding box center [1410, 200] width 164 height 38
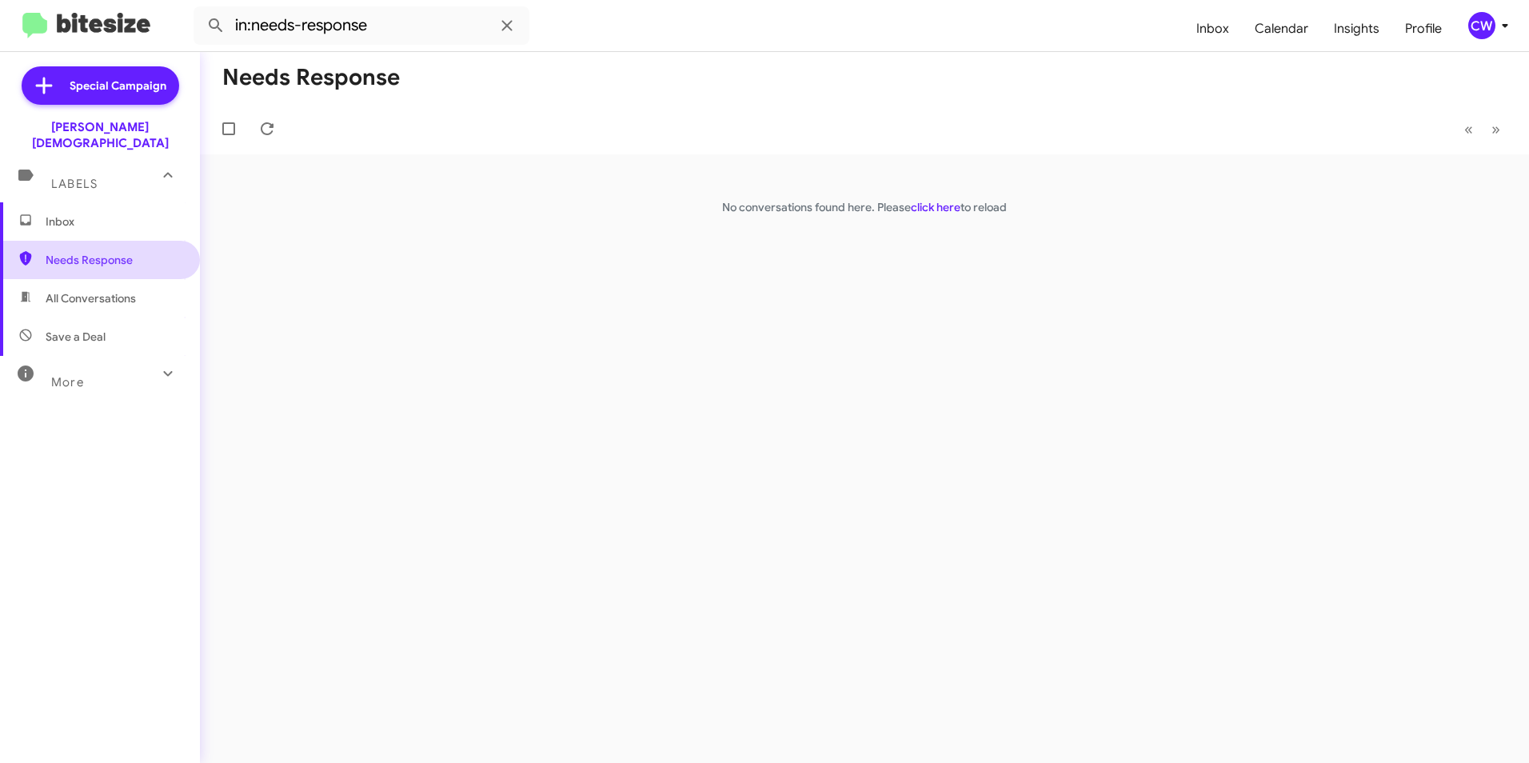
click at [62, 252] on span "Needs Response" at bounding box center [114, 260] width 136 height 16
click at [66, 214] on span "Inbox" at bounding box center [114, 222] width 136 height 16
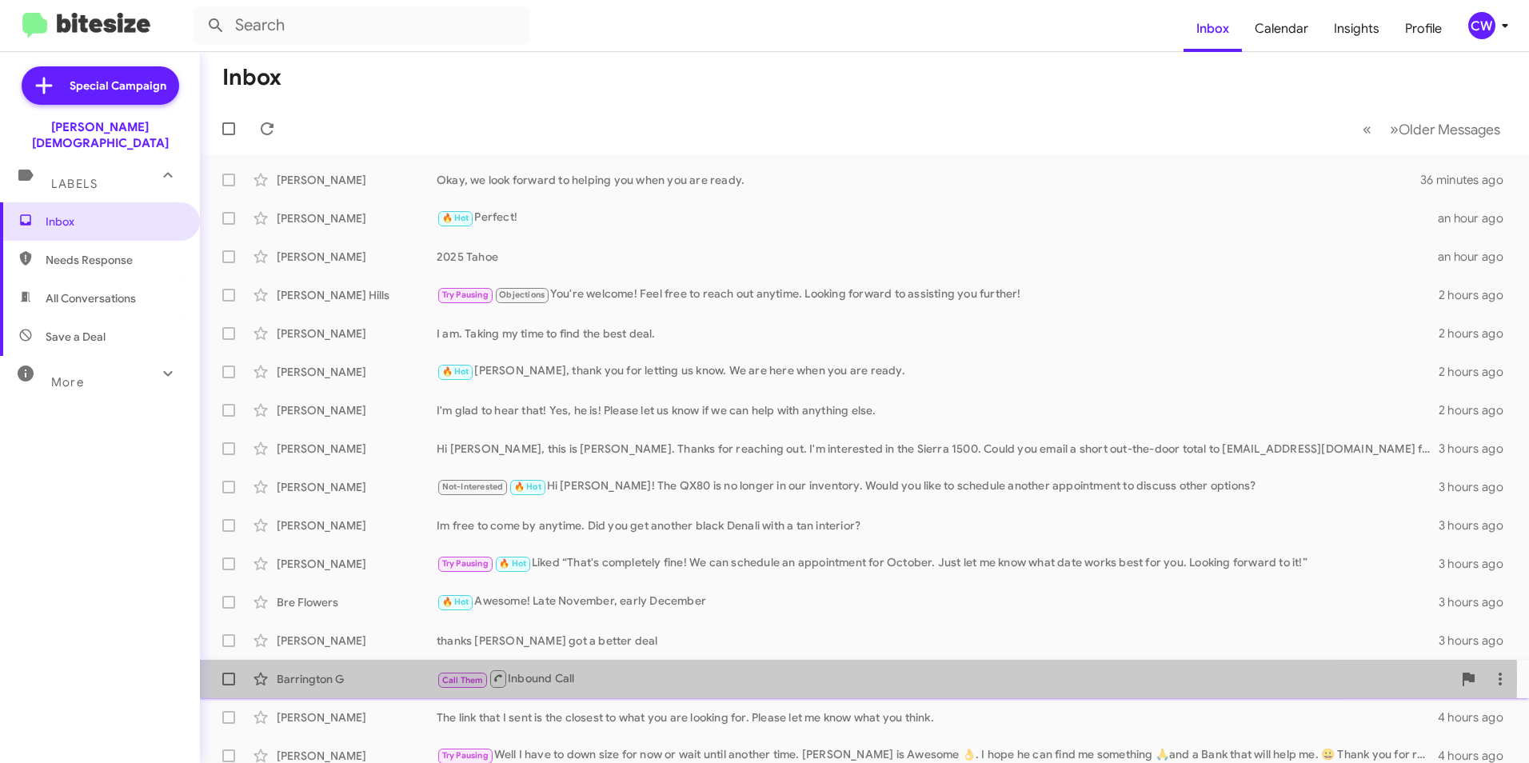
click at [311, 677] on div "Barrington G" at bounding box center [357, 679] width 160 height 16
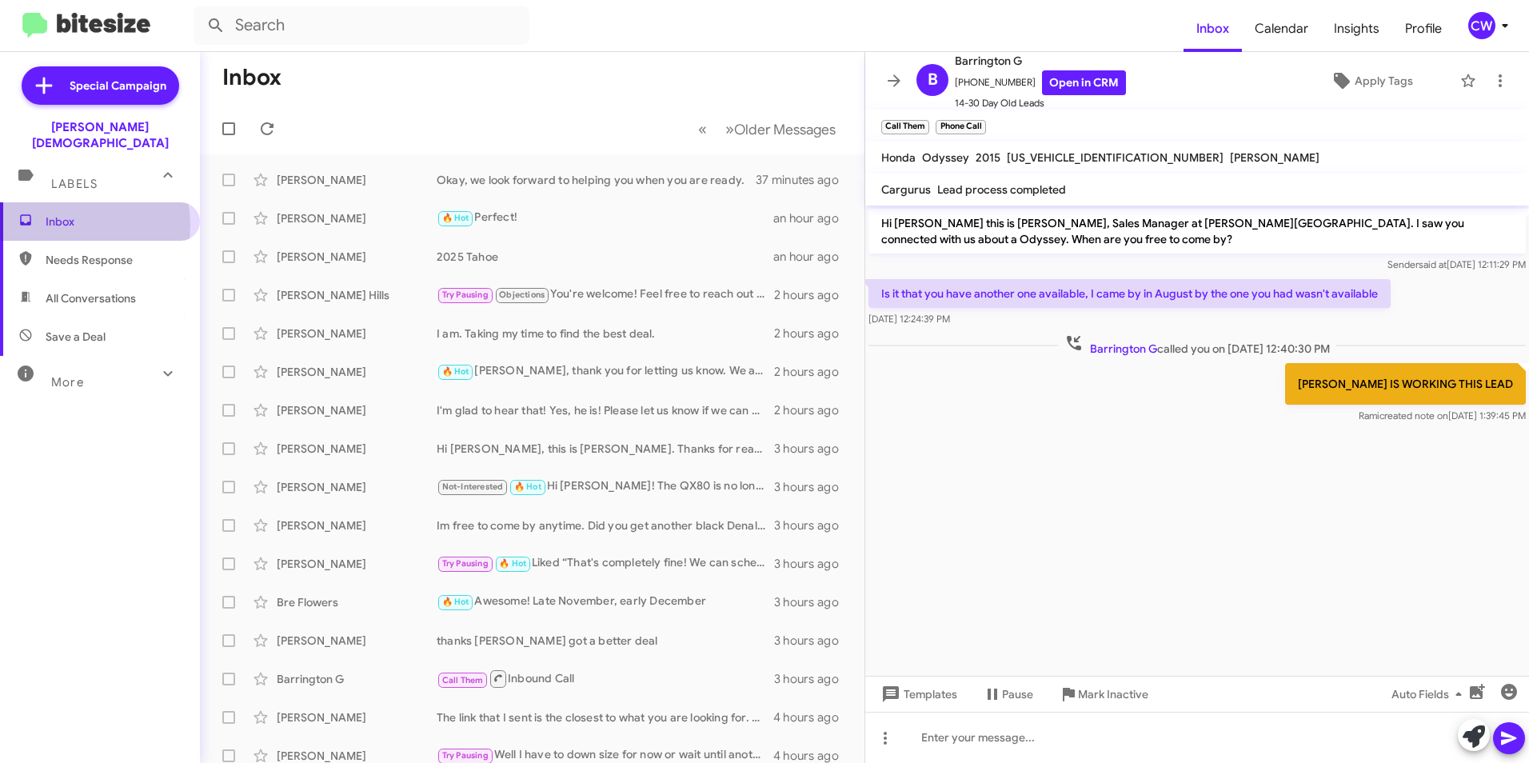
click at [68, 214] on span "Inbox" at bounding box center [114, 222] width 136 height 16
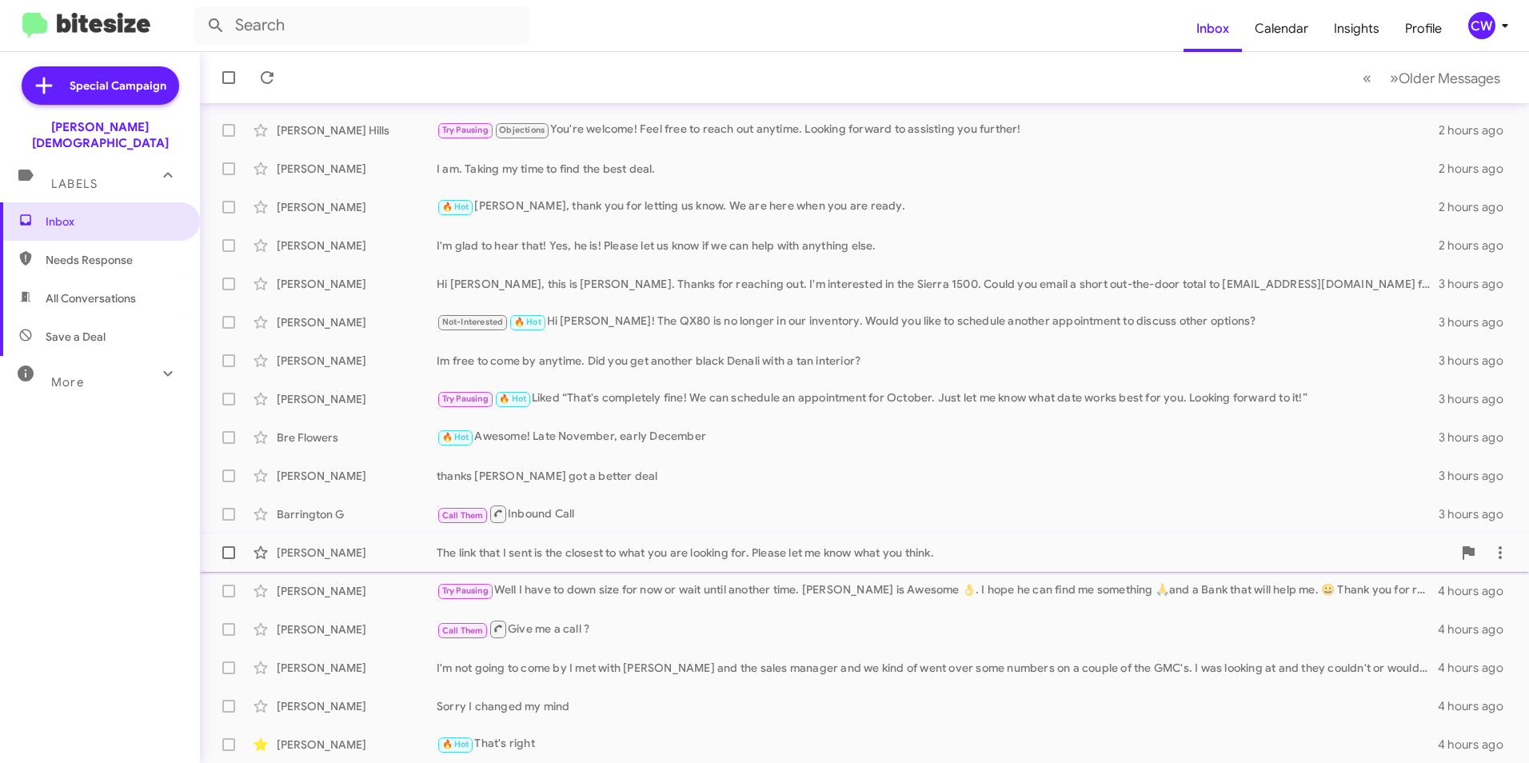
scroll to position [166, 0]
click at [54, 214] on span "Inbox" at bounding box center [114, 222] width 136 height 16
click at [318, 30] on input "text" at bounding box center [362, 25] width 336 height 38
type input "kastanos"
click at [200, 10] on button at bounding box center [216, 26] width 32 height 32
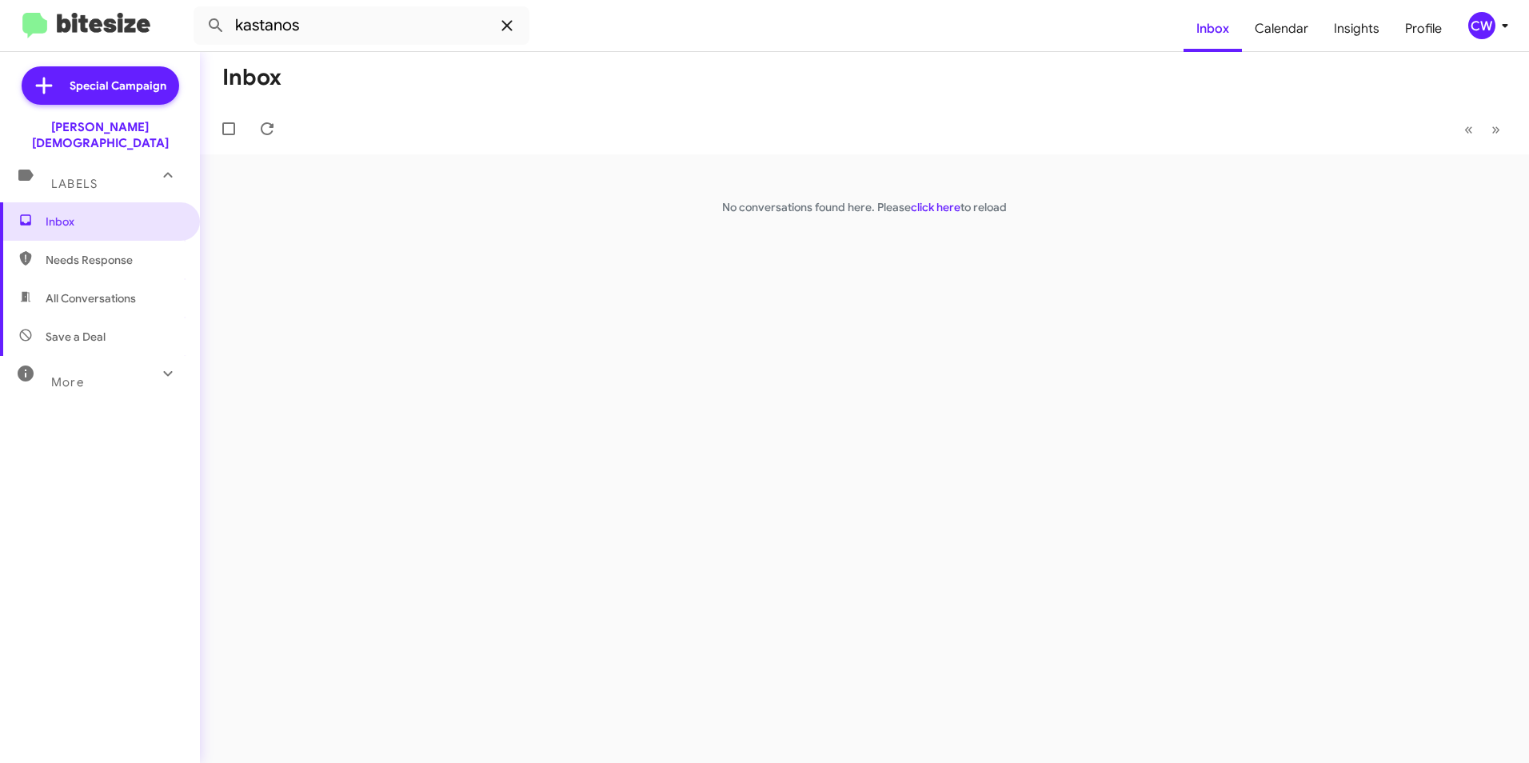
click at [509, 24] on icon at bounding box center [506, 25] width 10 height 10
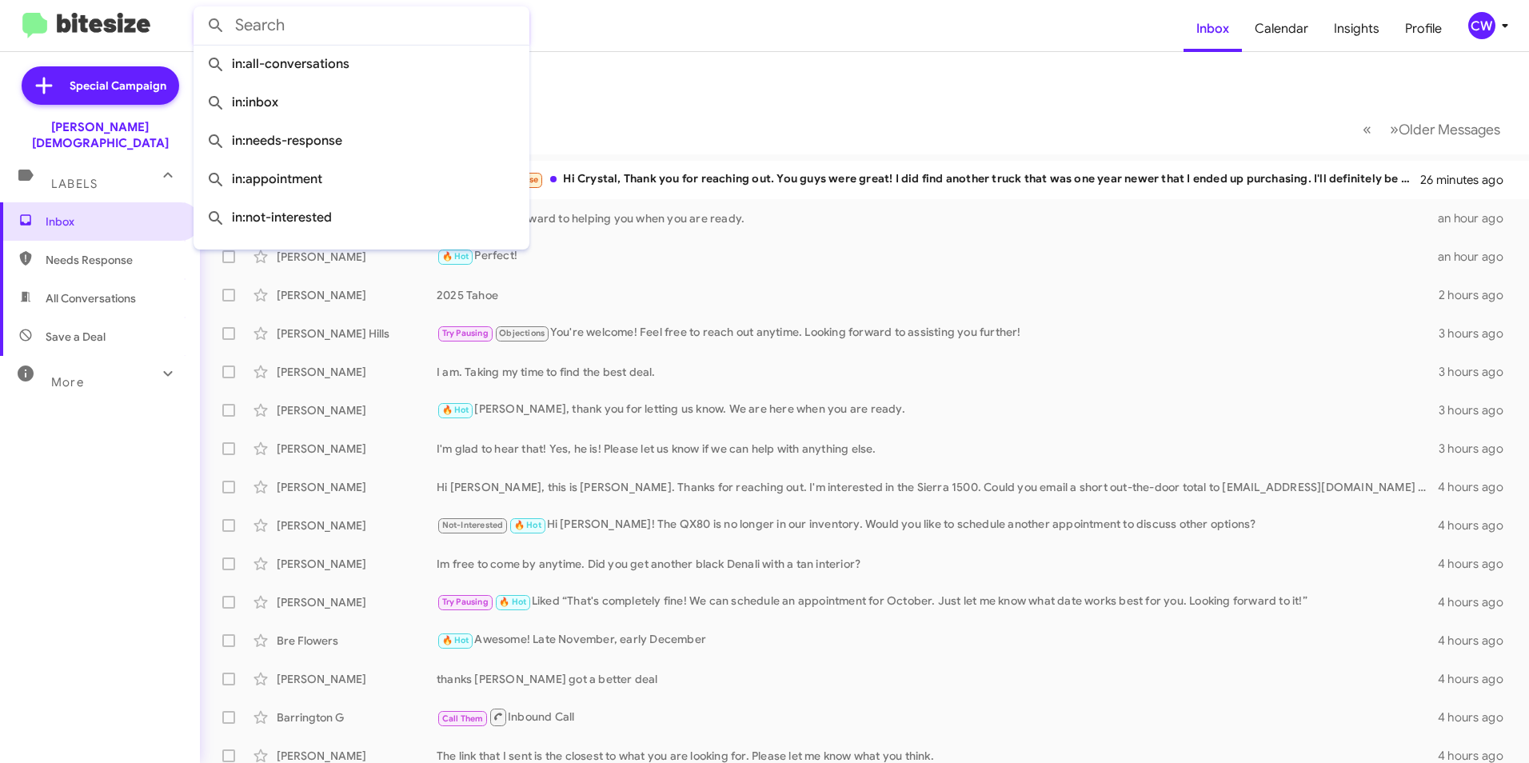
click at [76, 505] on div "Inbox Needs Response All Conversations Save a Deal More Important 🔥 Hot Appoint…" at bounding box center [100, 430] width 200 height 457
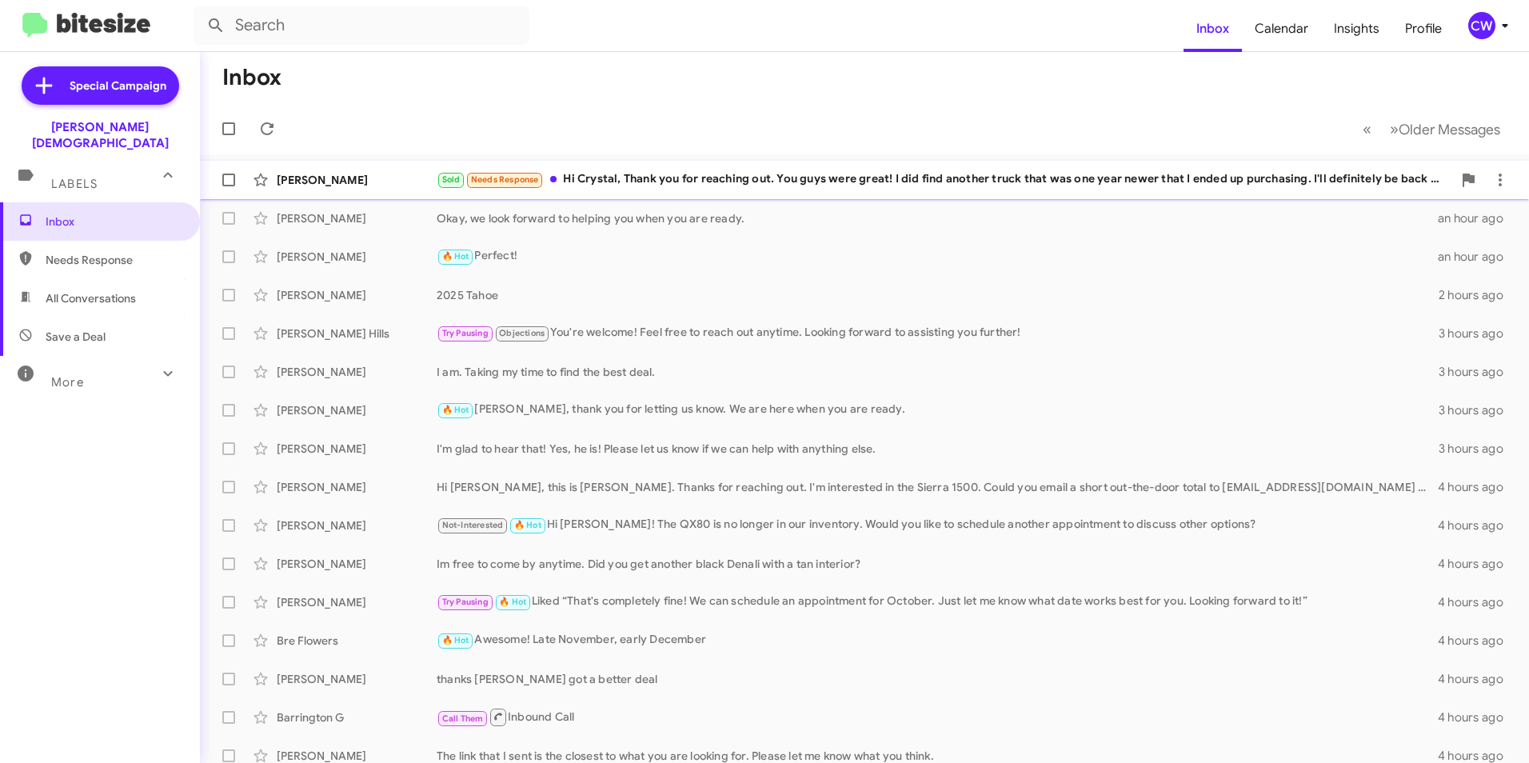
click at [942, 176] on div "Sold Needs Response Hi [PERSON_NAME], Thank you for reaching out. You guys were…" at bounding box center [945, 179] width 1016 height 18
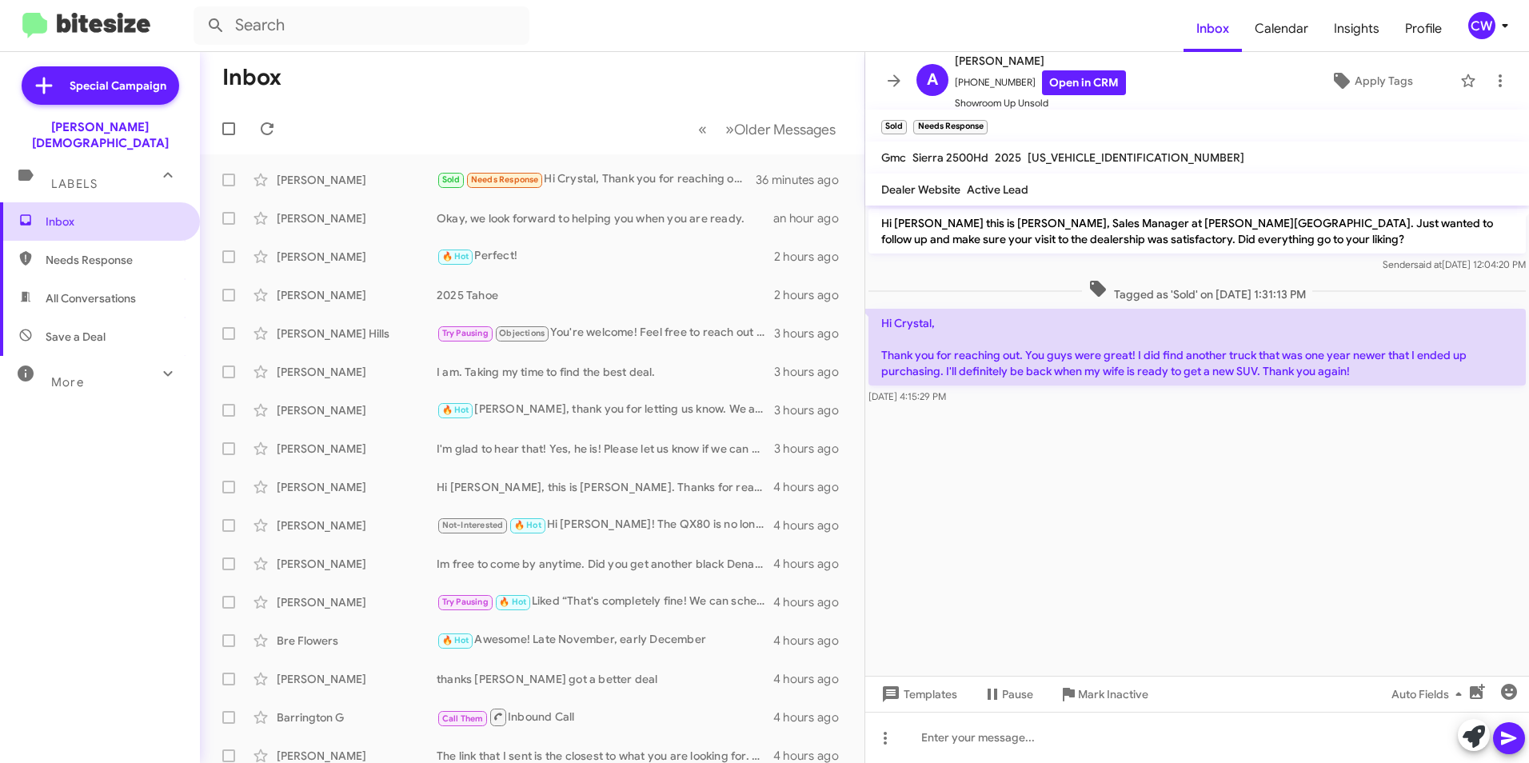
click at [66, 202] on span "Inbox" at bounding box center [100, 221] width 200 height 38
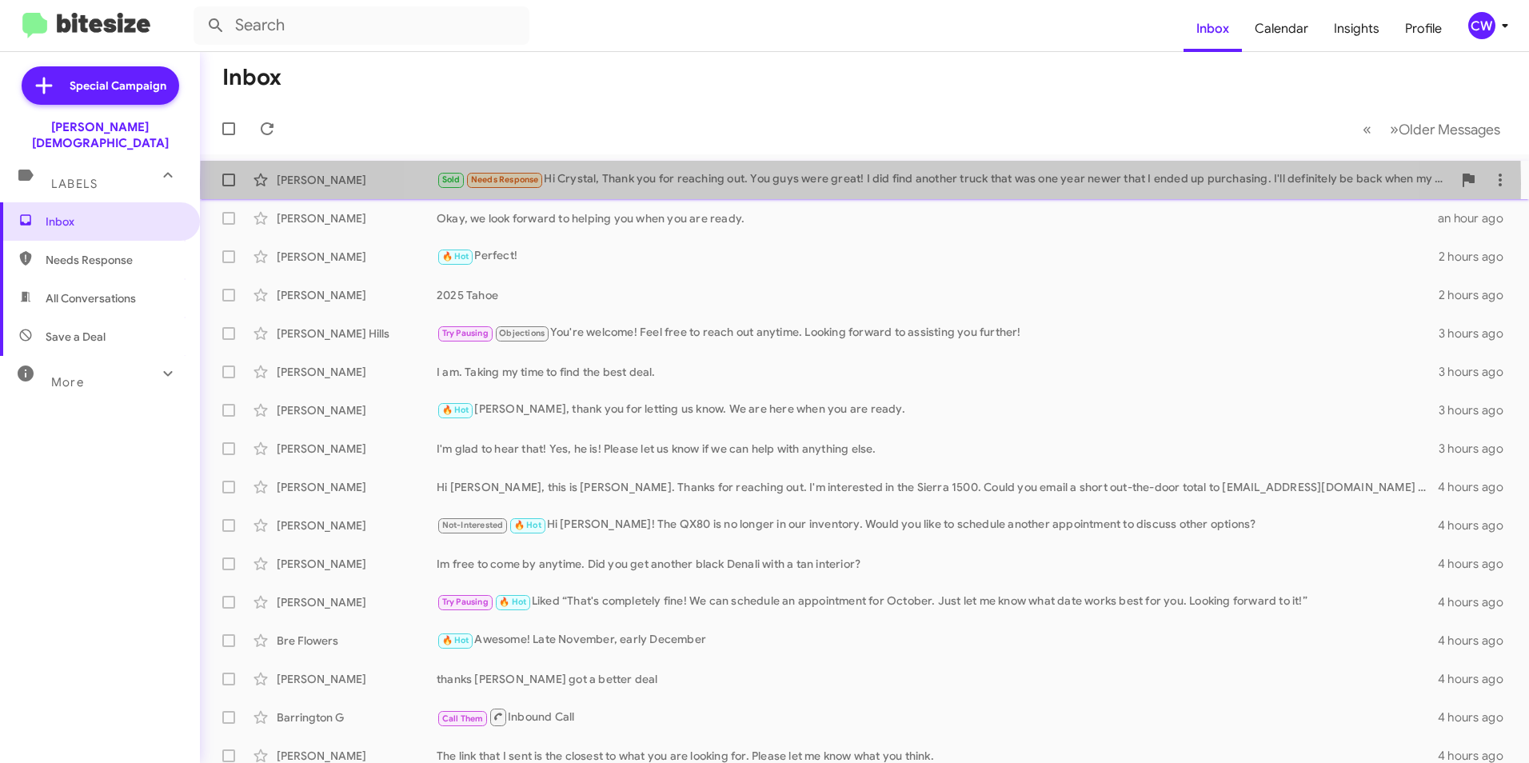
click at [861, 183] on div "Sold Needs Response Hi [PERSON_NAME], Thank you for reaching out. You guys were…" at bounding box center [945, 179] width 1016 height 18
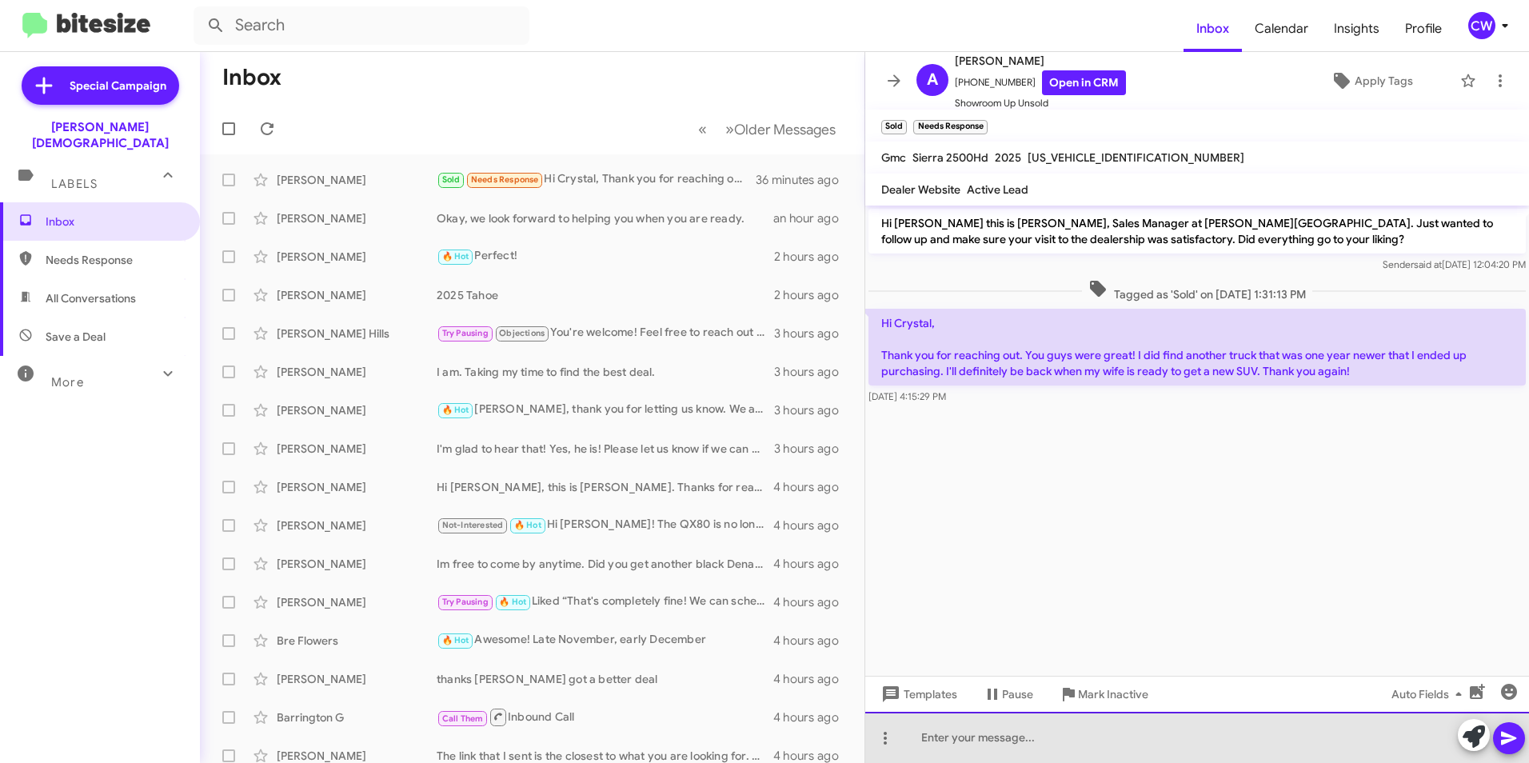
click at [1008, 735] on div at bounding box center [1197, 737] width 664 height 51
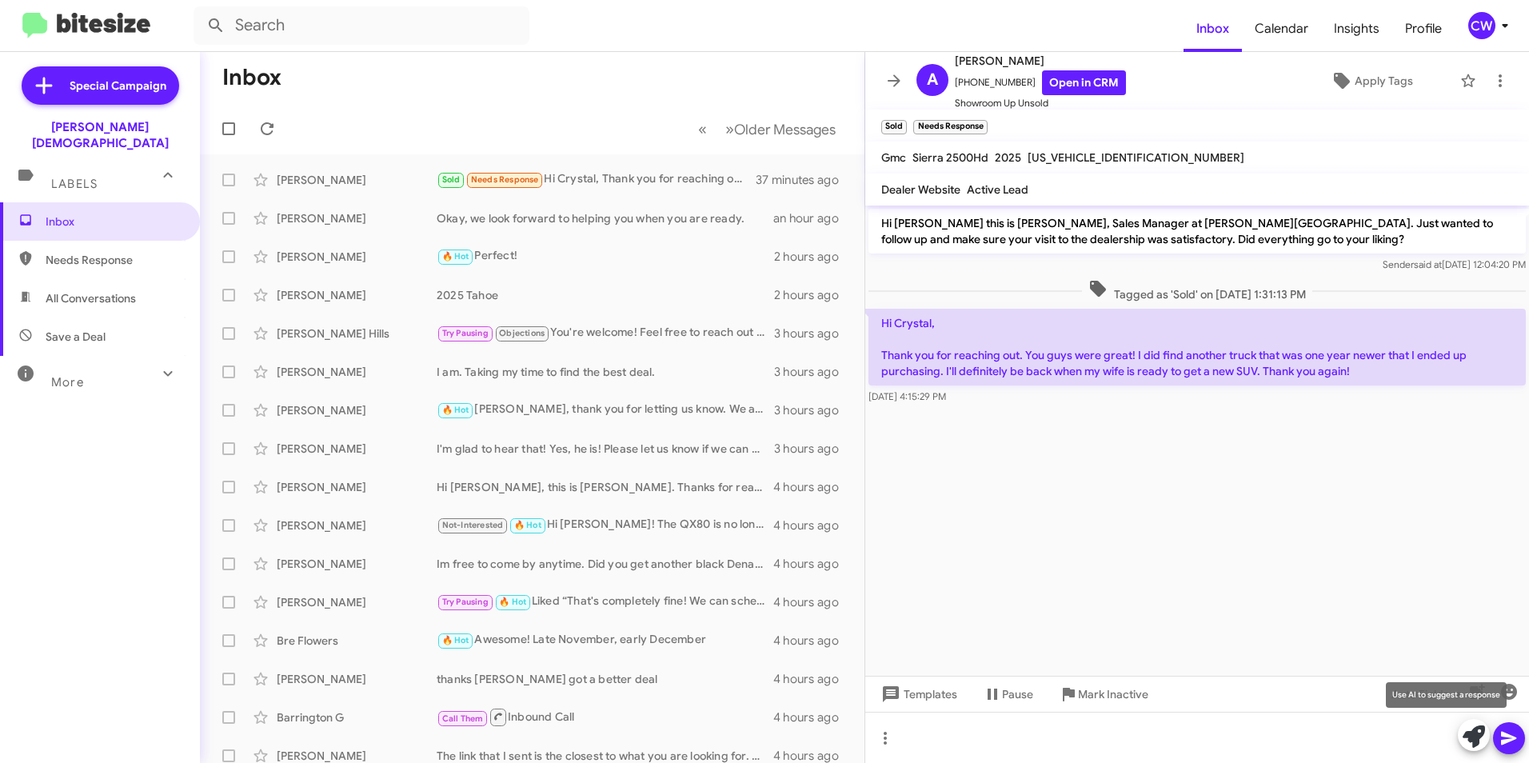
click at [1476, 743] on icon at bounding box center [1474, 736] width 22 height 22
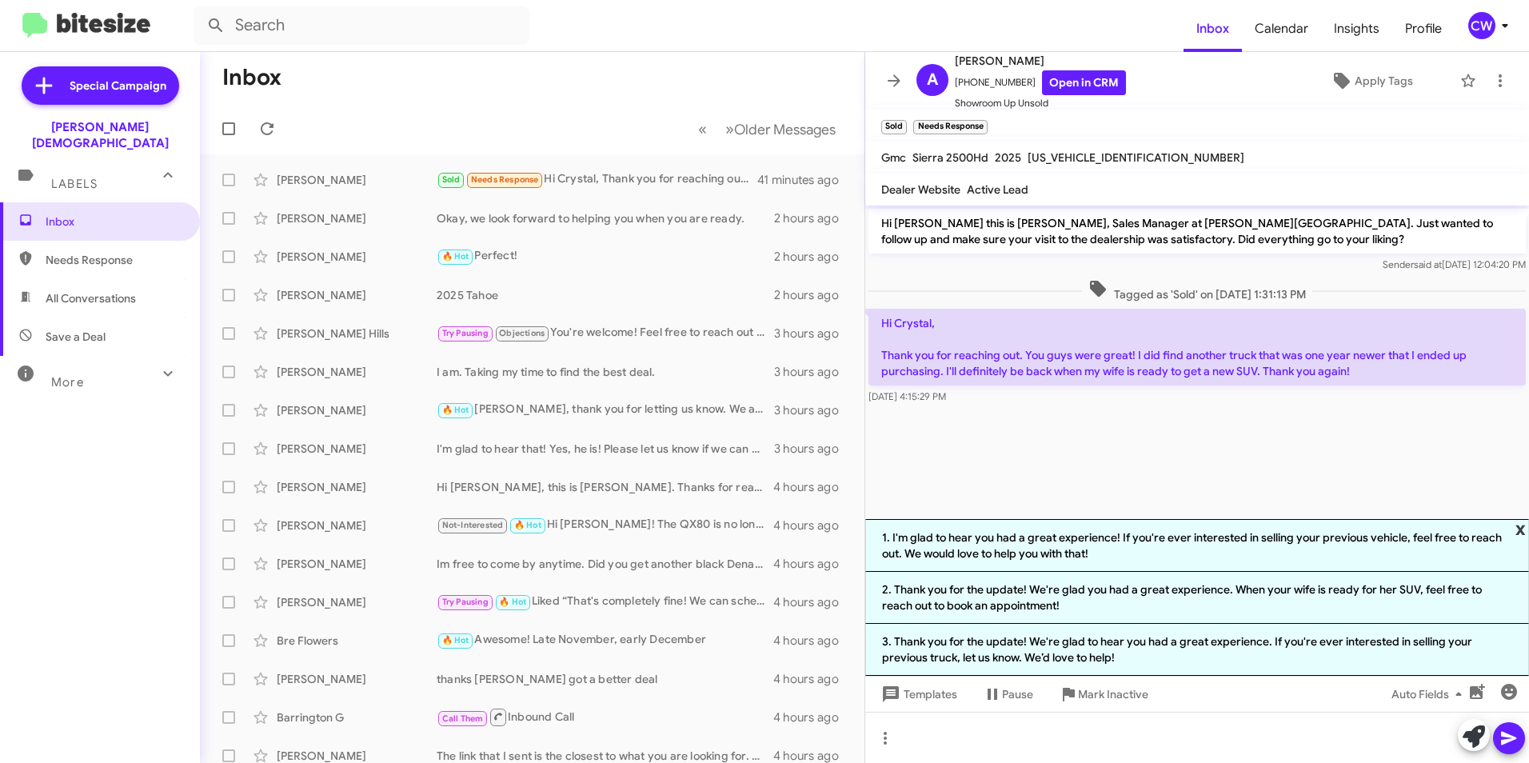
click at [1517, 527] on span "x" at bounding box center [1521, 528] width 10 height 19
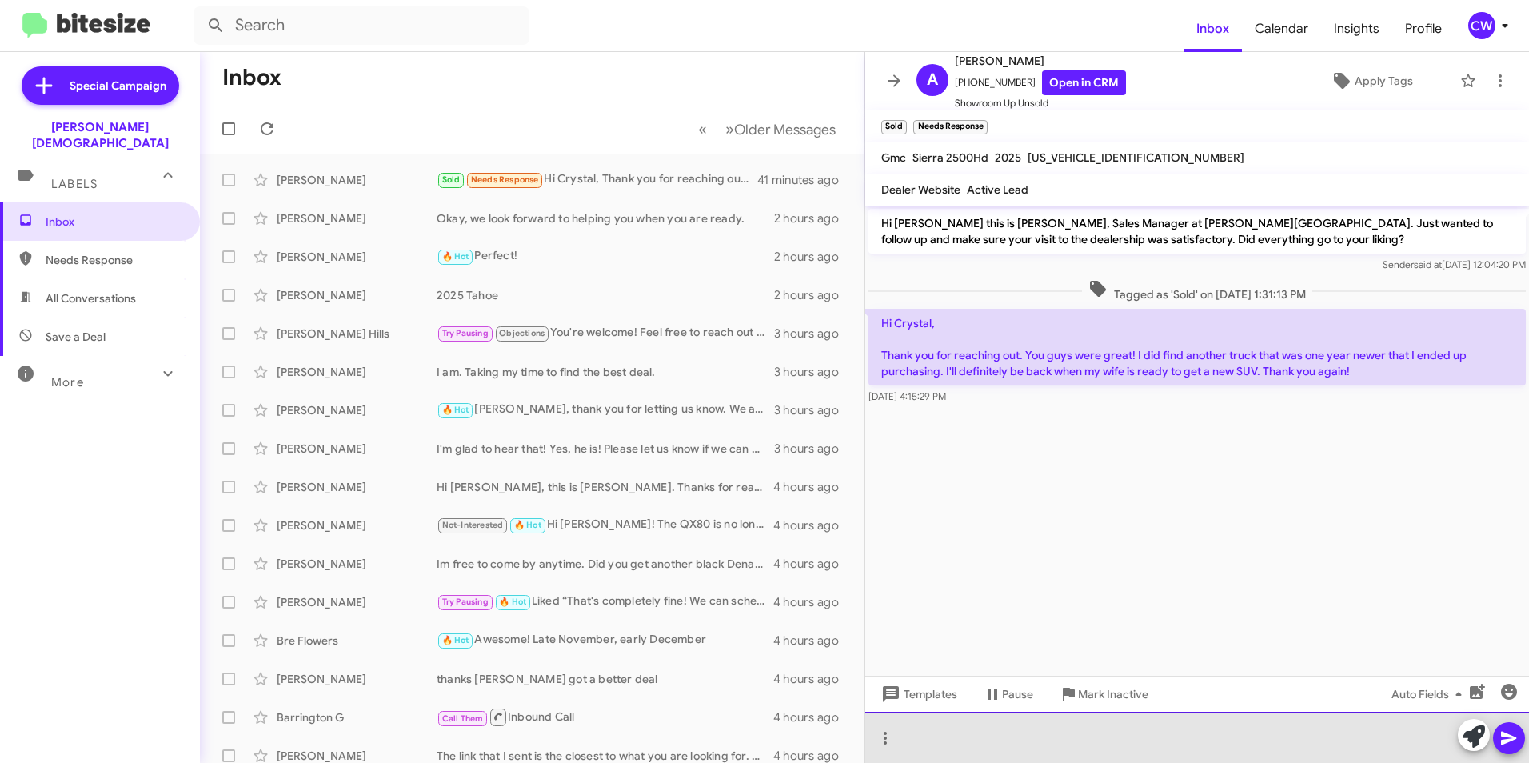
click at [910, 740] on div at bounding box center [1197, 737] width 664 height 51
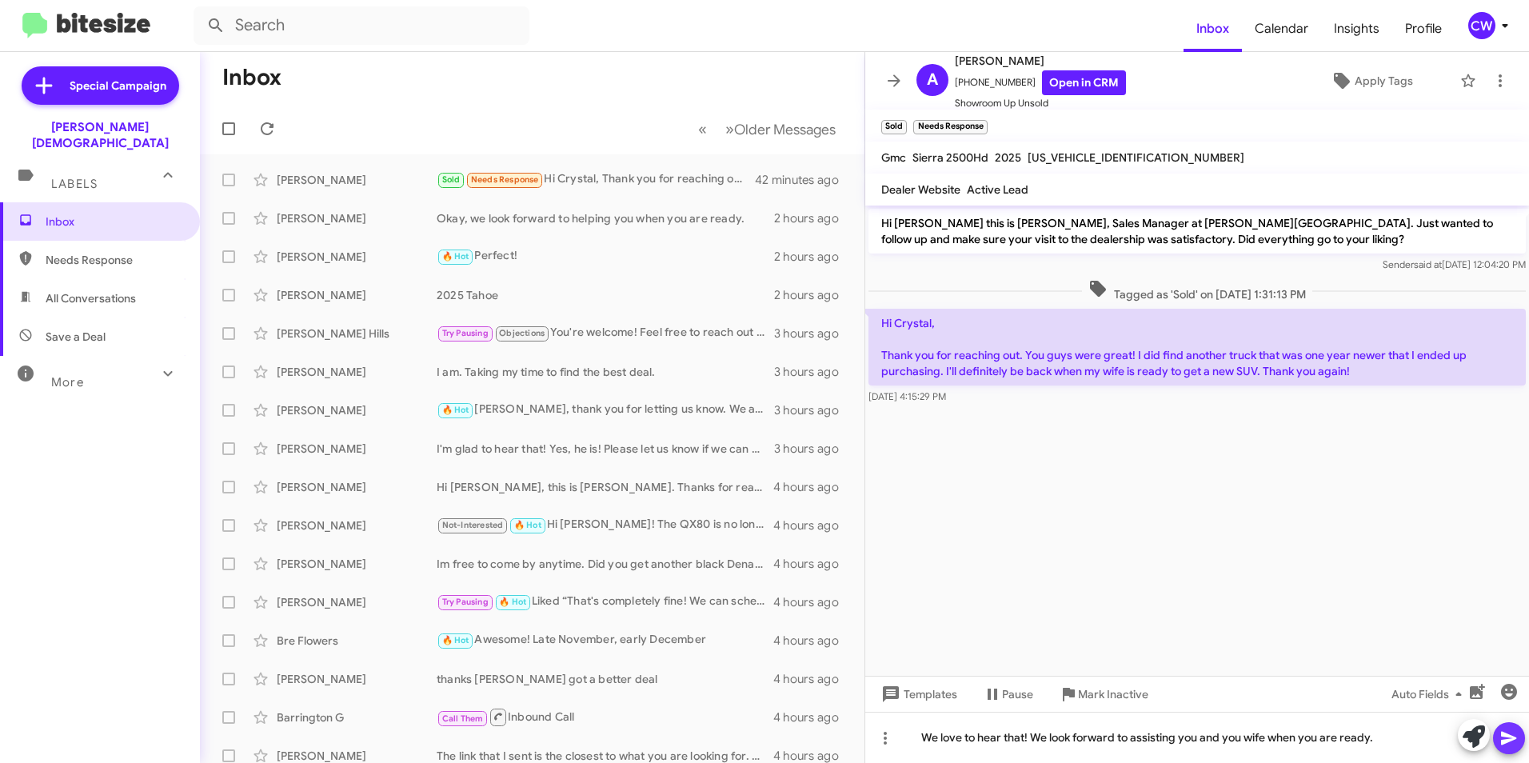
click at [1511, 740] on icon at bounding box center [1508, 739] width 15 height 14
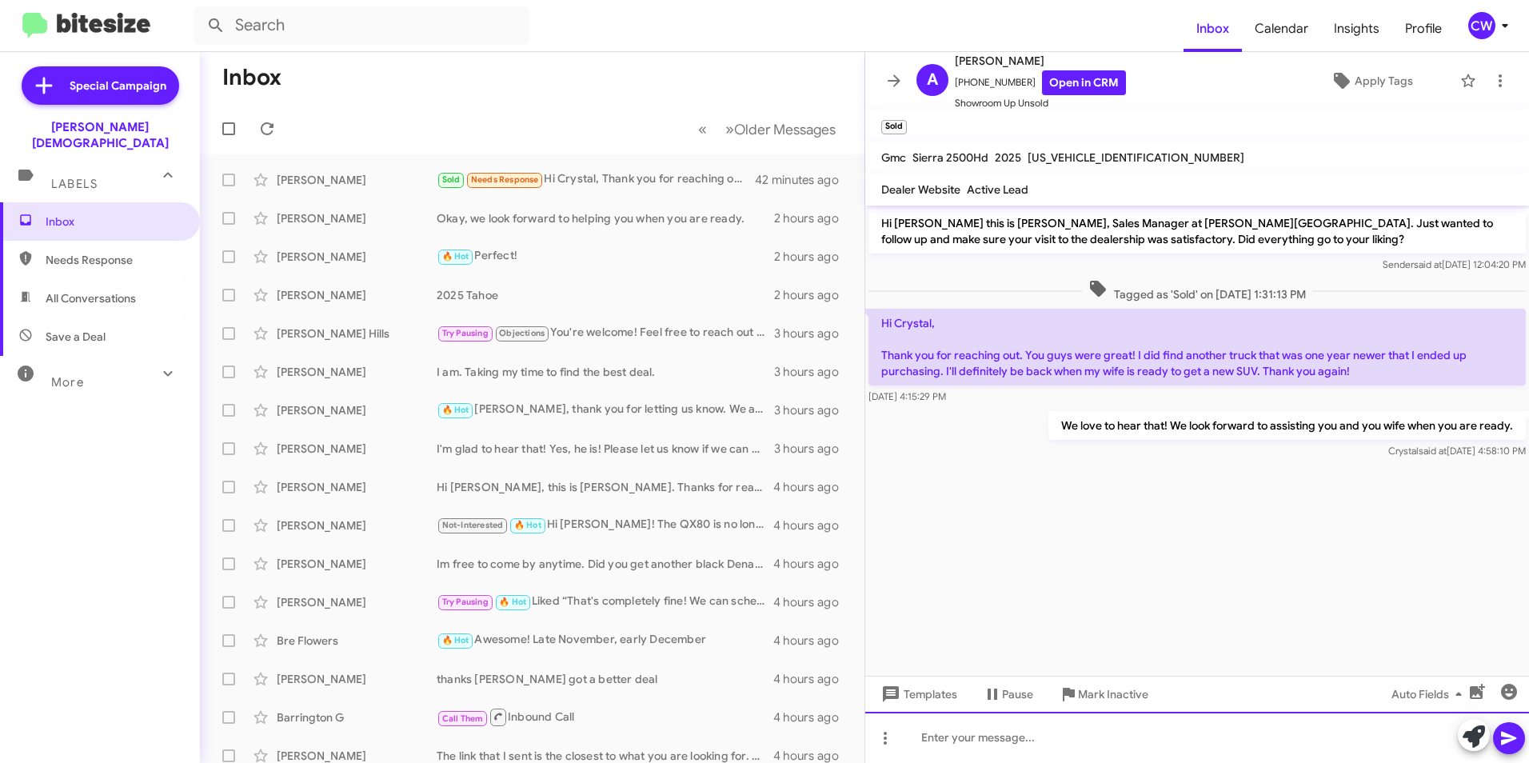
click at [986, 742] on div at bounding box center [1197, 737] width 664 height 51
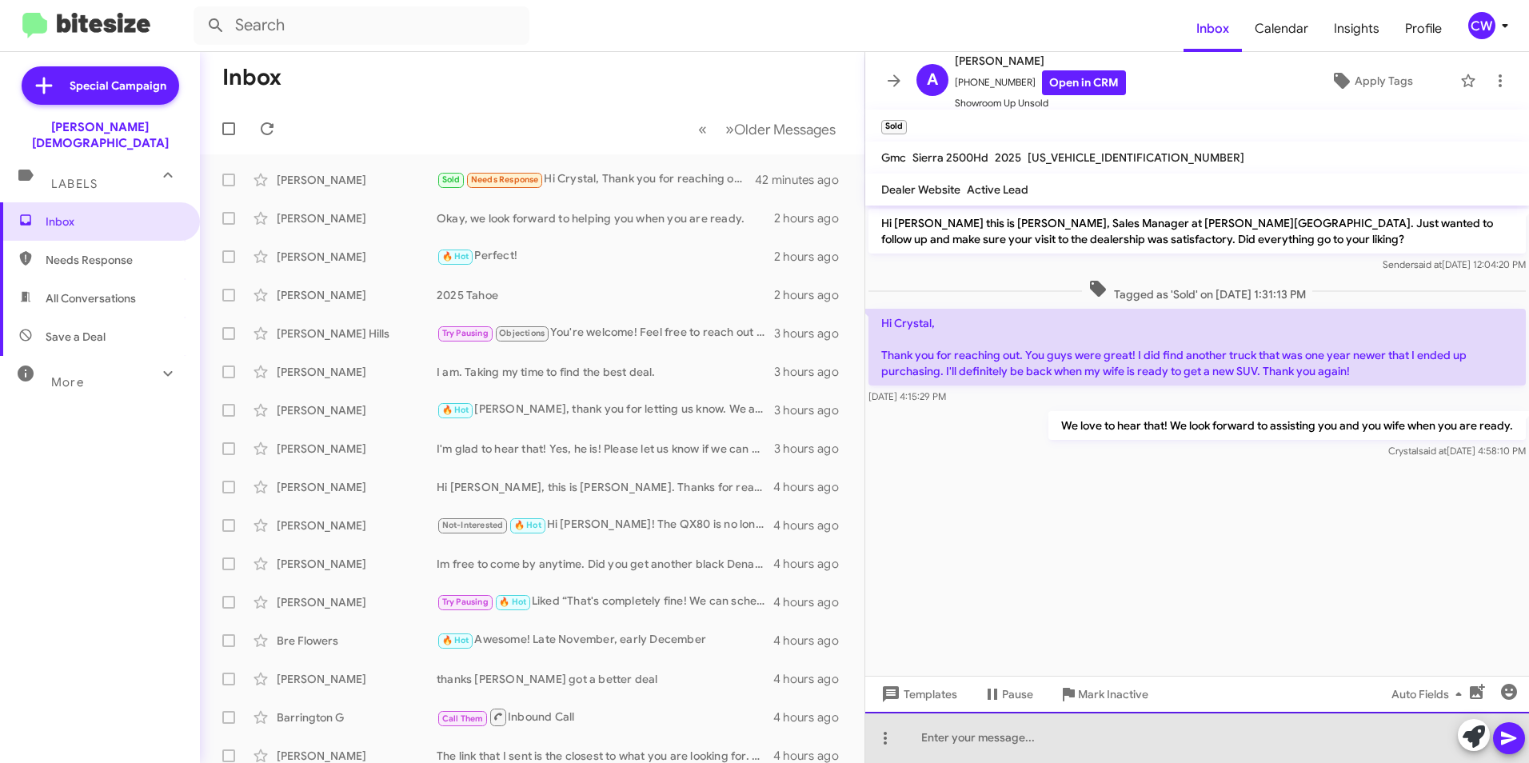
click at [933, 741] on div at bounding box center [1197, 737] width 664 height 51
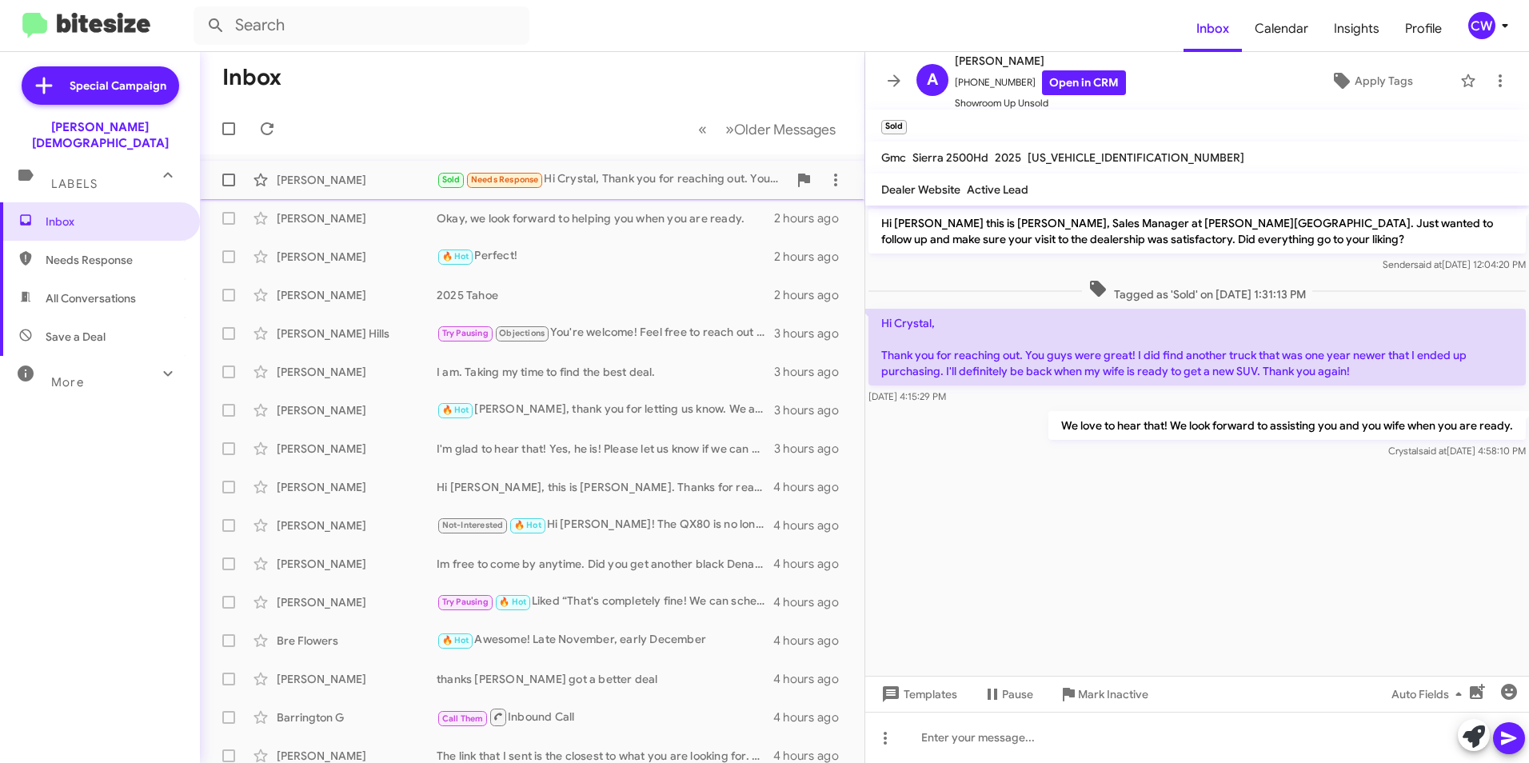
click at [491, 179] on span "Needs Response" at bounding box center [505, 179] width 68 height 10
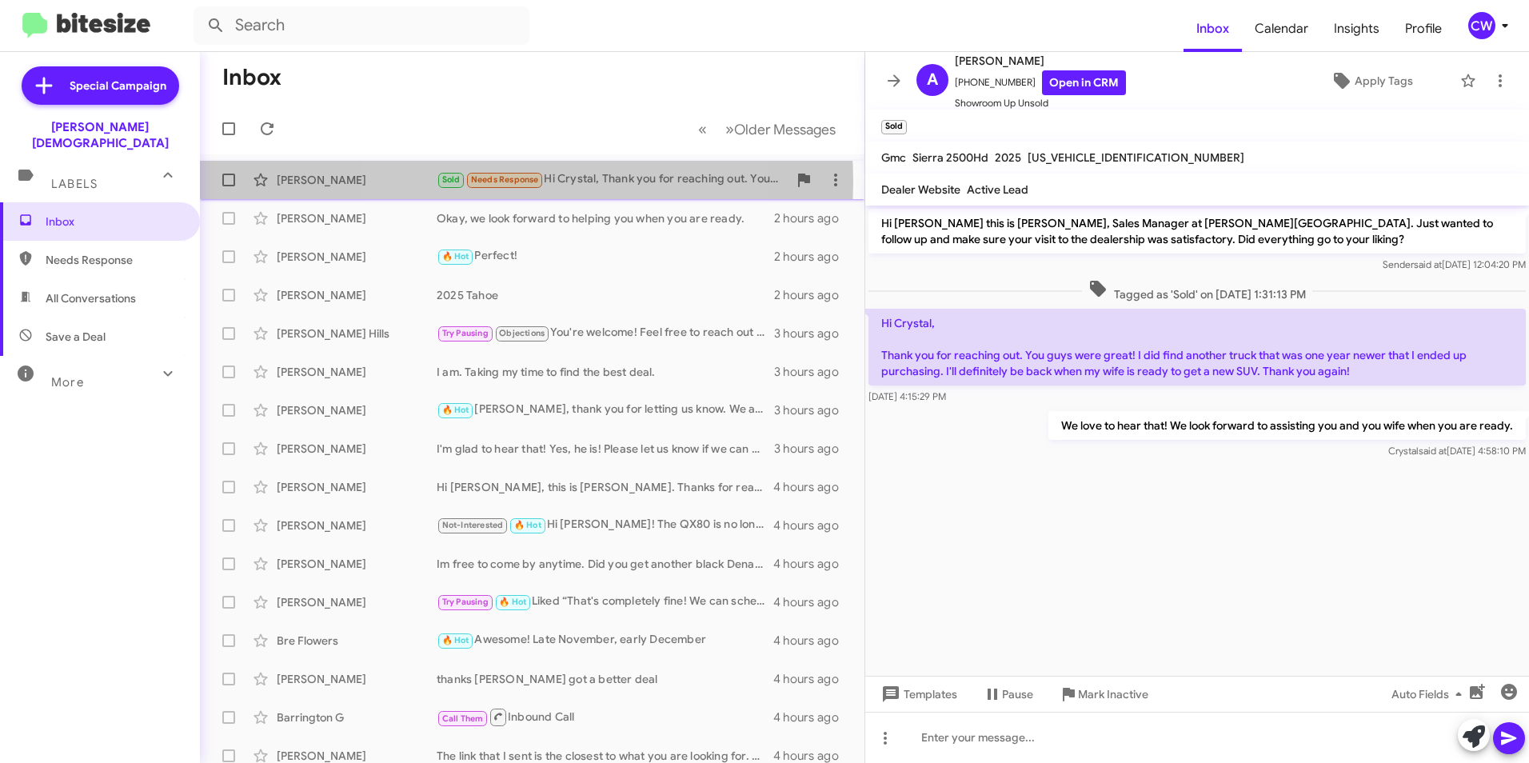
click at [505, 182] on span "Needs Response" at bounding box center [505, 179] width 68 height 10
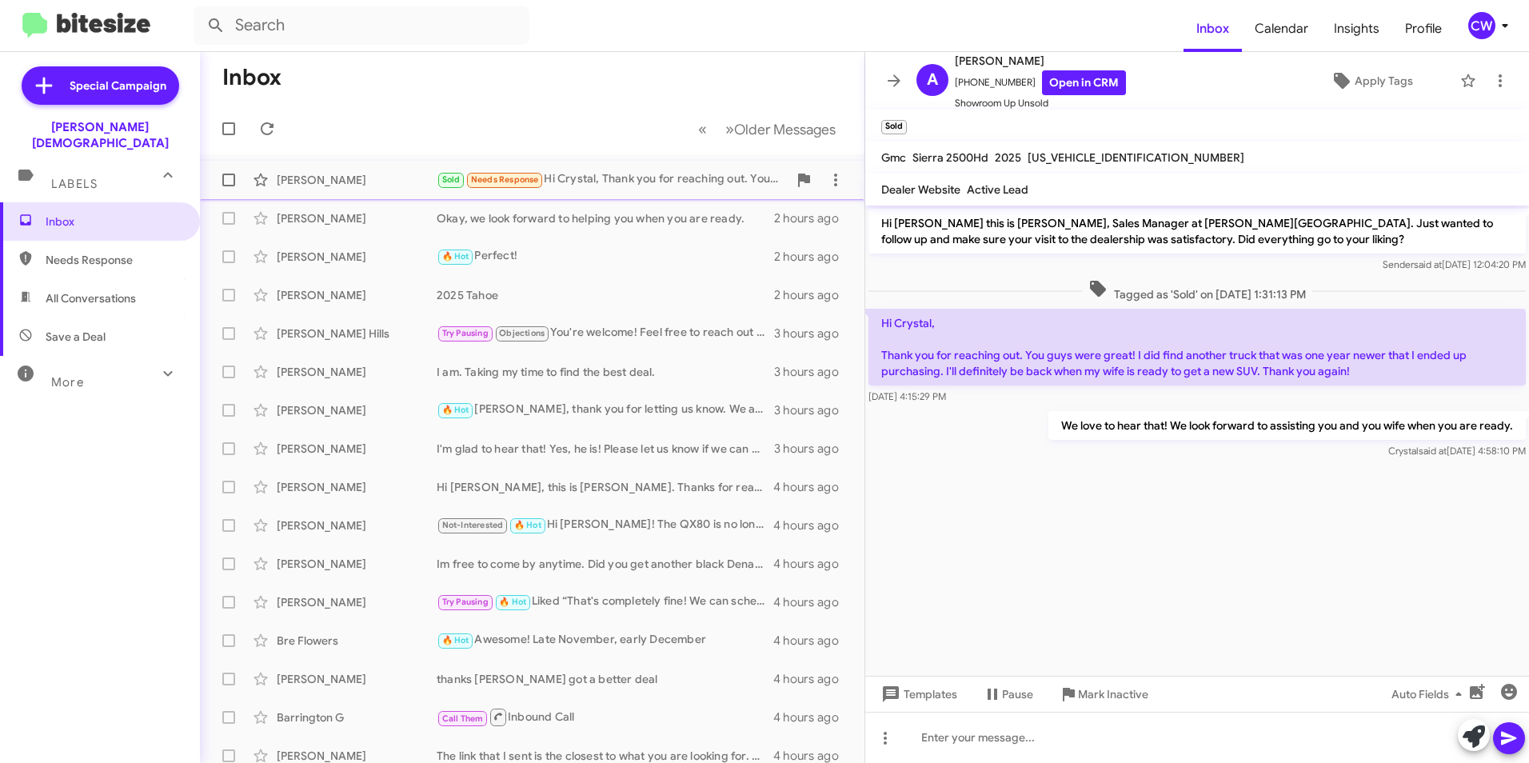
click at [312, 184] on div "[PERSON_NAME]" at bounding box center [357, 180] width 160 height 16
click at [834, 179] on icon at bounding box center [835, 180] width 3 height 13
click at [301, 178] on div at bounding box center [764, 381] width 1529 height 763
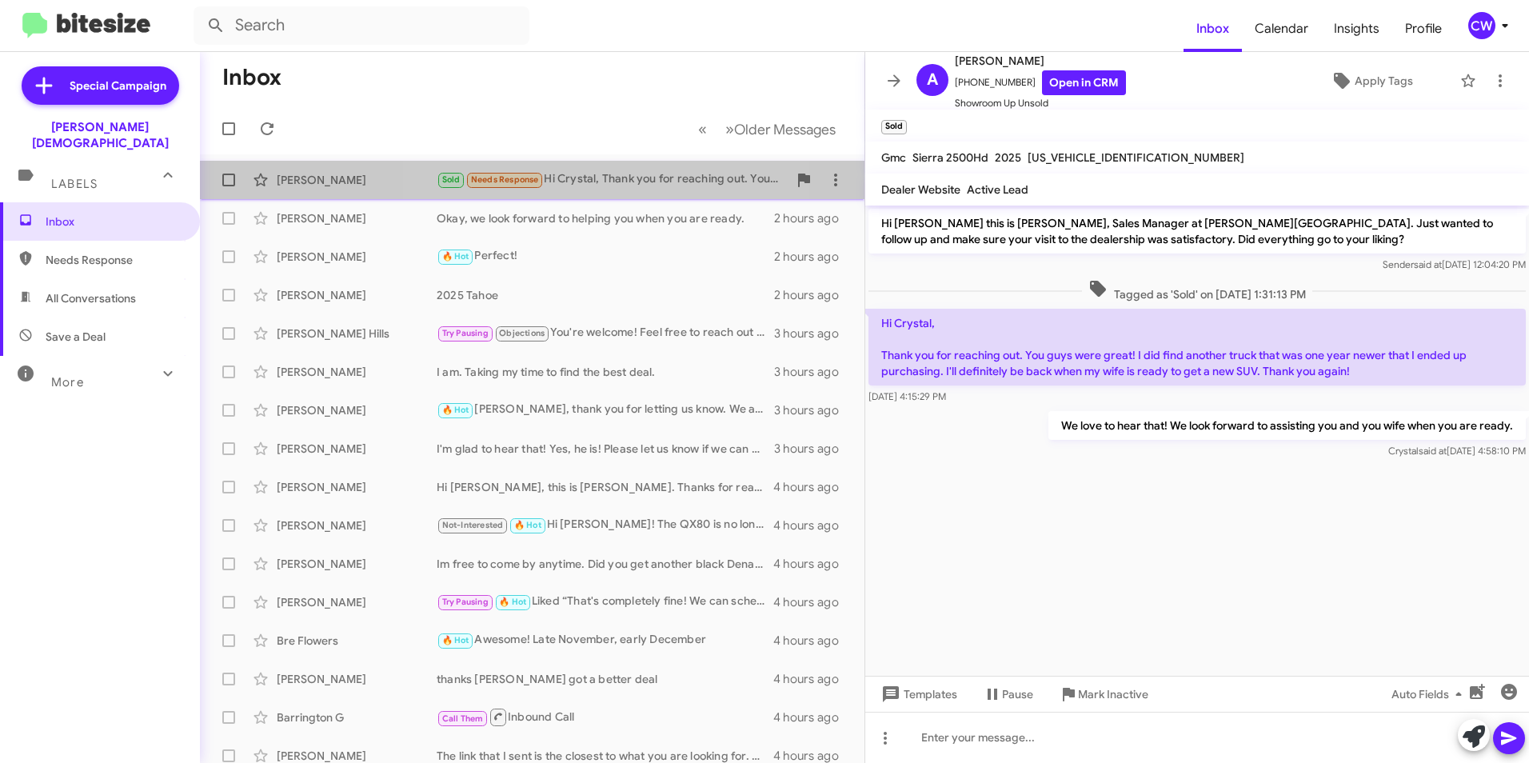
click at [606, 184] on div "Sold Needs Response Hi [PERSON_NAME], Thank you for reaching out. You guys were…" at bounding box center [612, 179] width 351 height 18
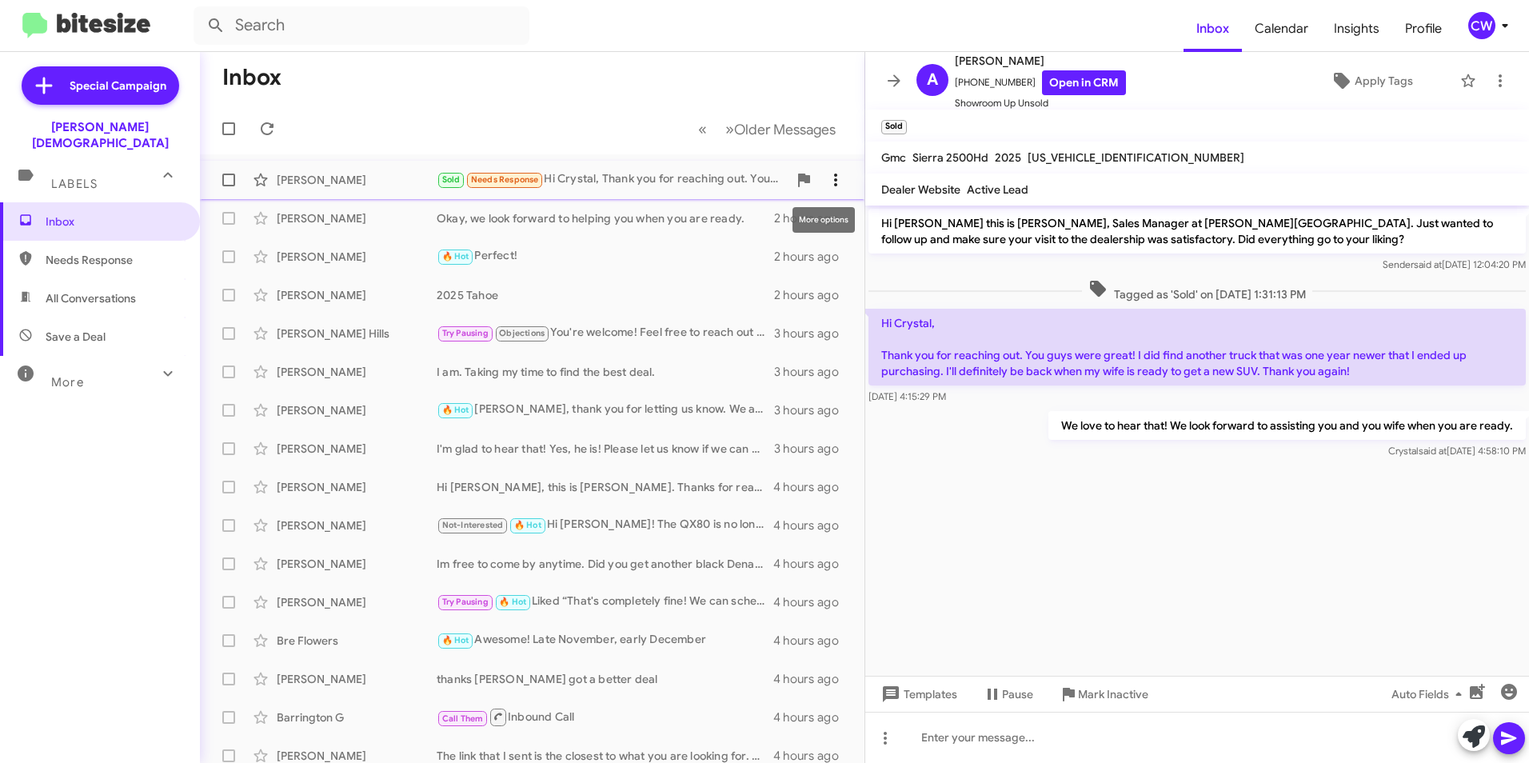
click at [826, 182] on icon at bounding box center [835, 179] width 19 height 19
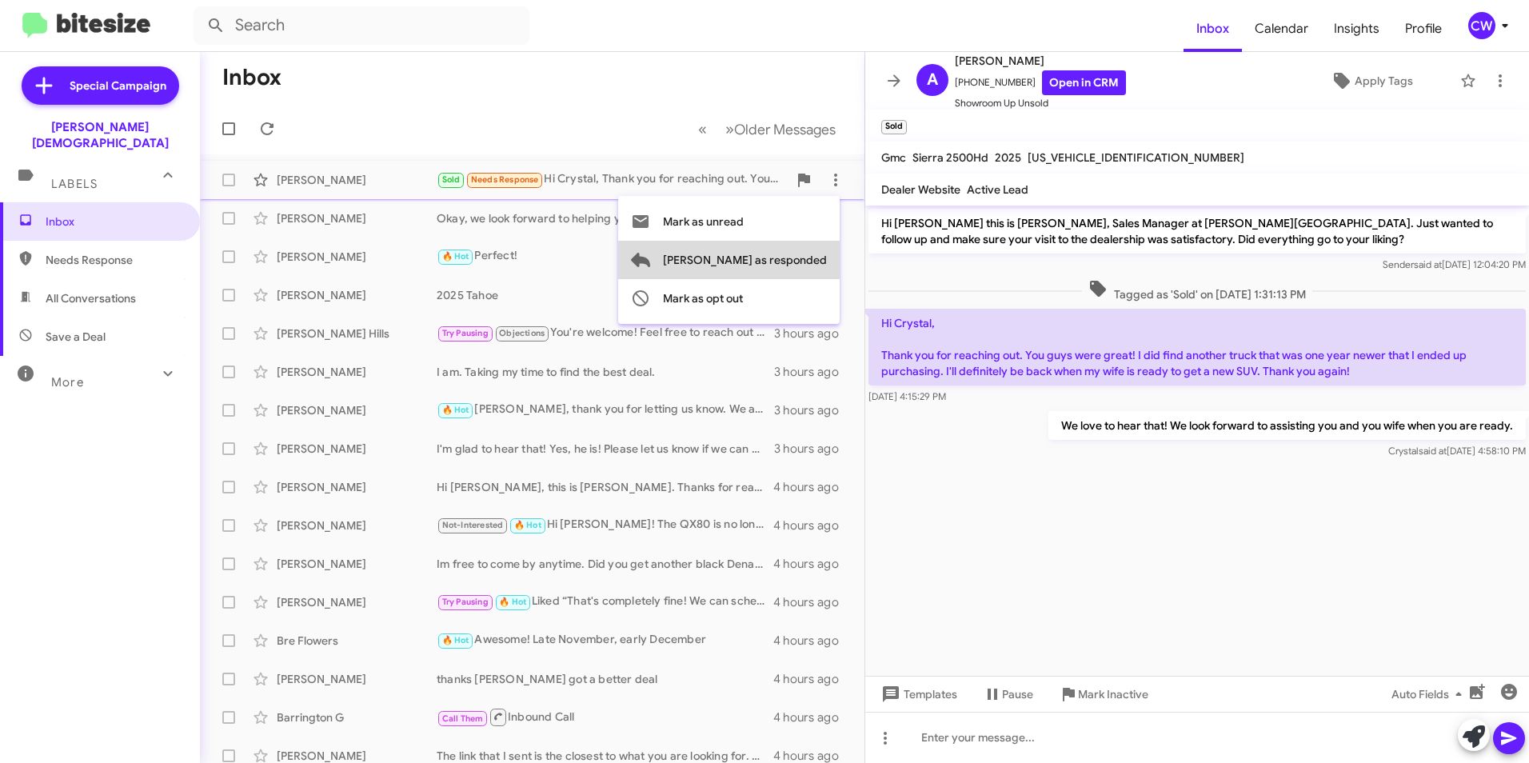
click at [808, 262] on span "[PERSON_NAME] as responded" at bounding box center [745, 260] width 164 height 38
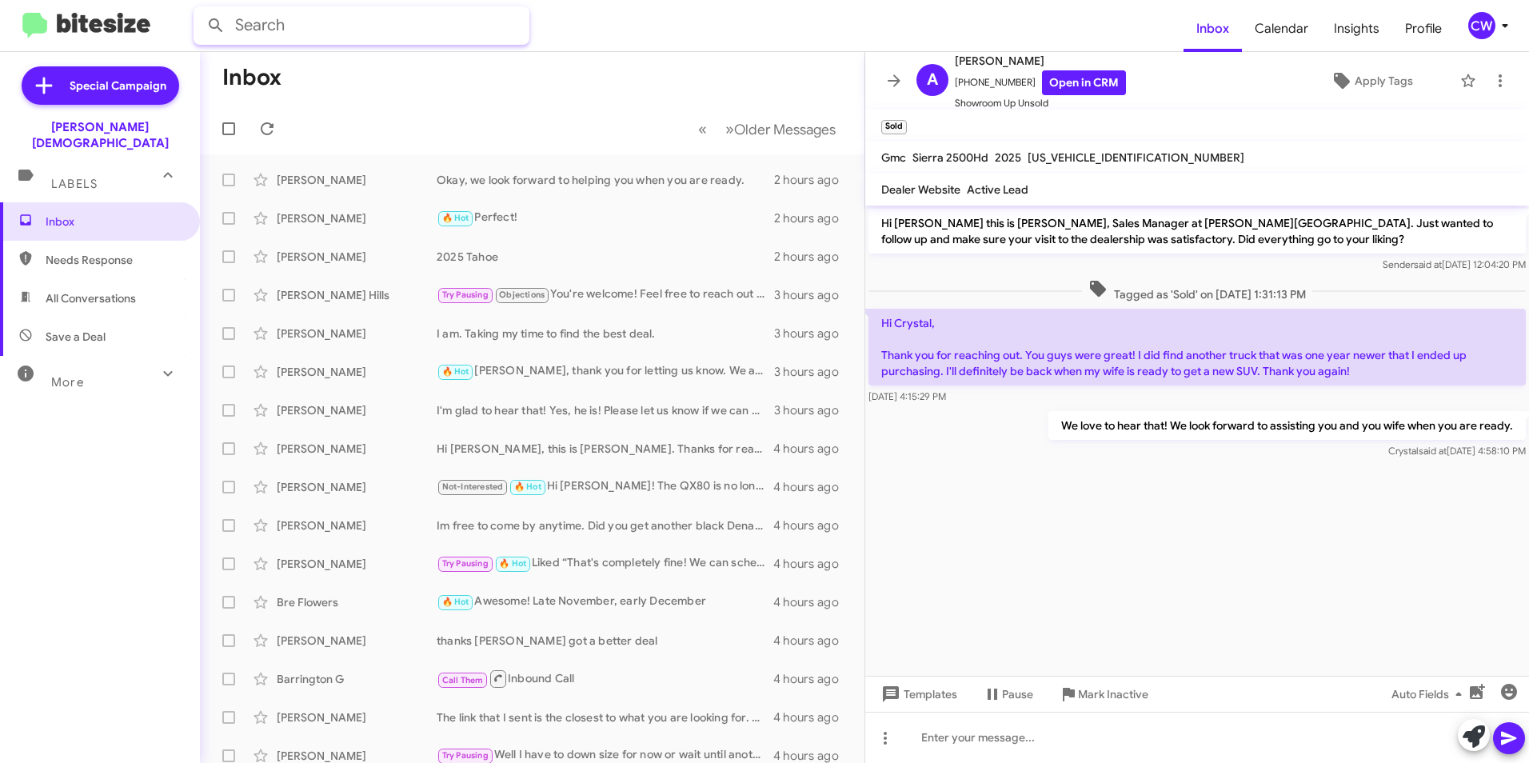
click at [483, 22] on input "text" at bounding box center [362, 25] width 336 height 38
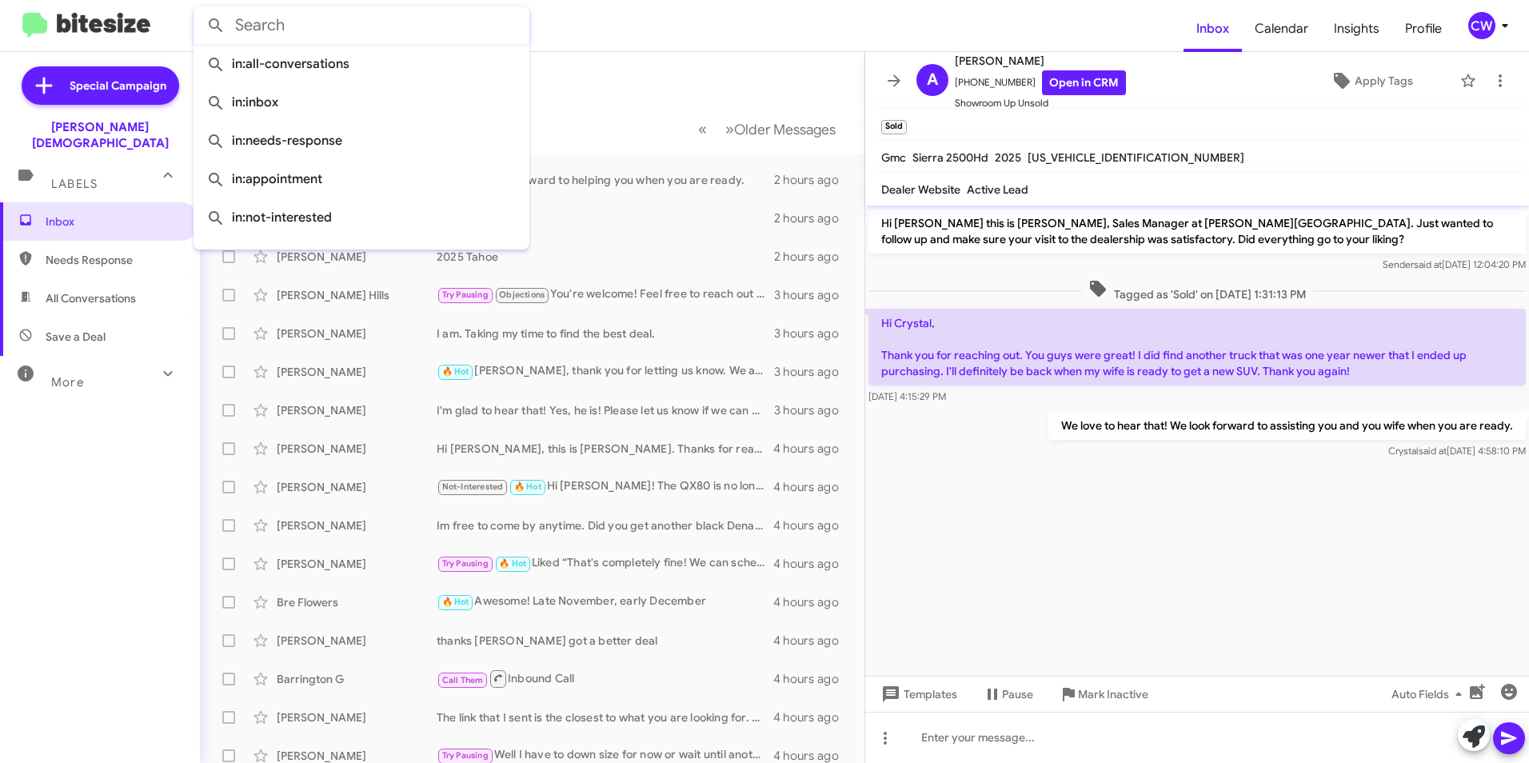
click at [1131, 10] on form at bounding box center [689, 25] width 990 height 38
